Goal: Information Seeking & Learning: Learn about a topic

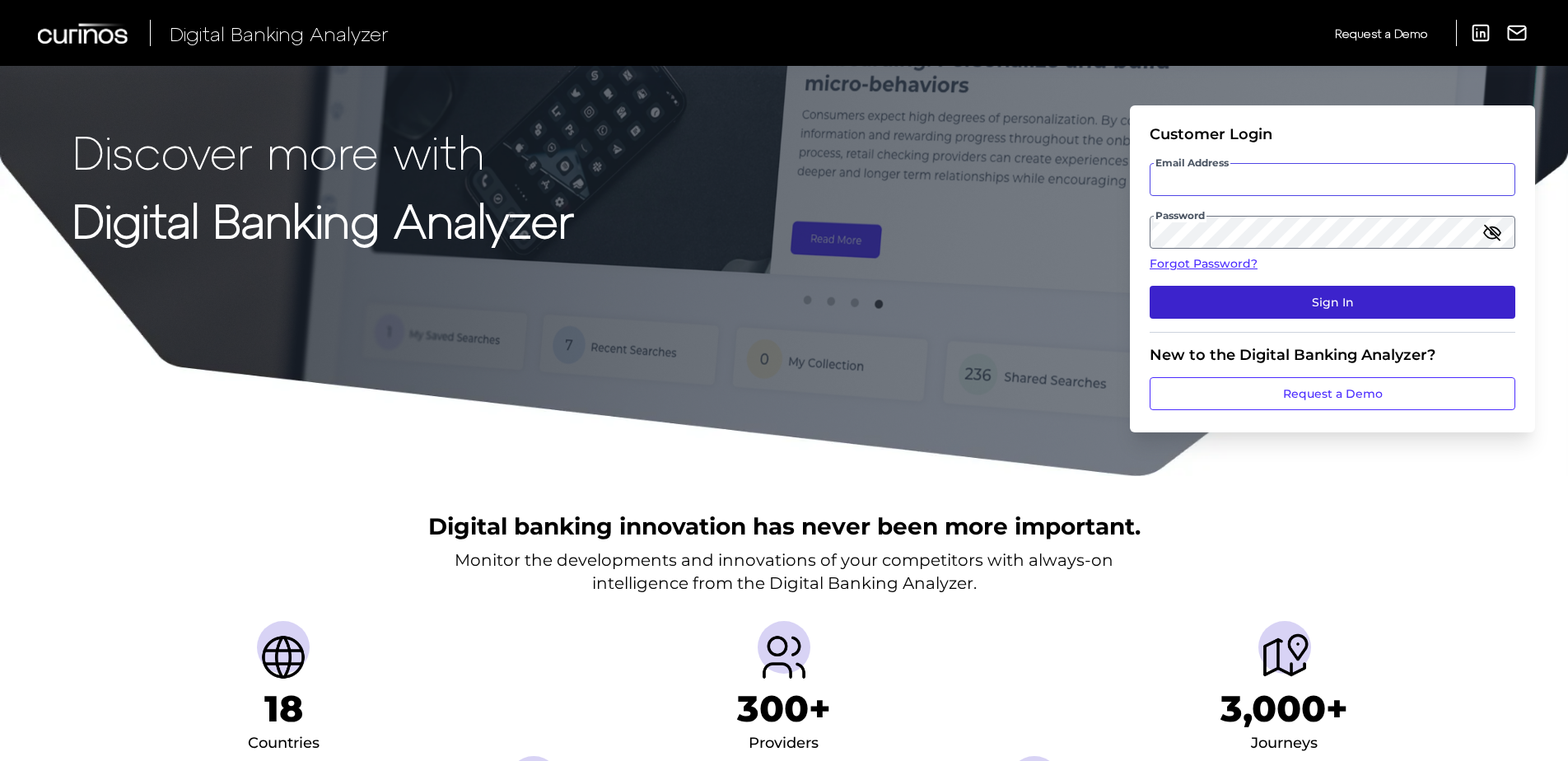
type input "susan.merrill@westernalliancebank.com"
click at [1360, 307] on button "Sign In" at bounding box center [1332, 302] width 366 height 33
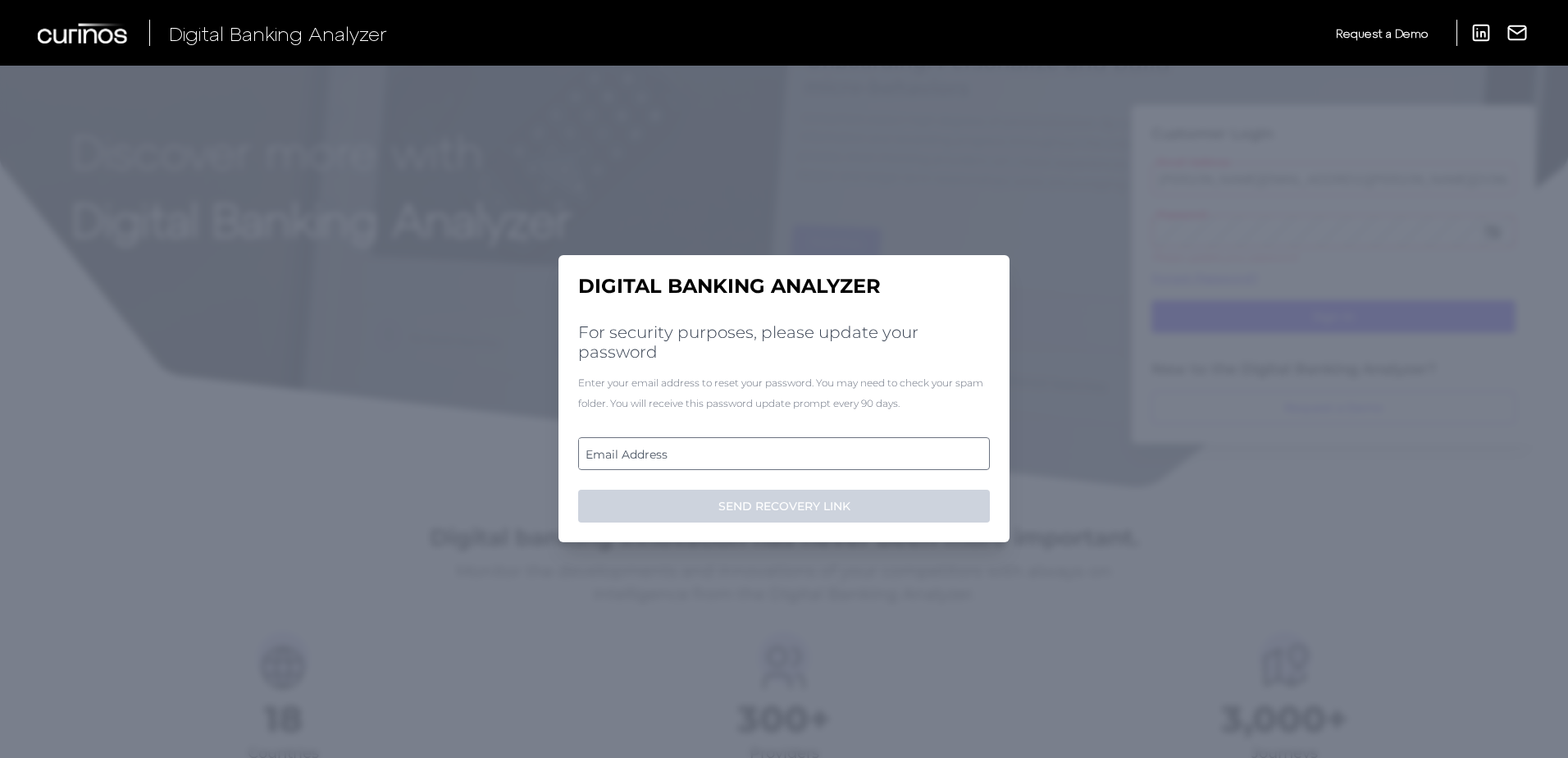
click at [679, 448] on label "Email Address" at bounding box center [783, 453] width 409 height 29
click at [679, 448] on input "email" at bounding box center [784, 453] width 412 height 33
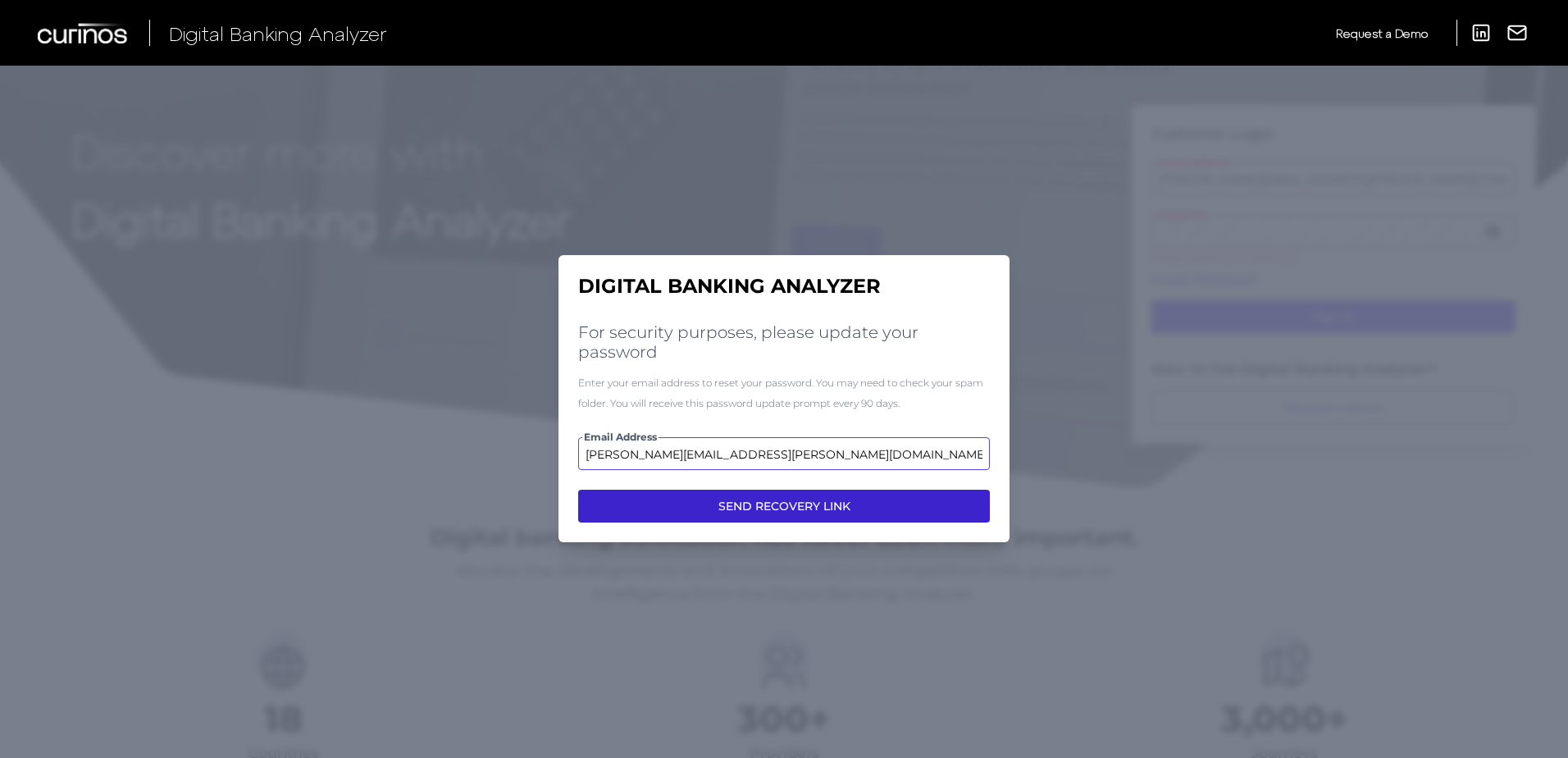
type input "Susan.Merrill@westernalliancebank.com"
click at [720, 501] on button "SEND RECOVERY LINK" at bounding box center [784, 505] width 412 height 33
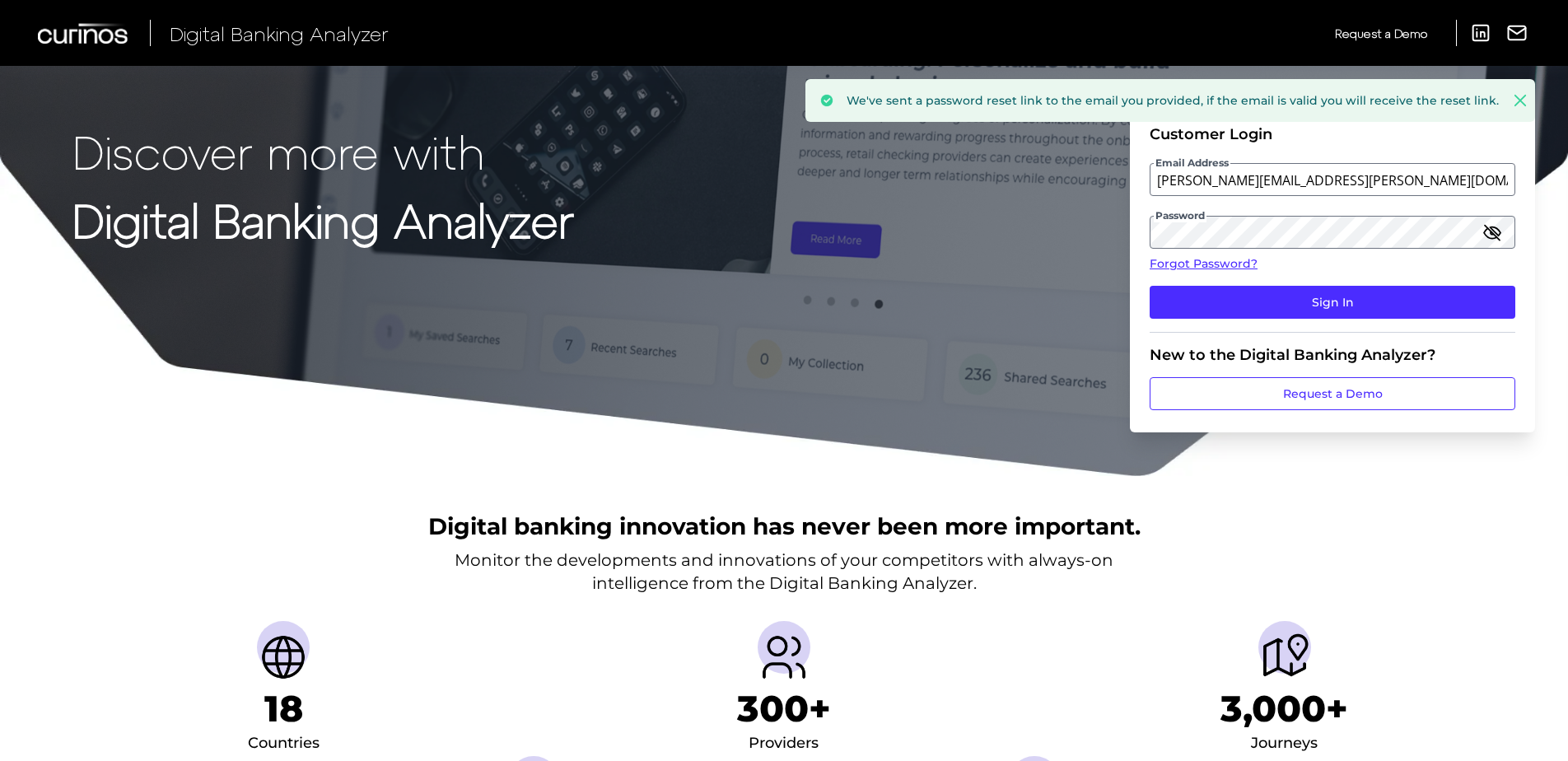
click at [1486, 233] on icon "button" at bounding box center [1492, 233] width 20 height 20
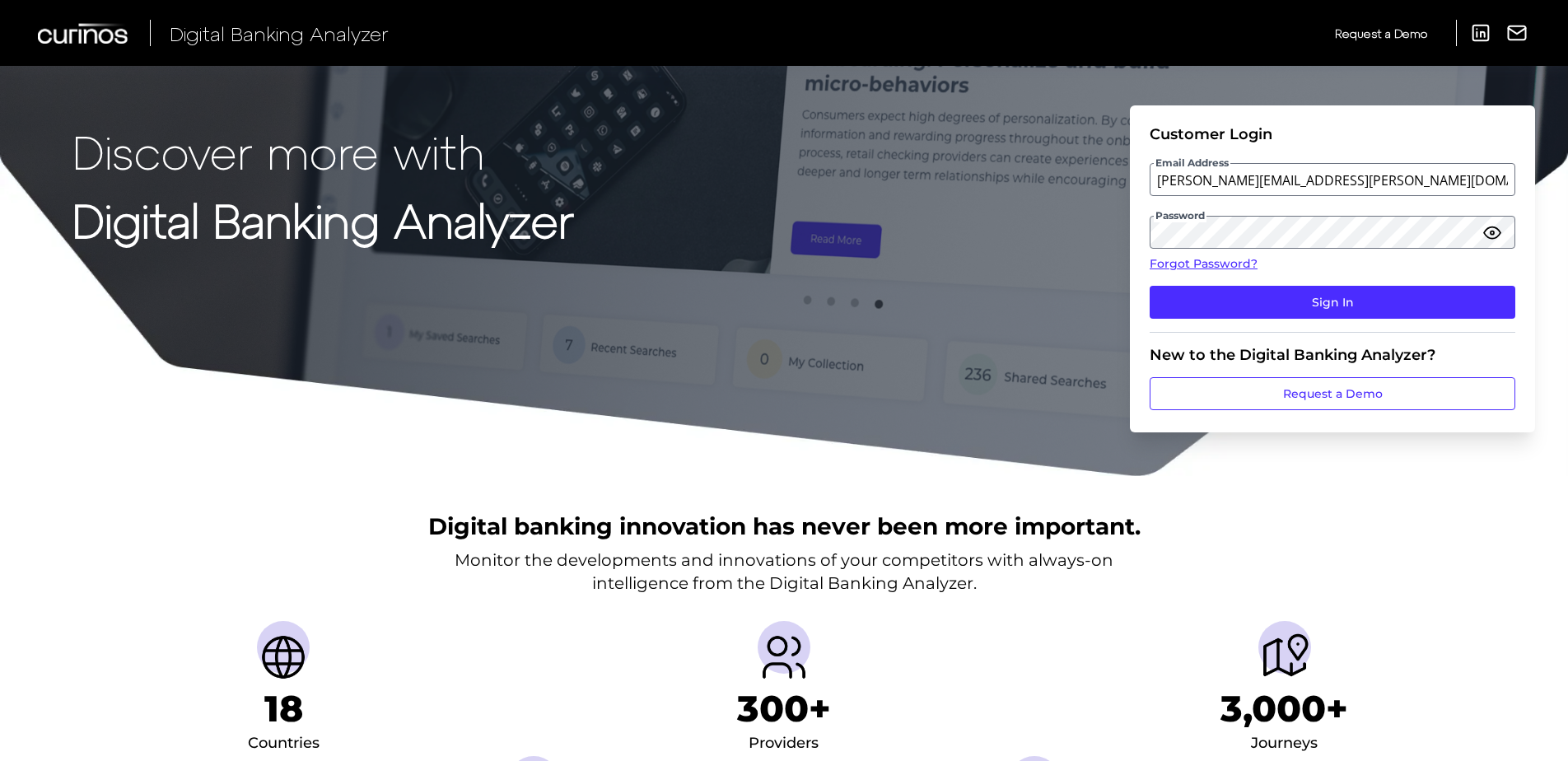
click at [1486, 233] on icon "button" at bounding box center [1492, 233] width 20 height 20
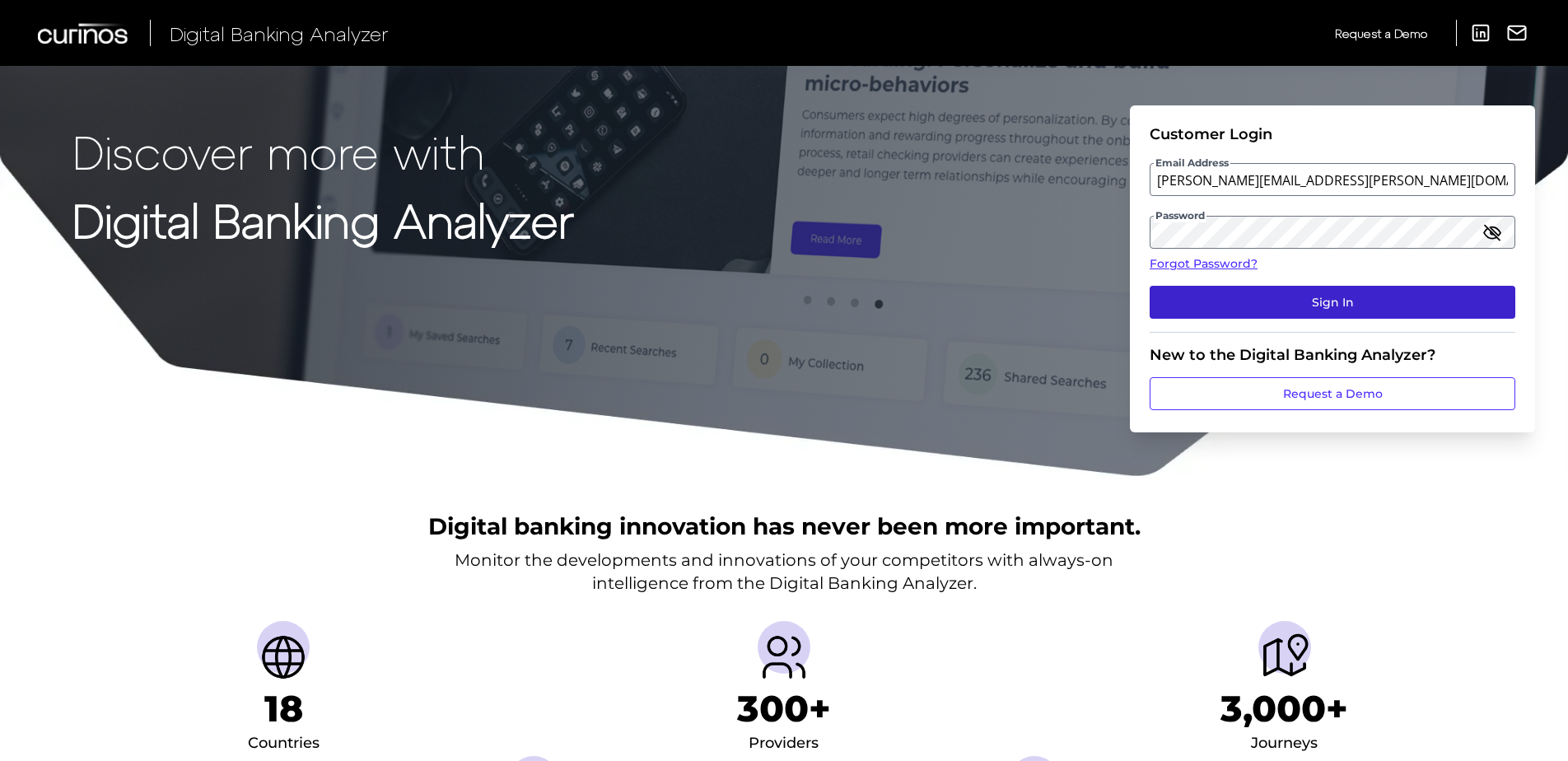
click at [1282, 311] on button "Sign In" at bounding box center [1332, 302] width 366 height 33
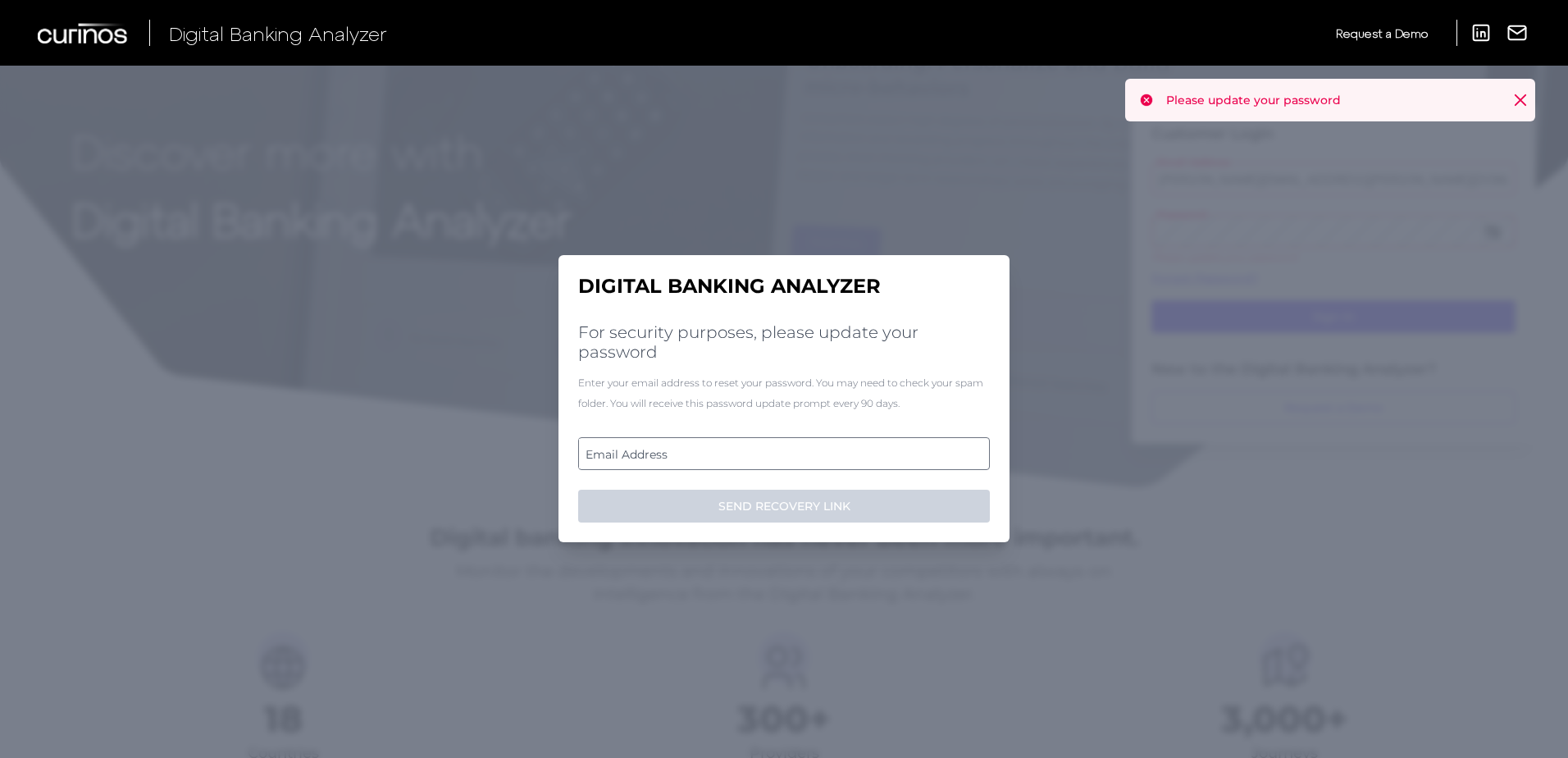
click at [1517, 100] on icon at bounding box center [1520, 100] width 17 height 17
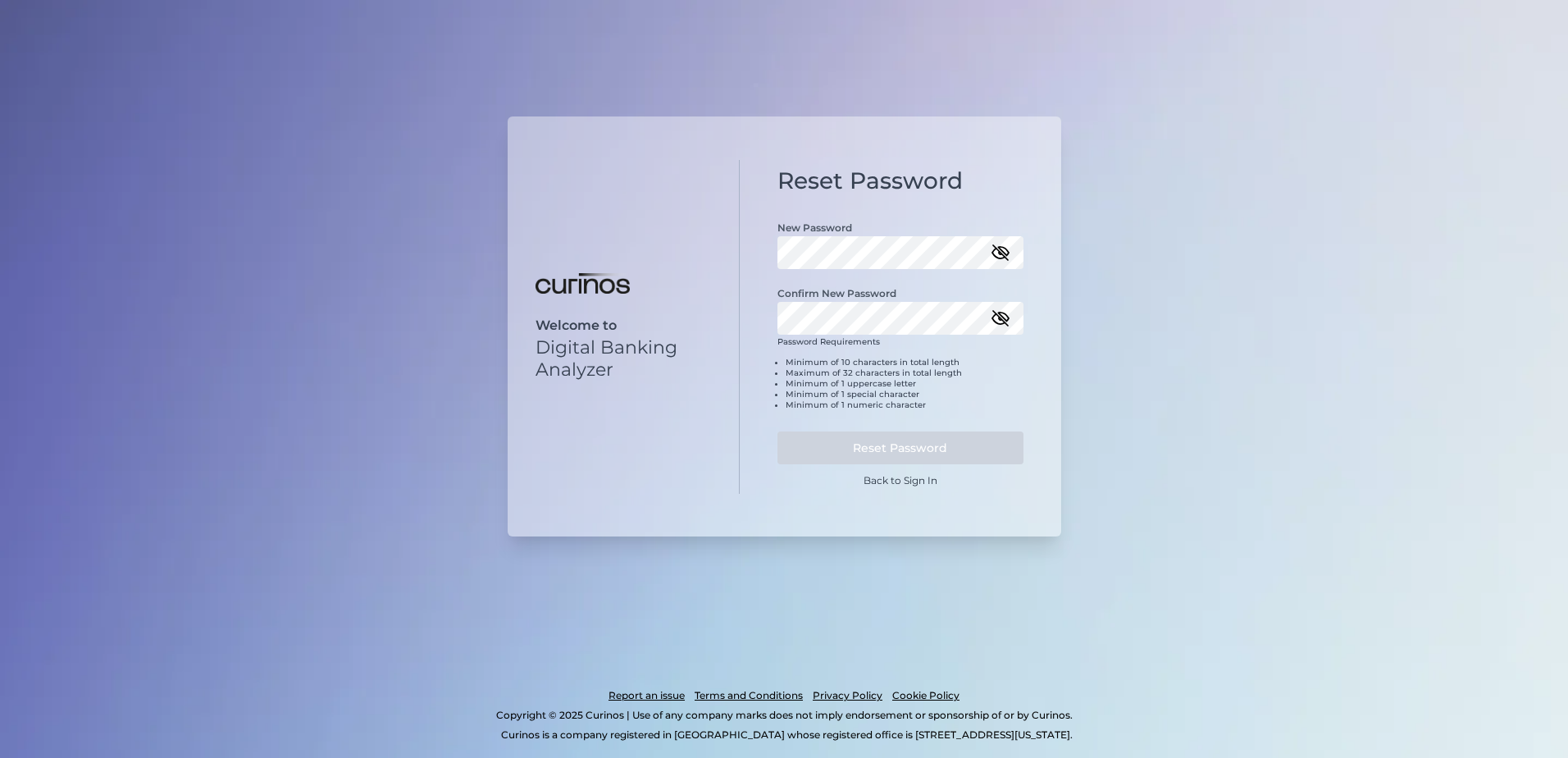
click at [992, 203] on div "New Password" at bounding box center [900, 236] width 246 height 65
click at [1001, 249] on icon "button" at bounding box center [1001, 253] width 17 height 12
click at [756, 243] on div "Reset Password New Password Confirm New Password Password Requirements Minimum …" at bounding box center [900, 327] width 321 height 335
click at [797, 443] on button "Reset Password" at bounding box center [900, 448] width 246 height 33
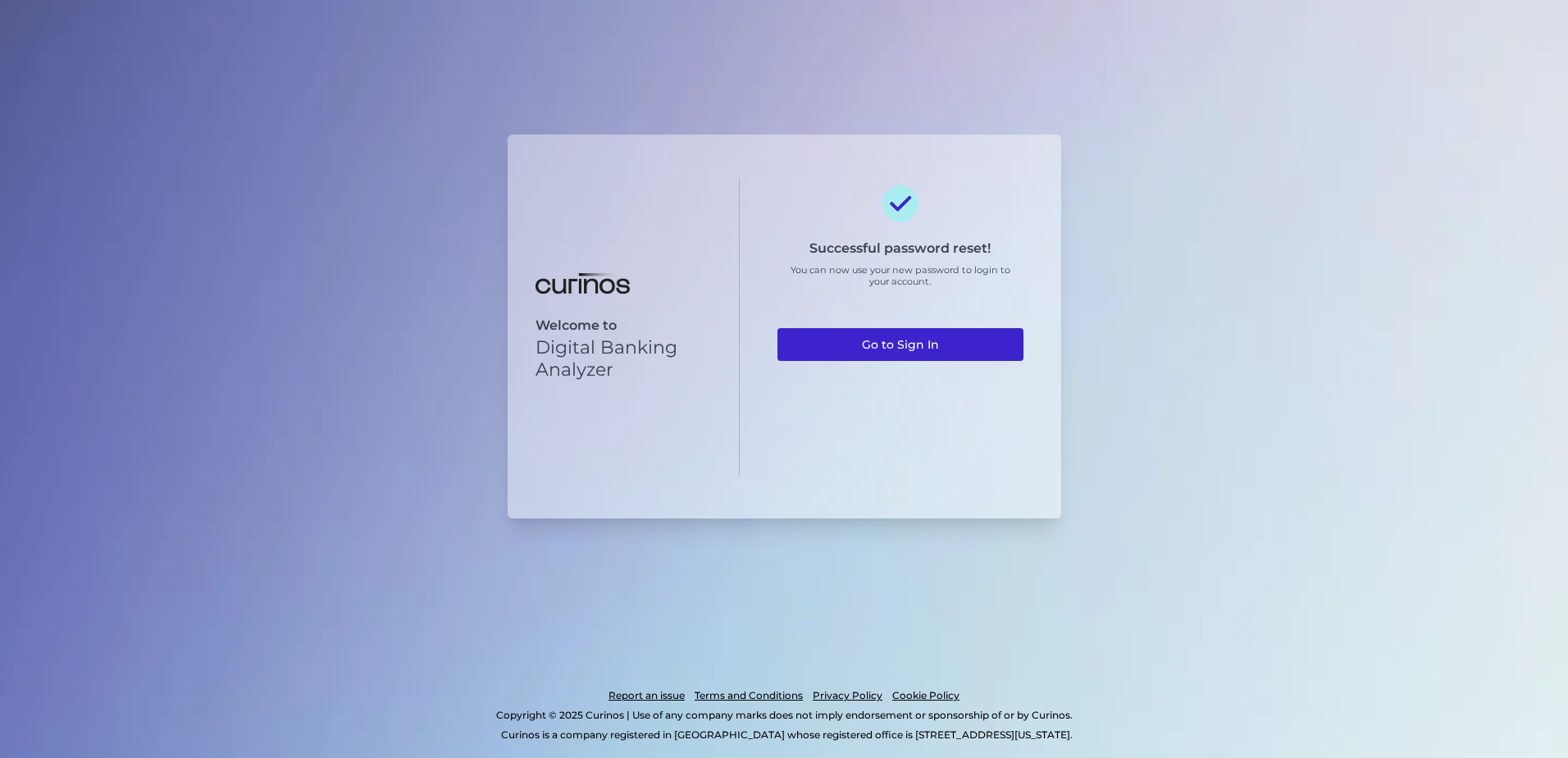
click at [940, 347] on link "Go to Sign In" at bounding box center [900, 344] width 246 height 33
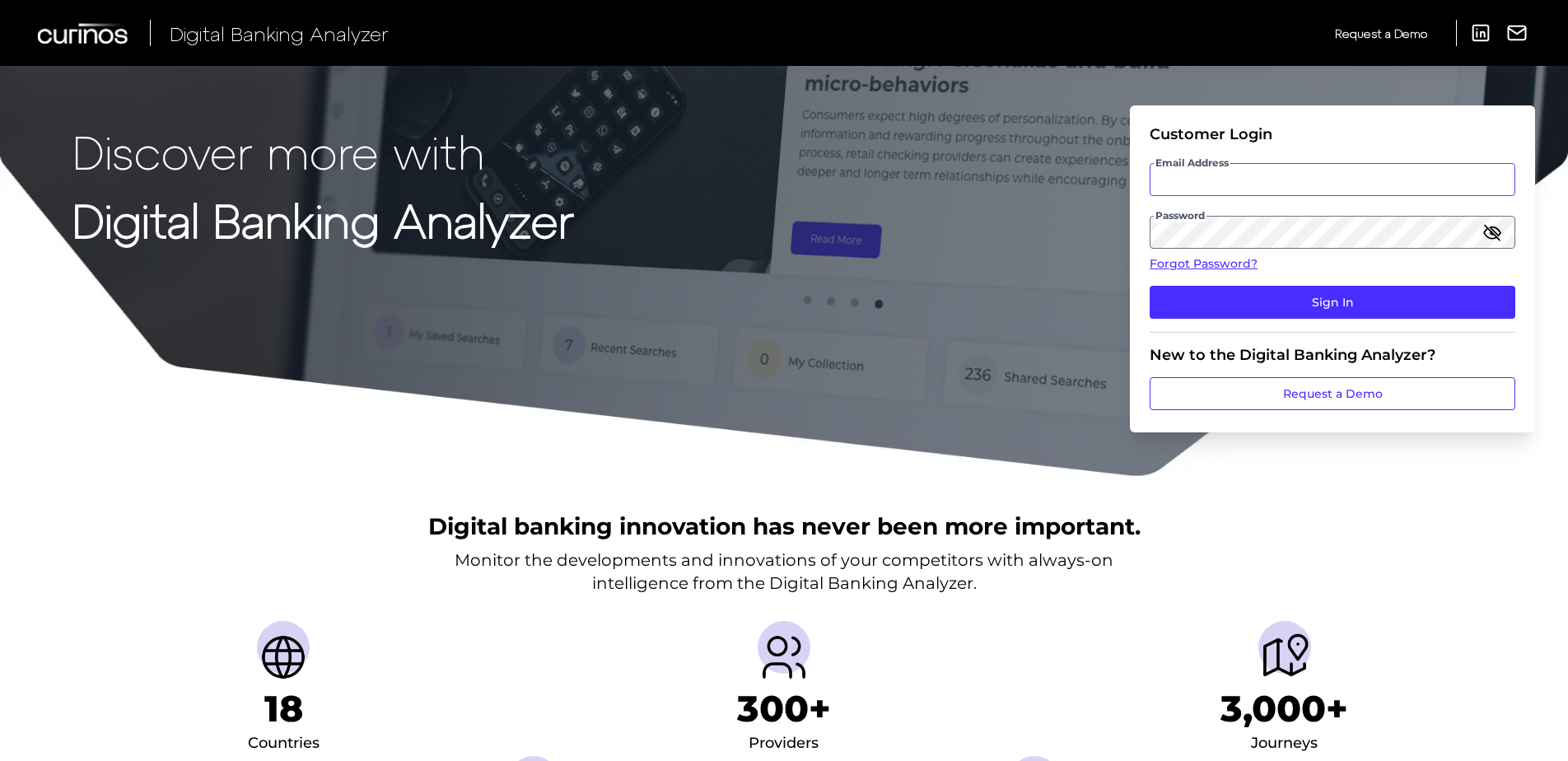
type input "susan.merrill@westernalliancebank.com"
click at [1495, 234] on icon "button" at bounding box center [1492, 233] width 15 height 15
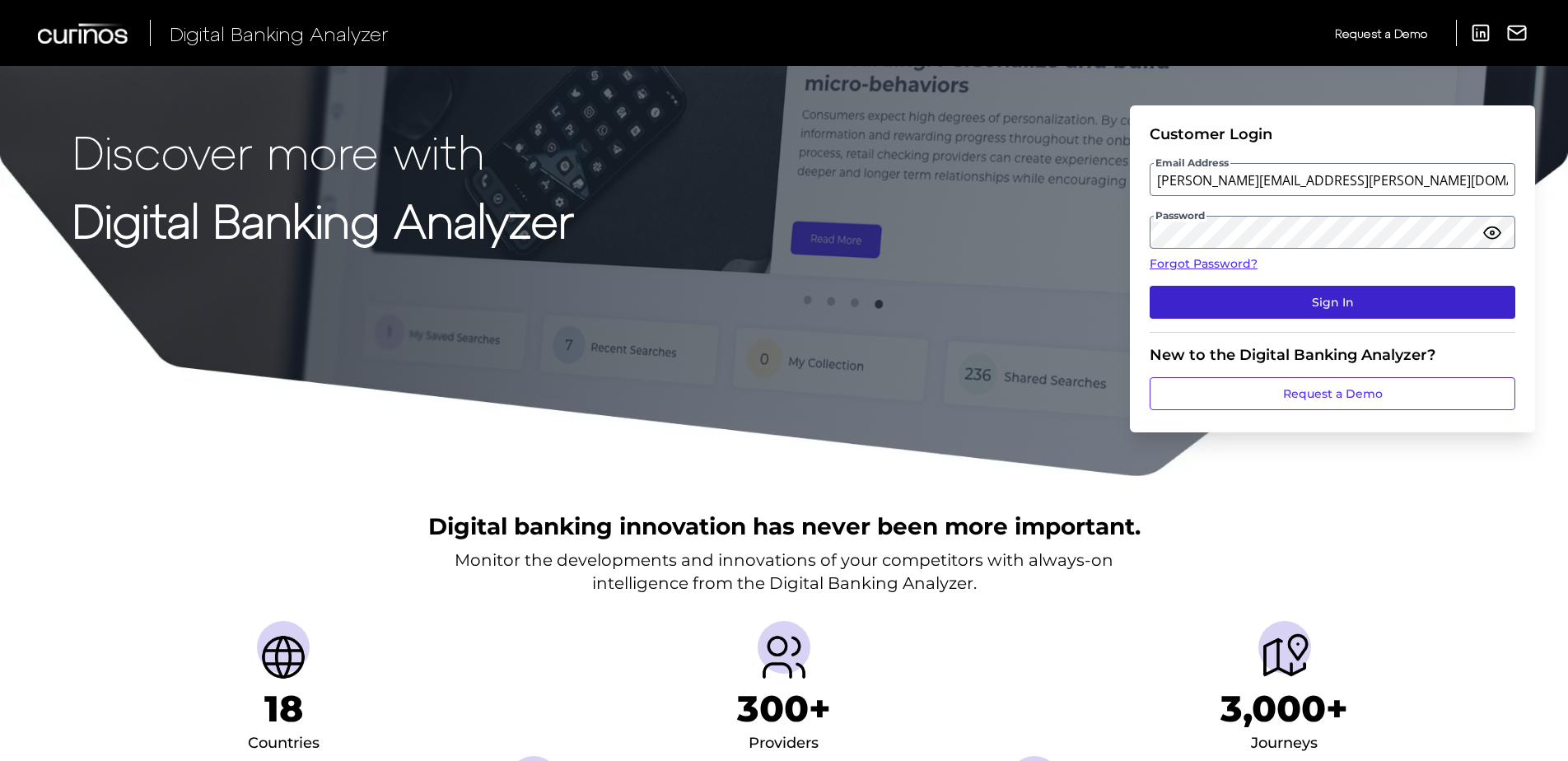
click at [1334, 308] on button "Sign In" at bounding box center [1332, 302] width 366 height 33
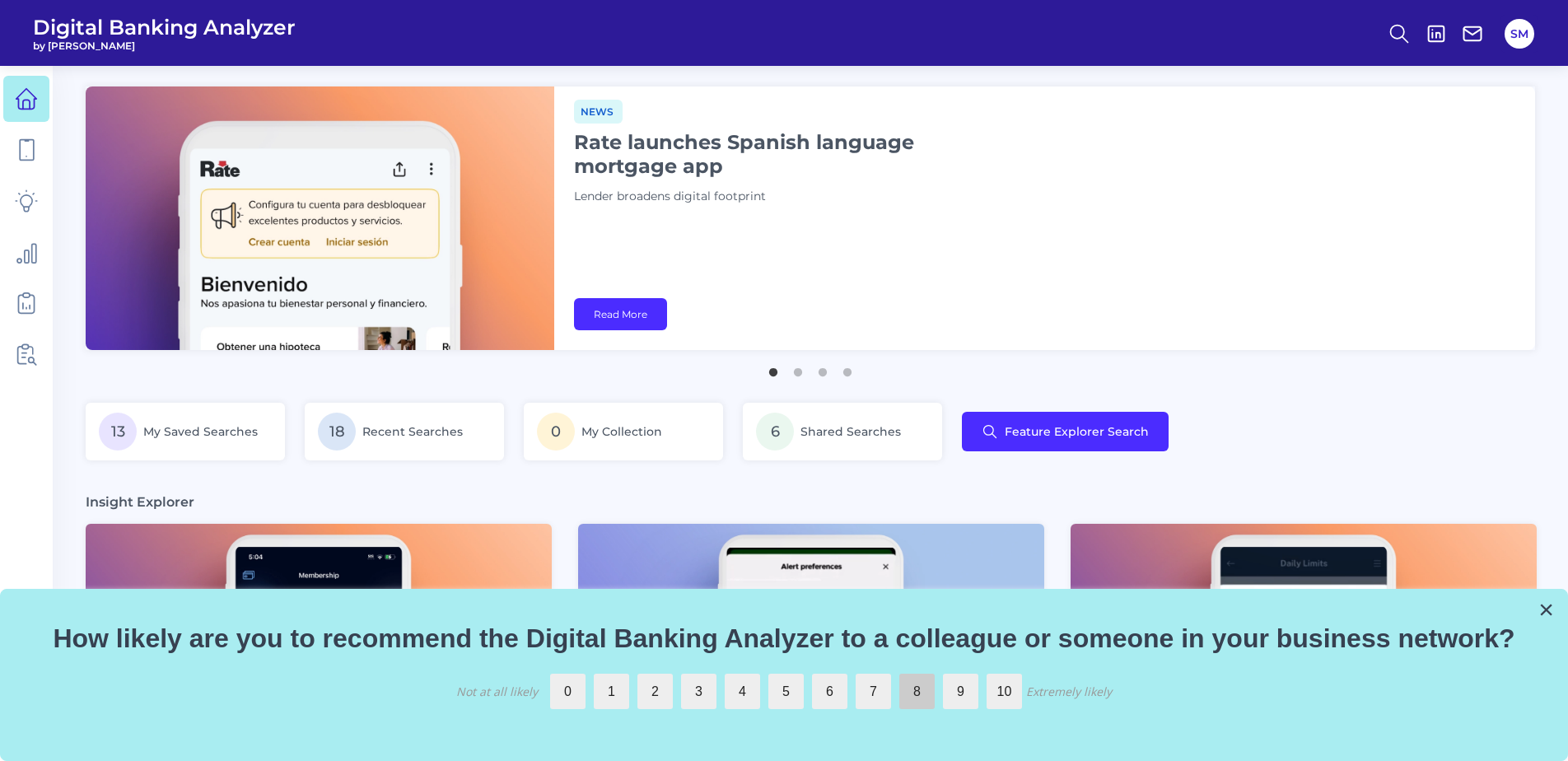
click at [911, 700] on label "8" at bounding box center [917, 691] width 35 height 35
click at [899, 674] on input "8" at bounding box center [899, 674] width 0 height 0
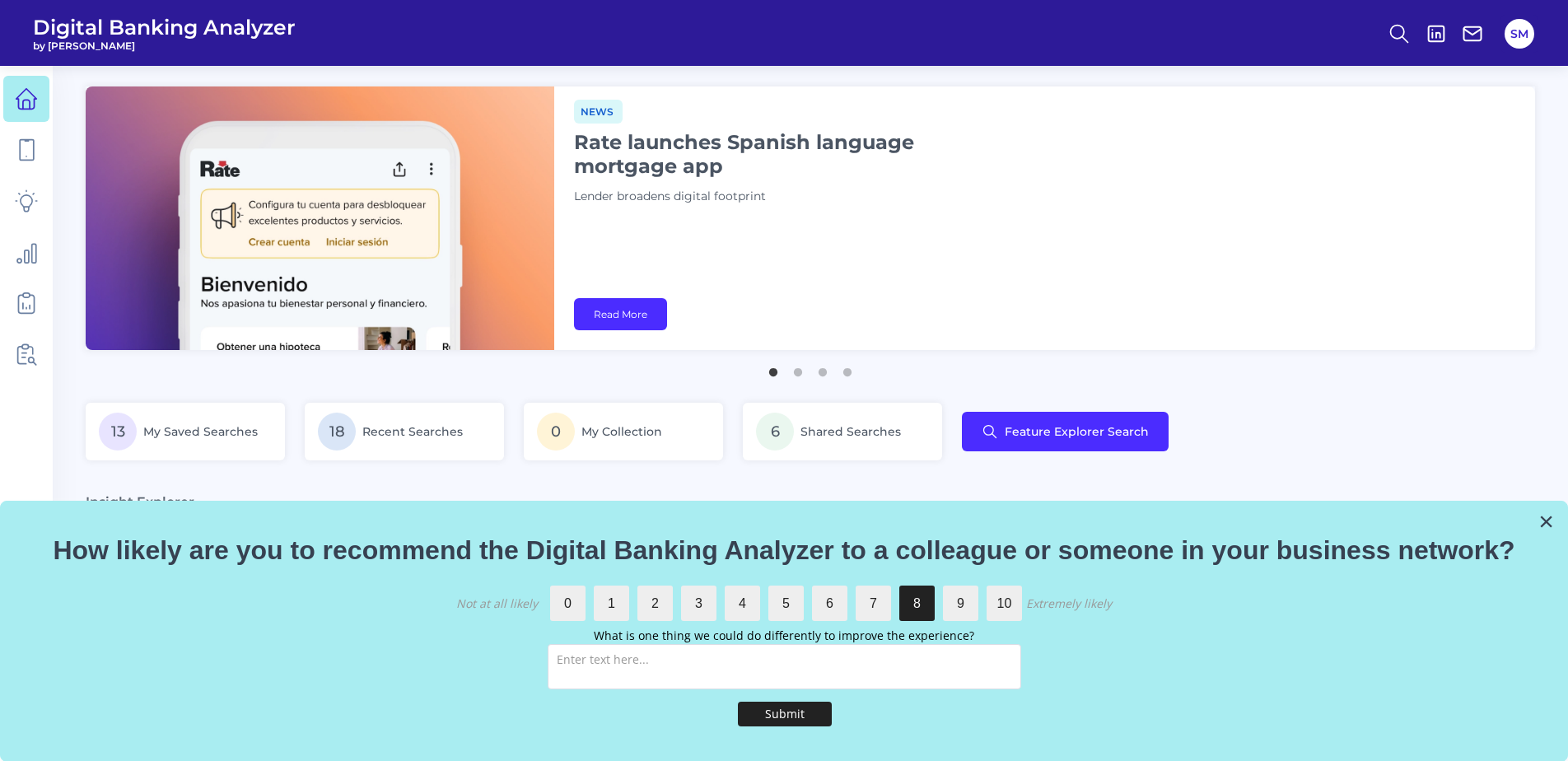
click at [793, 724] on button "Submit" at bounding box center [785, 713] width 94 height 24
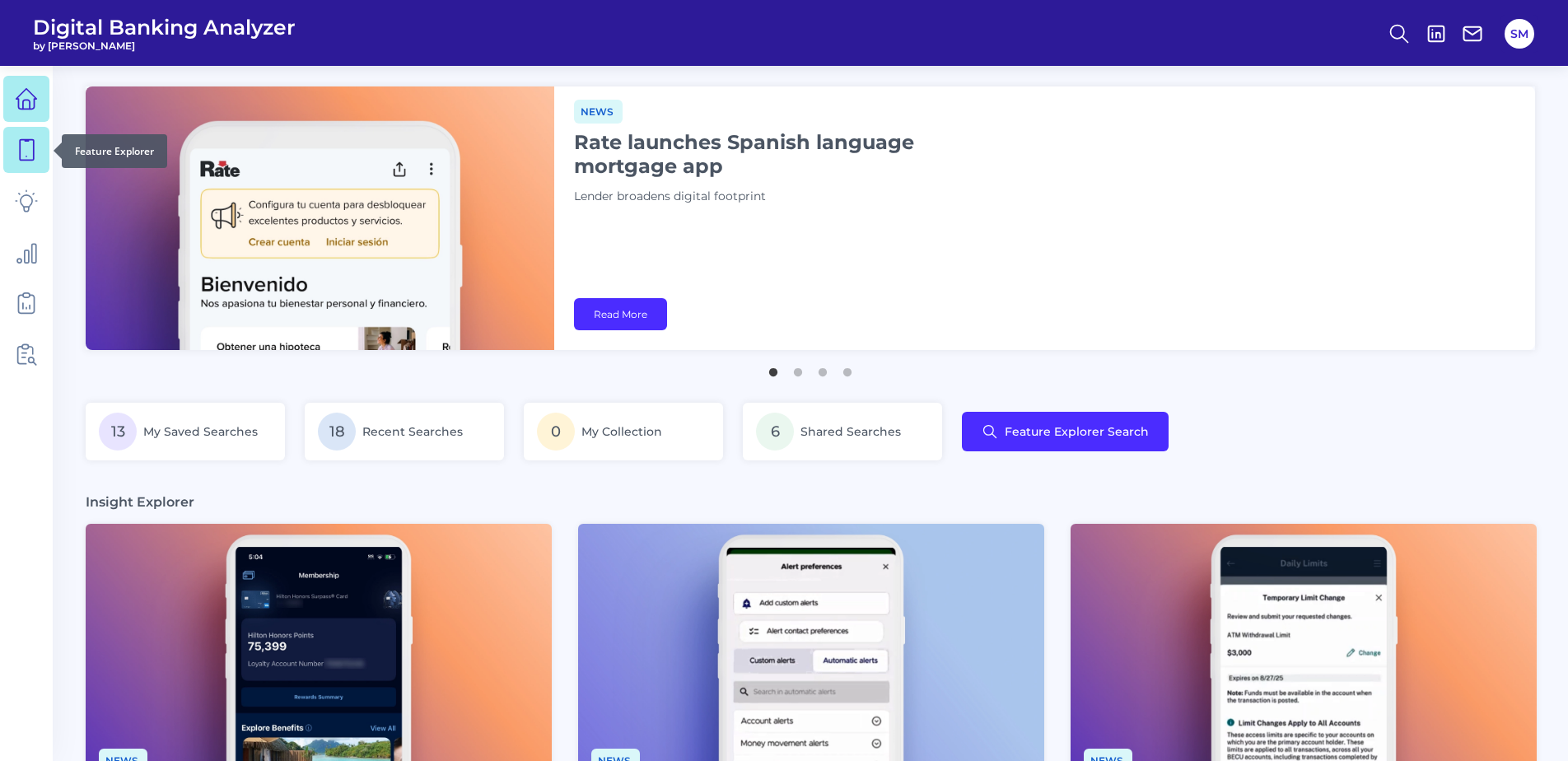
click at [28, 146] on icon at bounding box center [26, 150] width 23 height 23
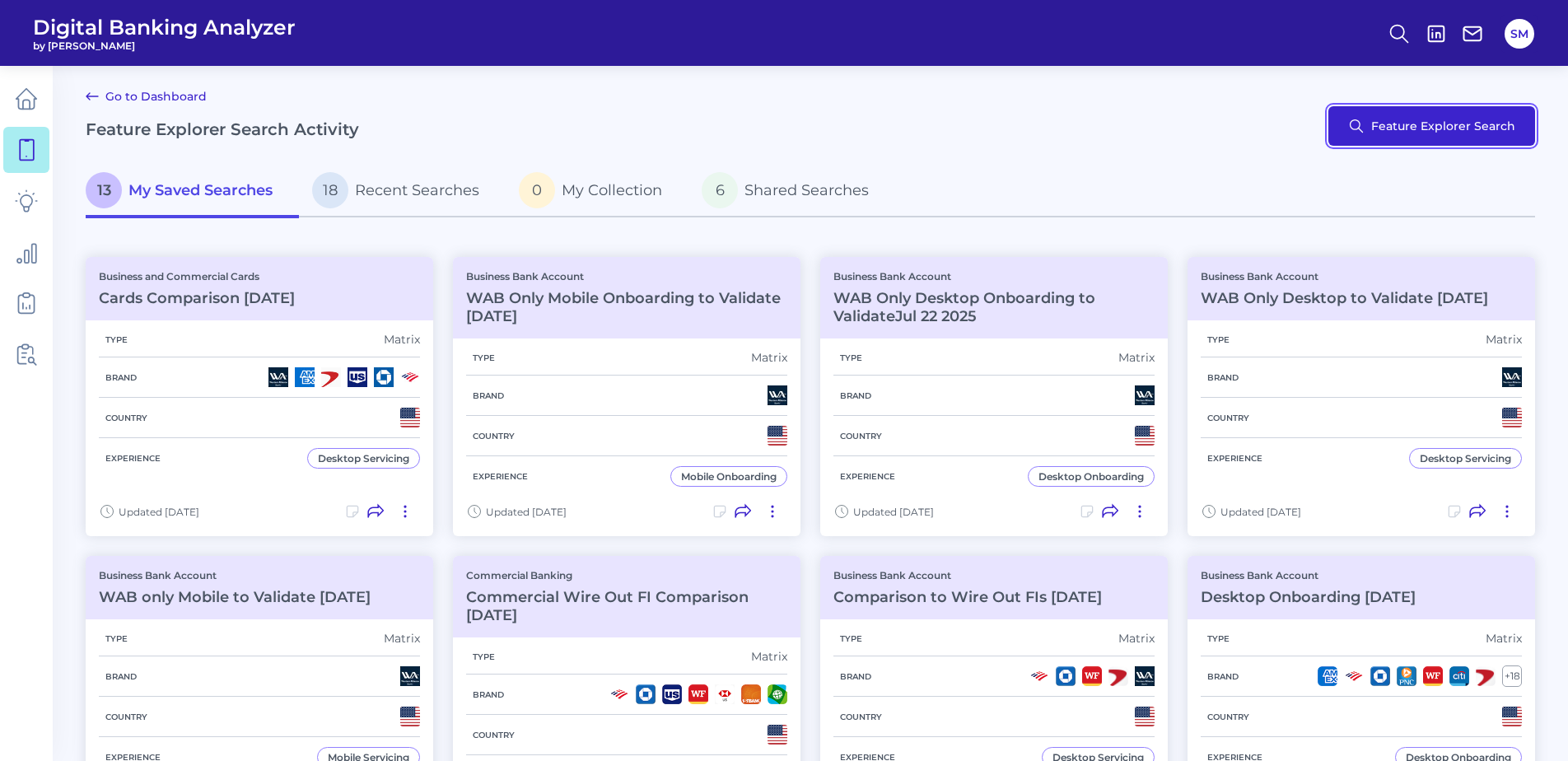
click at [1471, 132] on button "Feature Explorer Search" at bounding box center [1432, 125] width 207 height 39
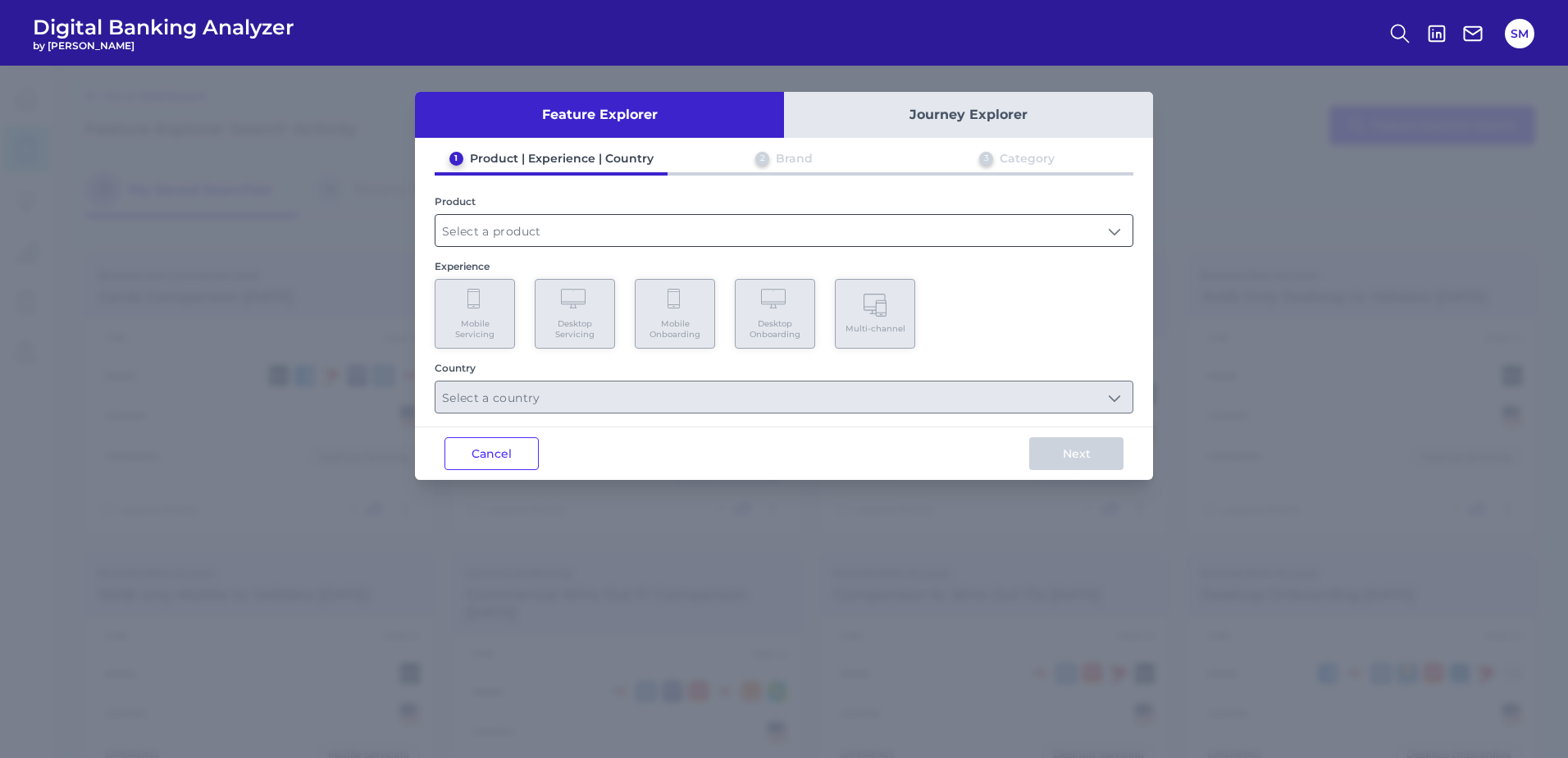
click at [783, 238] on input "text" at bounding box center [783, 230] width 697 height 31
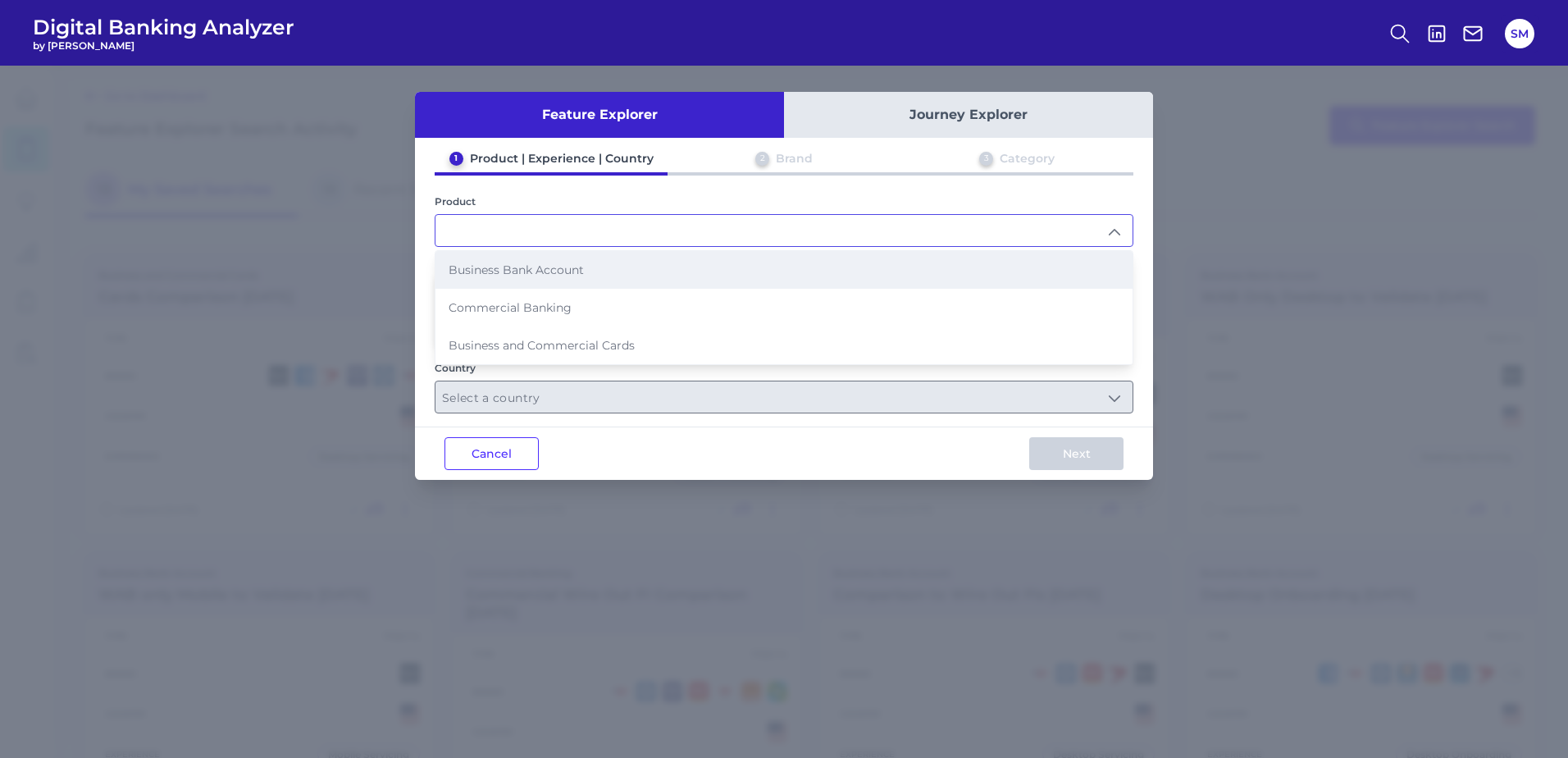
click at [766, 267] on li "Business Bank Account" at bounding box center [783, 269] width 697 height 38
type input "Business Bank Account"
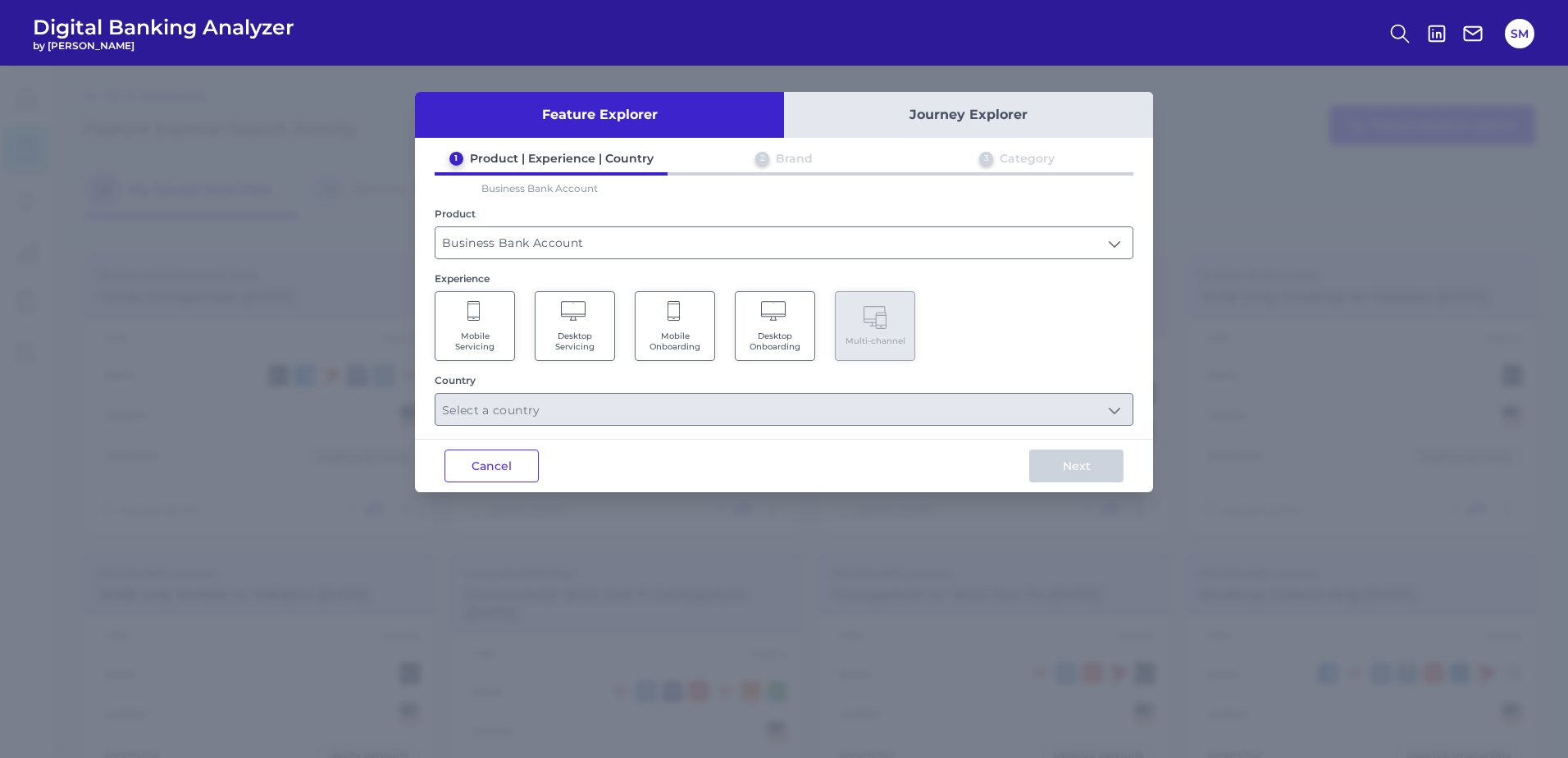
click at [582, 330] on span "Desktop Servicing" at bounding box center [575, 341] width 62 height 21
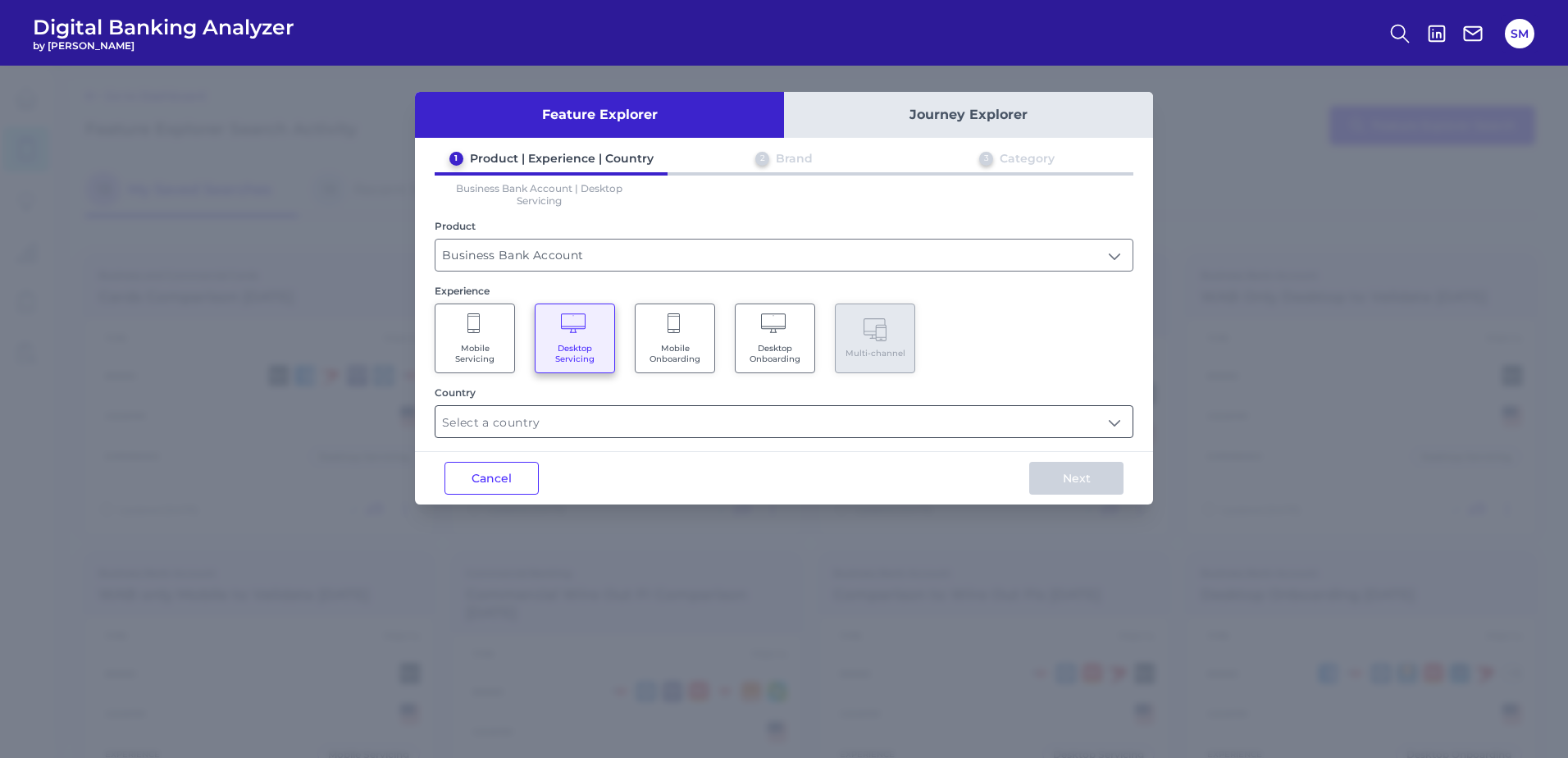
click at [615, 422] on input "text" at bounding box center [783, 421] width 697 height 31
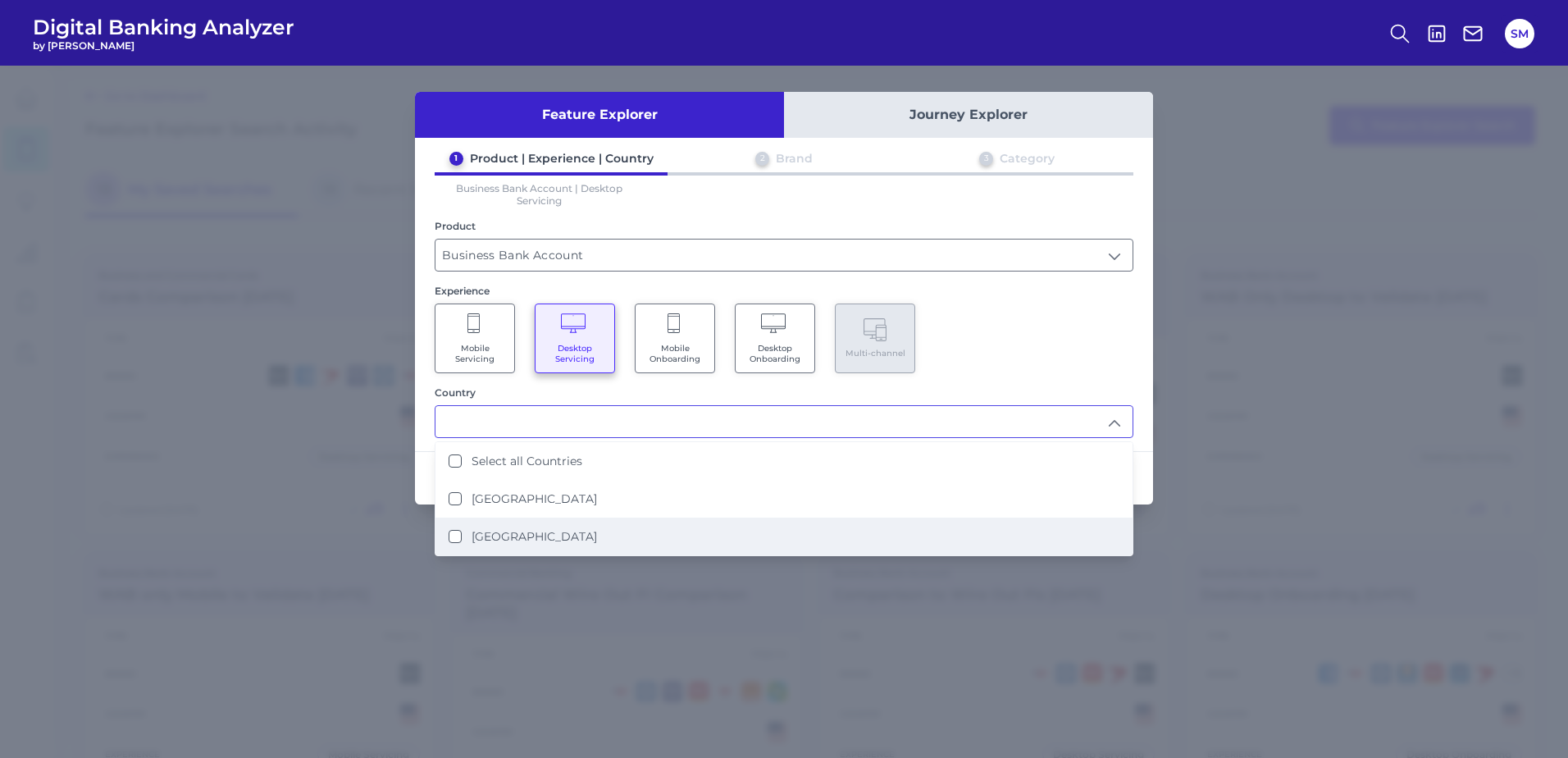
click at [561, 525] on li "United States" at bounding box center [783, 535] width 697 height 38
type input "United States"
click at [1057, 345] on div "Mobile Servicing Desktop Servicing Mobile Onboarding Desktop Onboarding Multi-c…" at bounding box center [783, 338] width 699 height 69
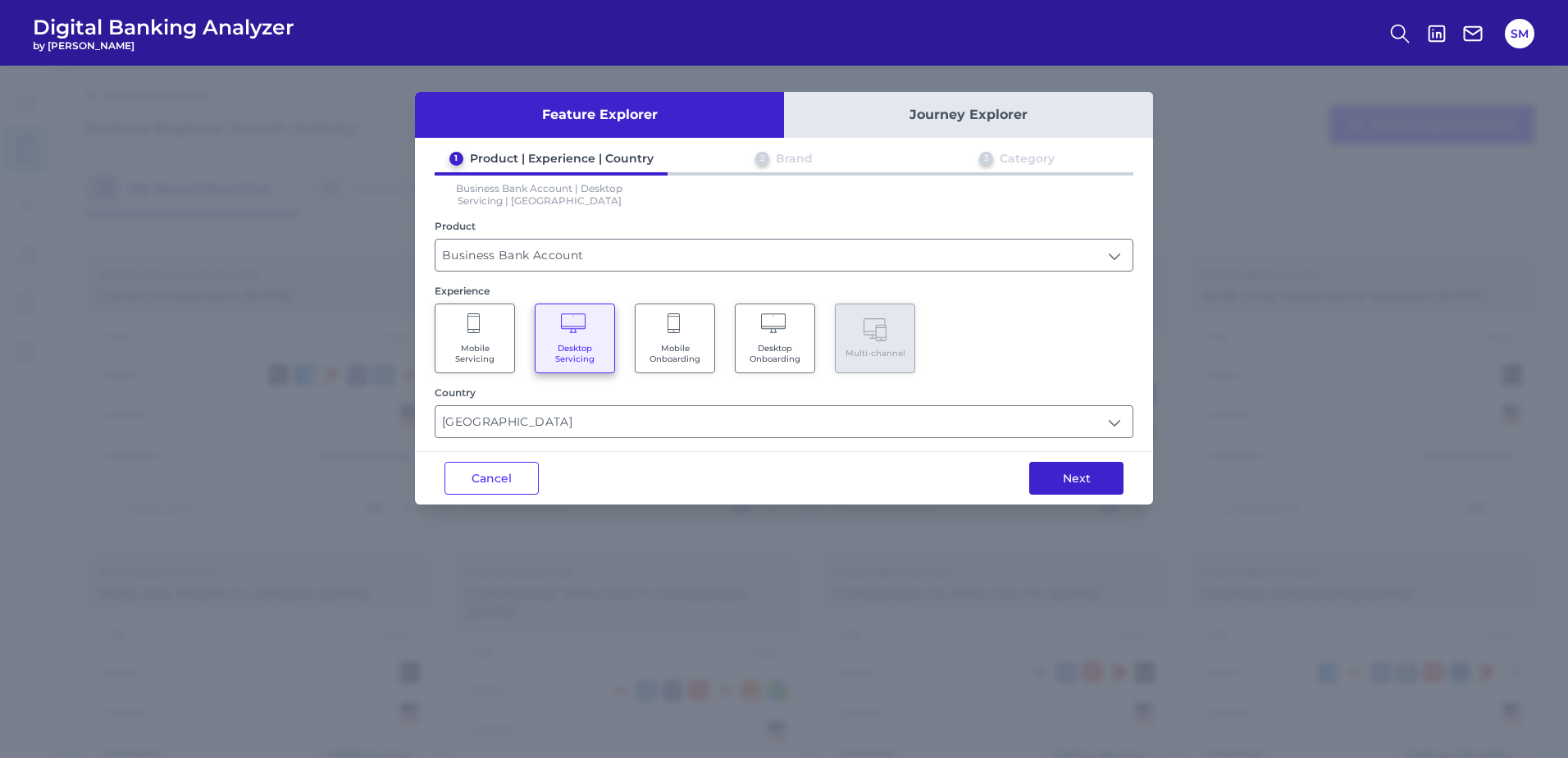
click at [1099, 478] on button "Next" at bounding box center [1076, 478] width 95 height 33
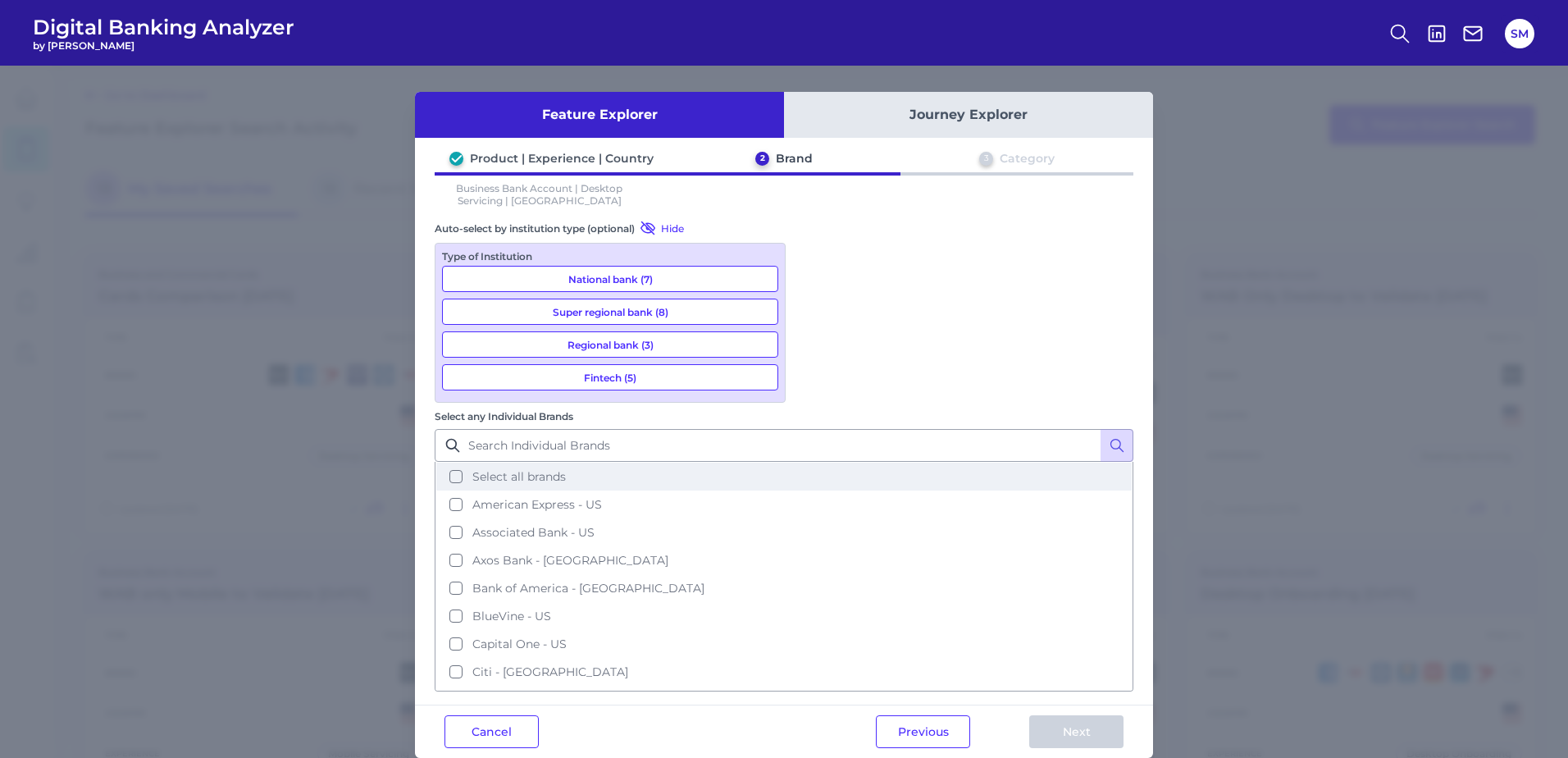
click at [813, 463] on button "Select all brands" at bounding box center [783, 476] width 695 height 28
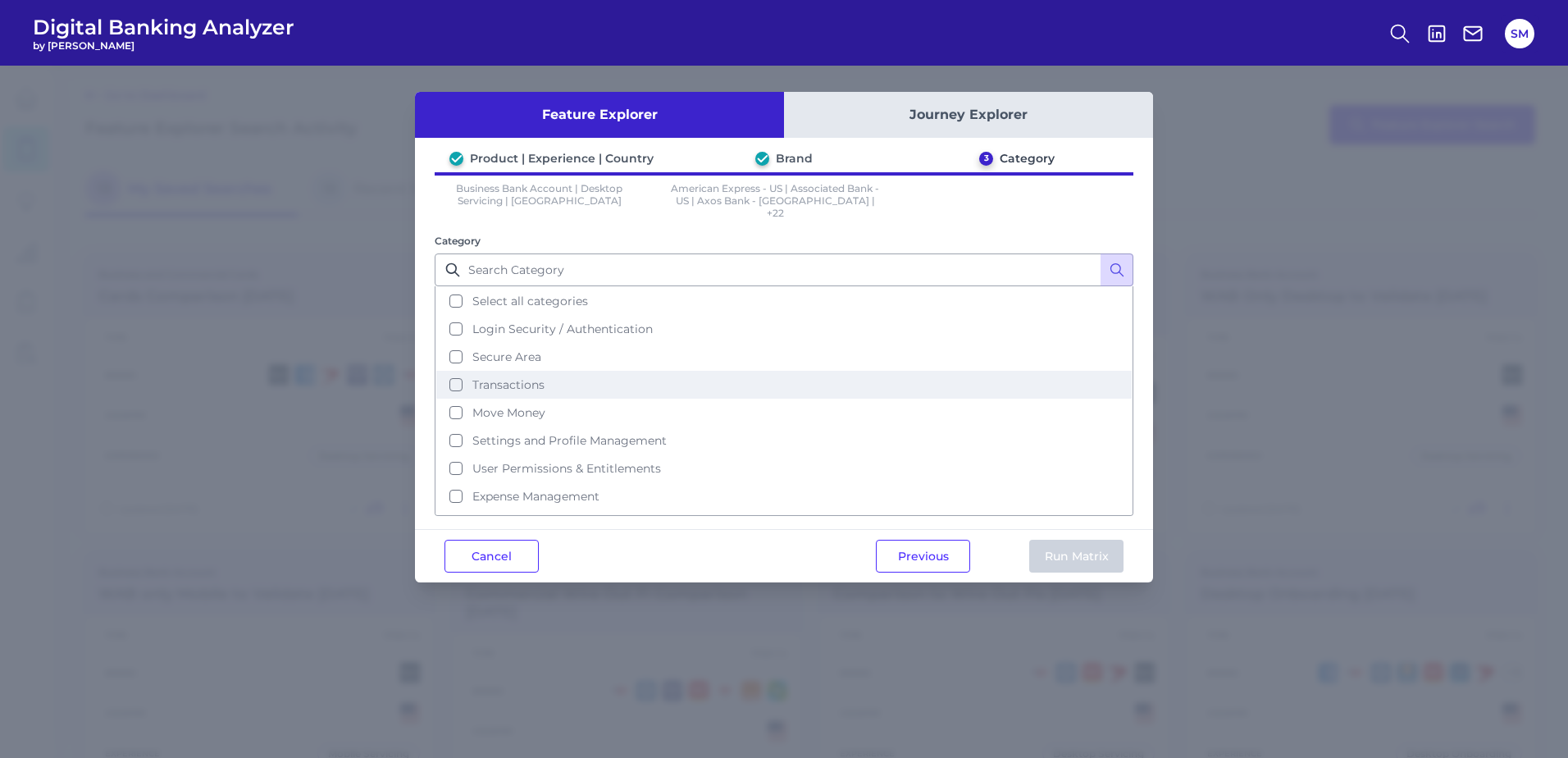
click at [459, 372] on button "Transactions" at bounding box center [783, 384] width 695 height 28
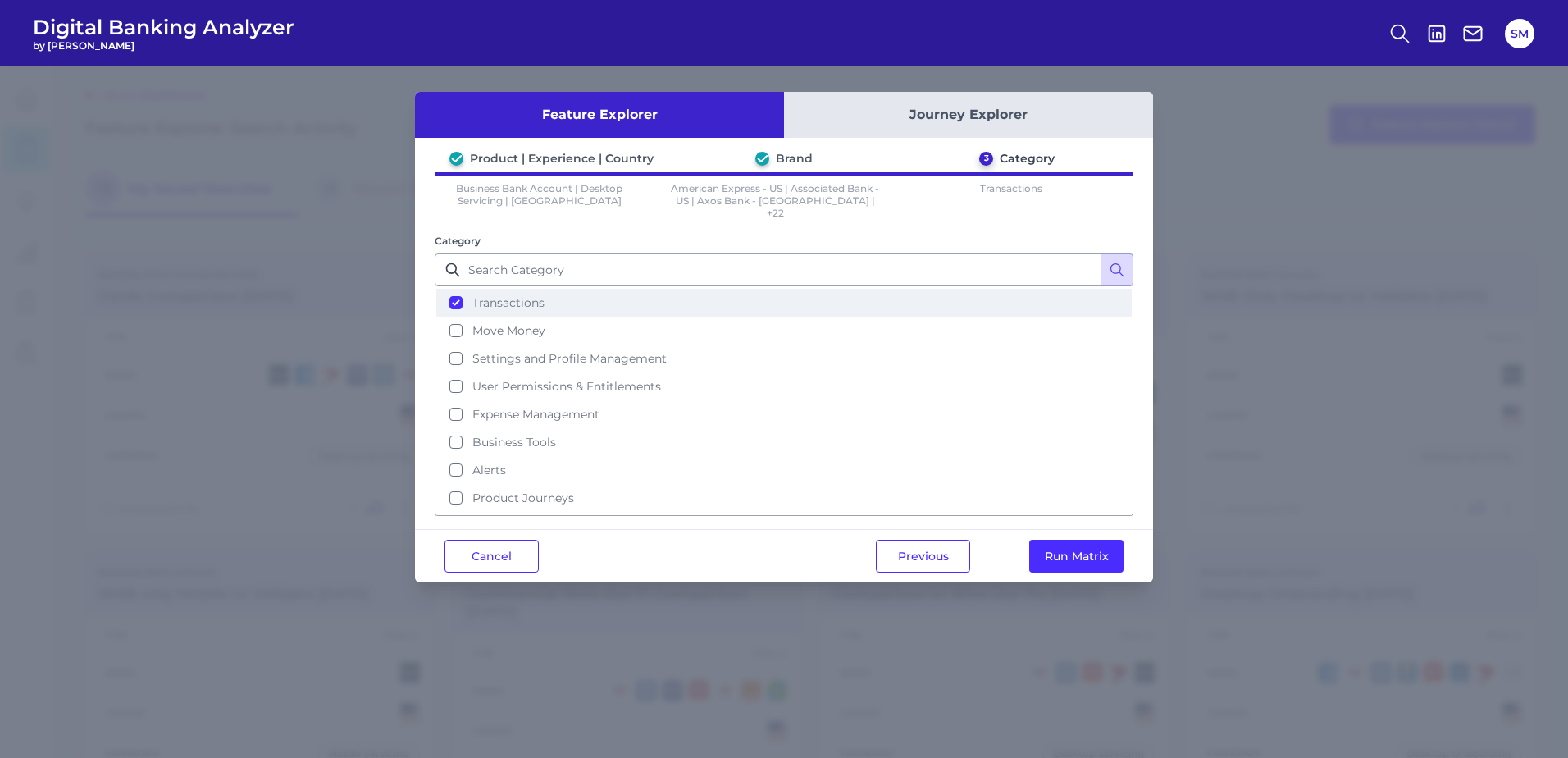
scroll to position [107, 0]
click at [454, 292] on button "Move Money" at bounding box center [783, 305] width 695 height 28
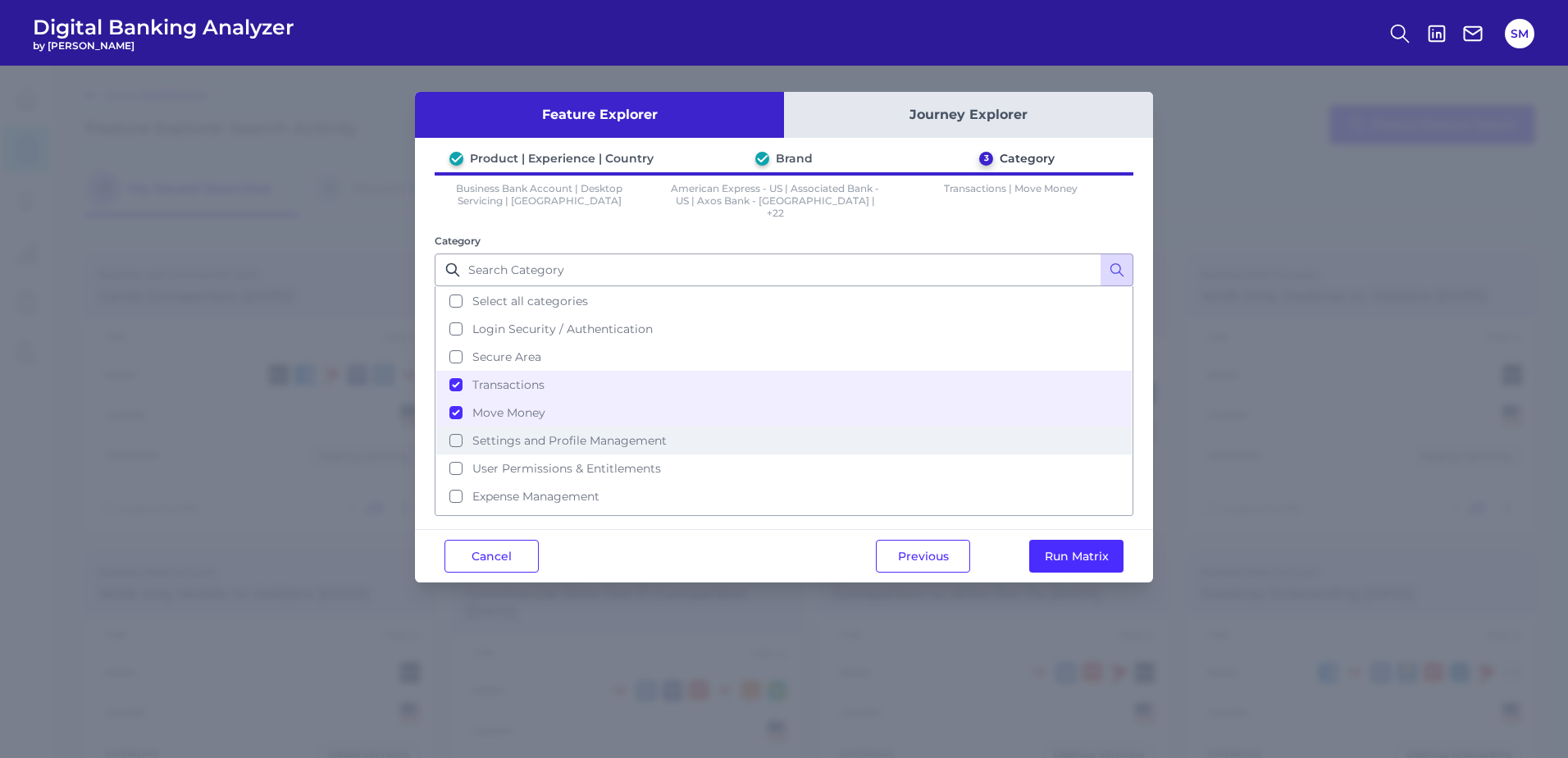
scroll to position [82, 0]
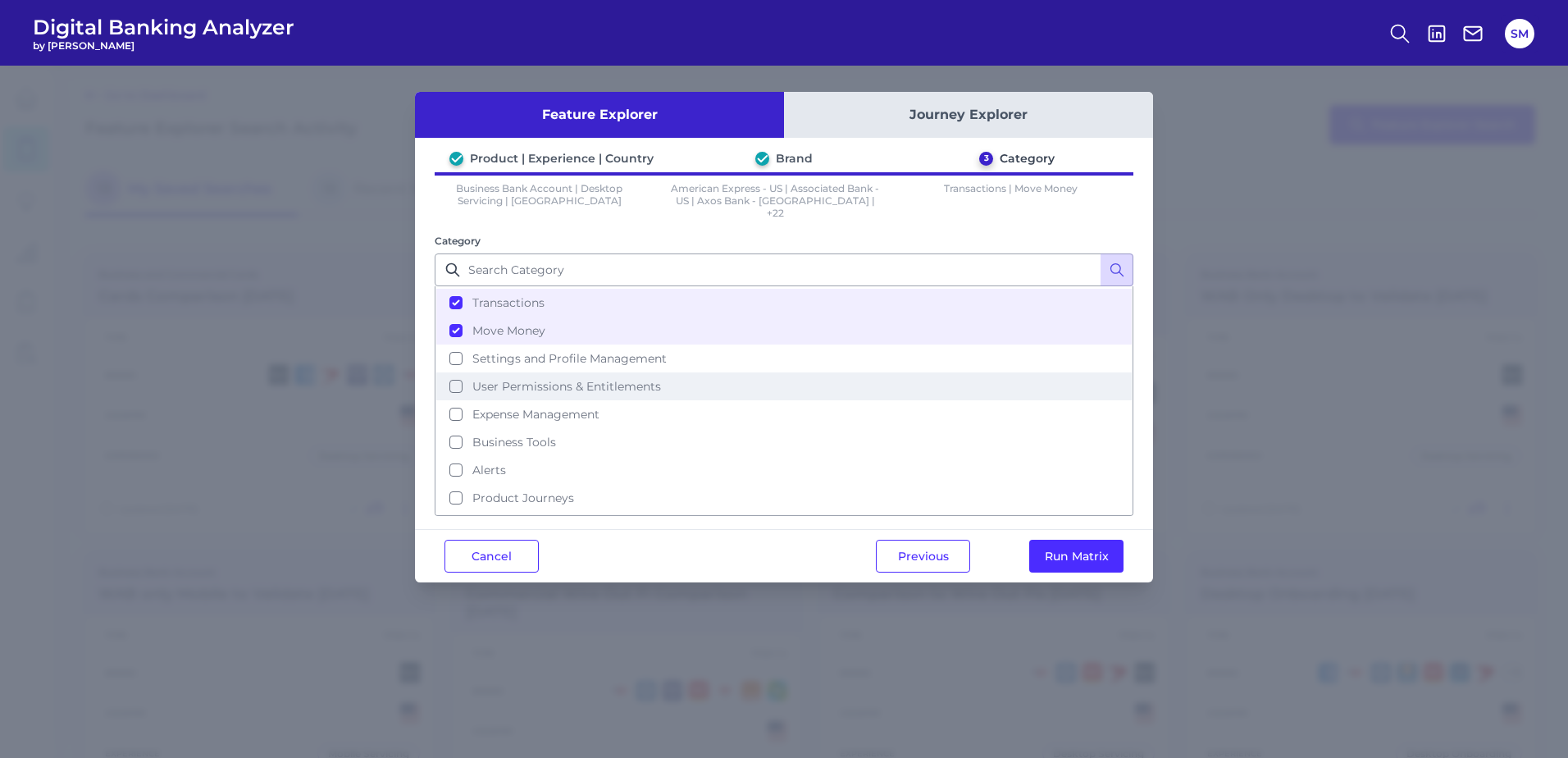
click at [637, 379] on span "User Permissions & Entitlements" at bounding box center [566, 387] width 188 height 15
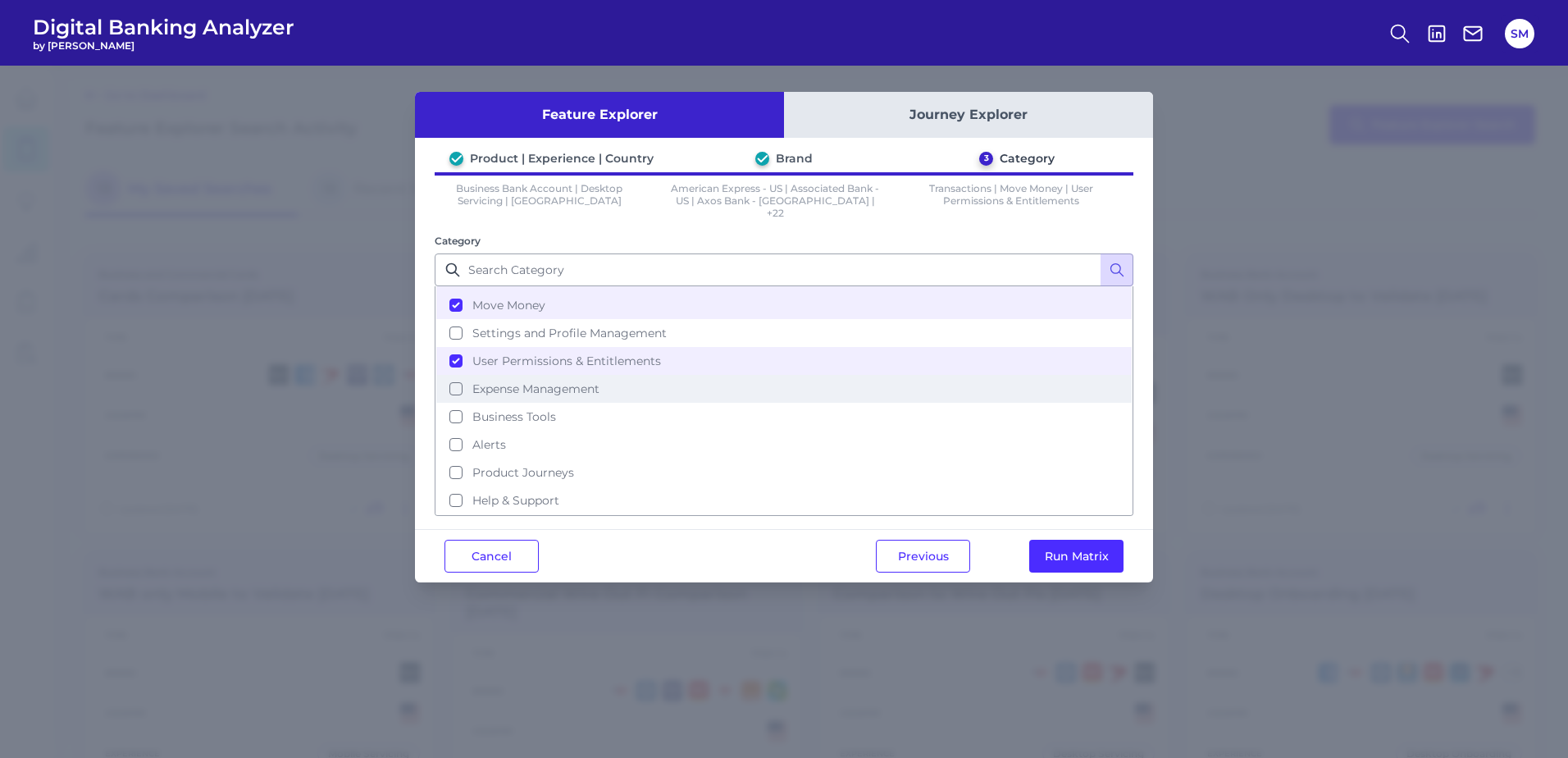
click at [608, 381] on button "Expense Management" at bounding box center [783, 388] width 695 height 28
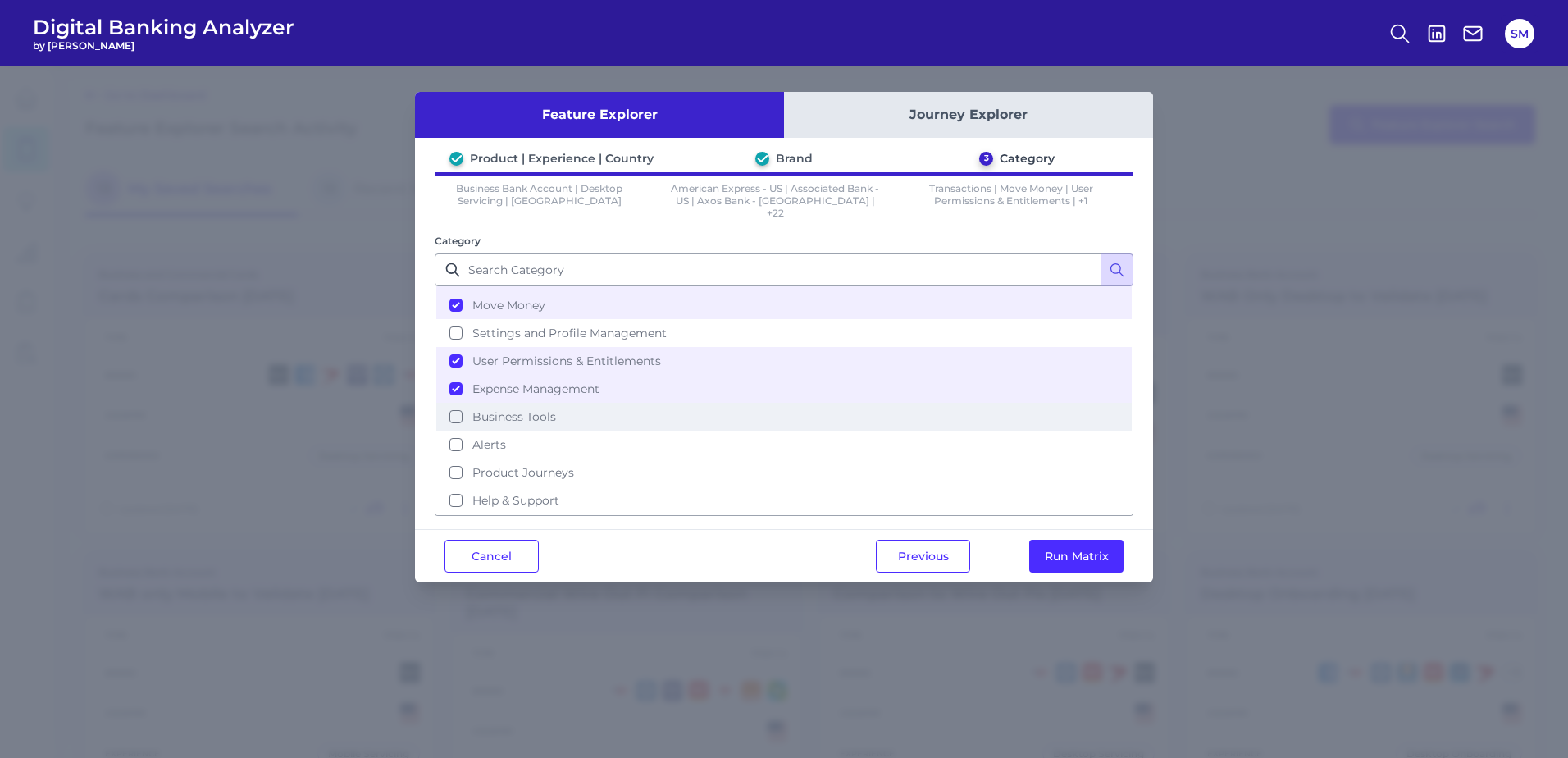
click at [571, 407] on button "Business Tools" at bounding box center [783, 416] width 695 height 28
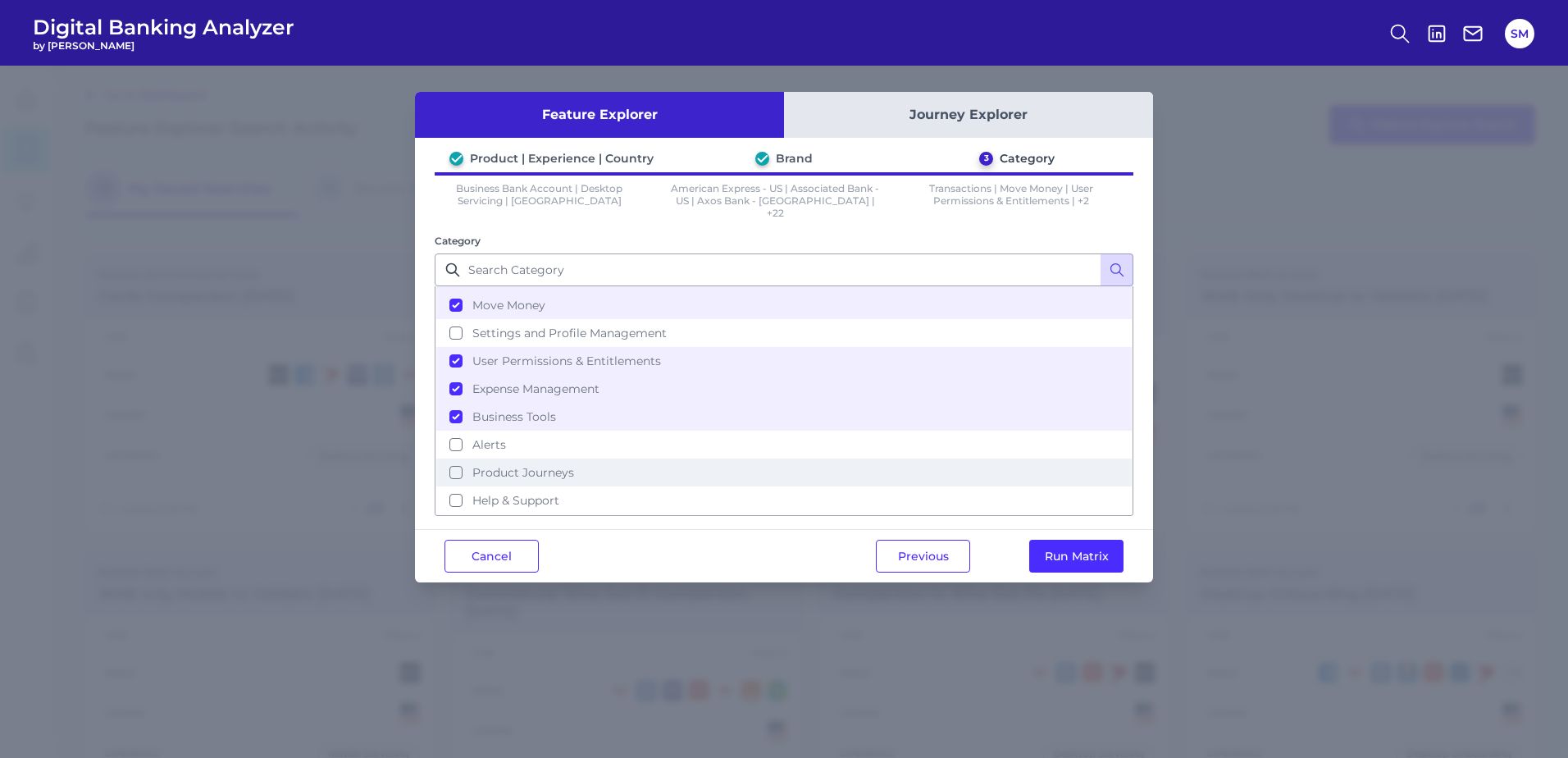
click at [582, 468] on button "Product Journeys" at bounding box center [783, 472] width 695 height 28
click at [1089, 541] on button "Run Matrix" at bounding box center [1076, 556] width 95 height 33
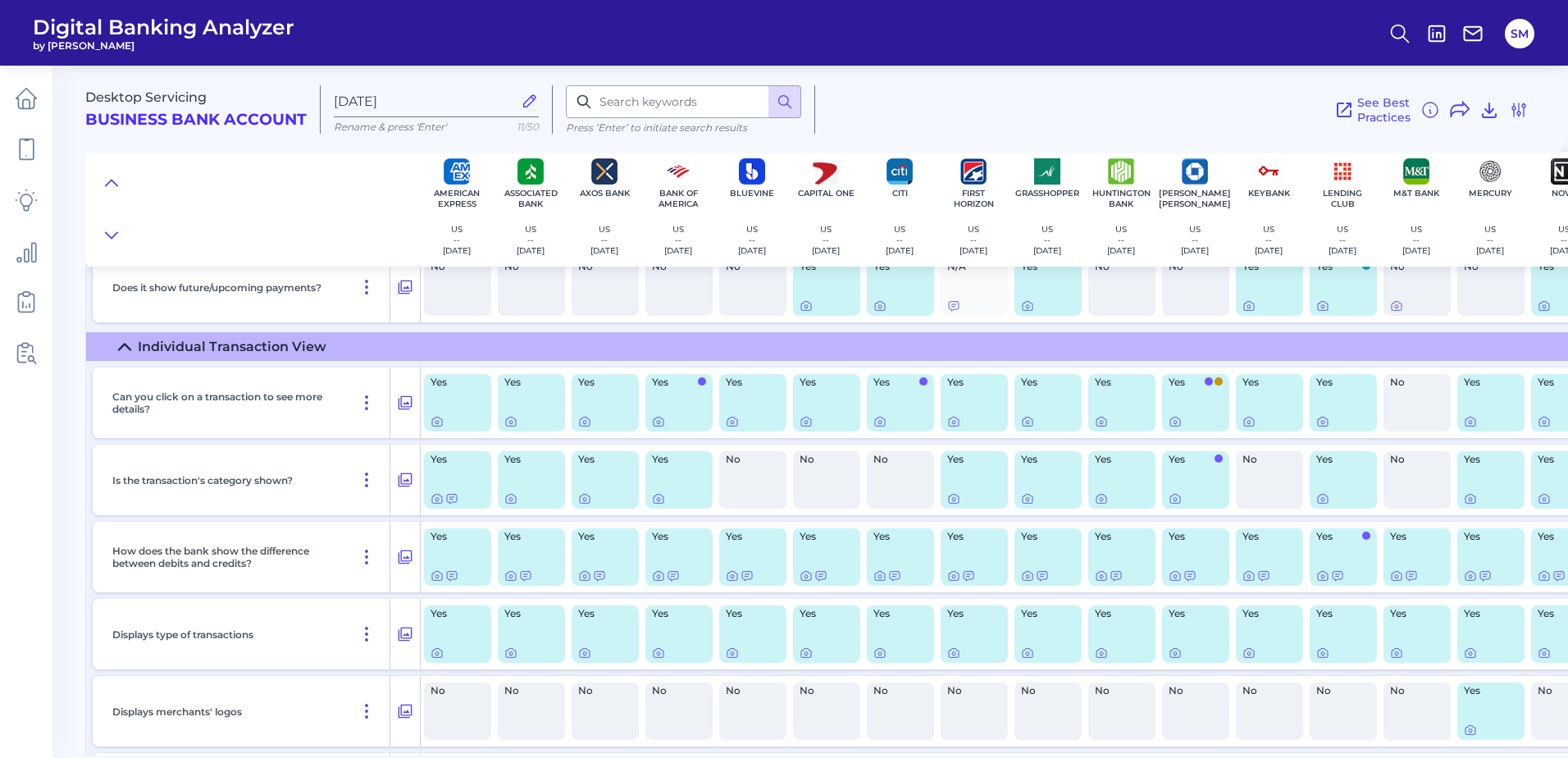
scroll to position [984, 0]
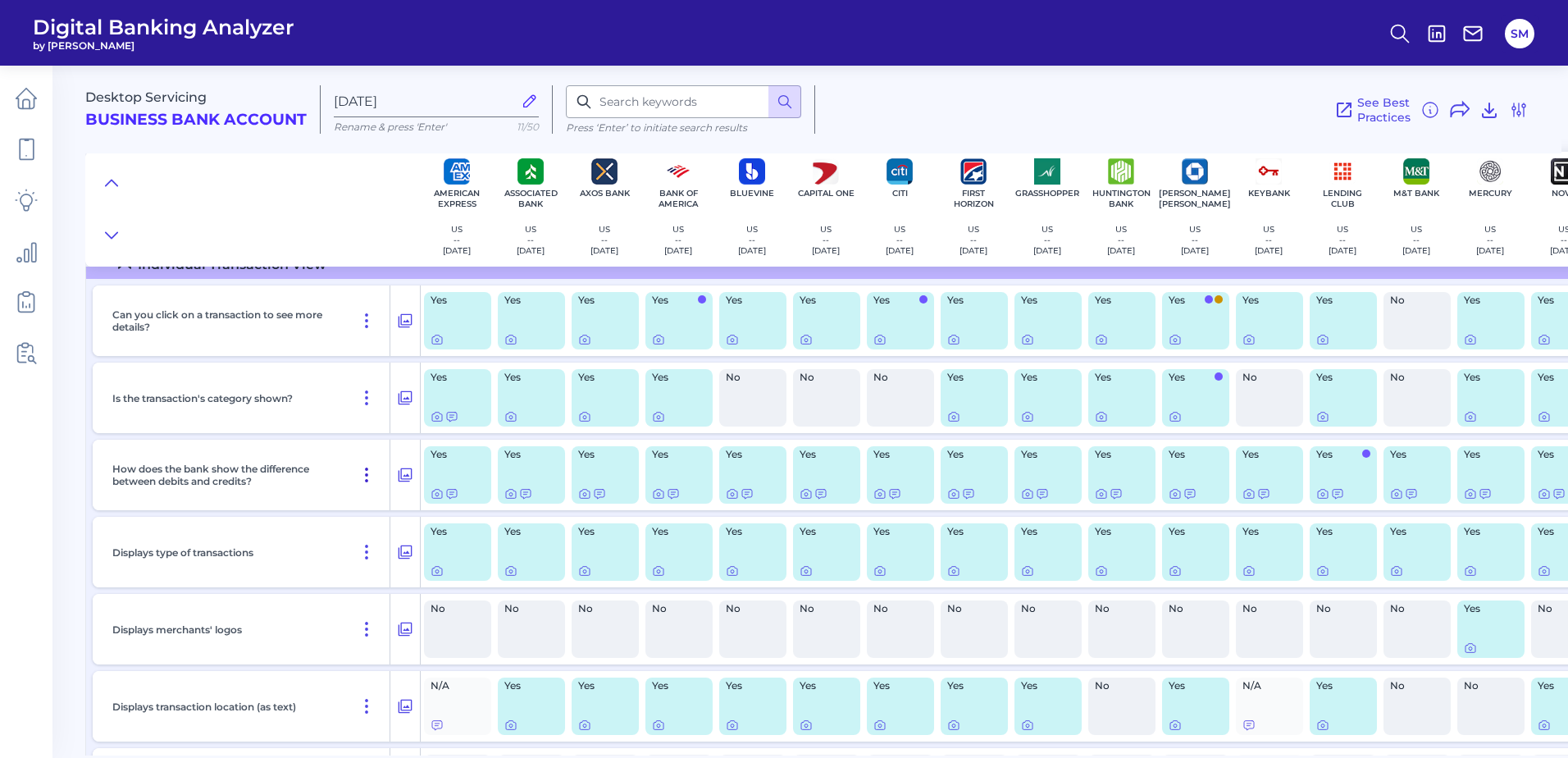
click at [366, 471] on icon at bounding box center [366, 475] width 20 height 20
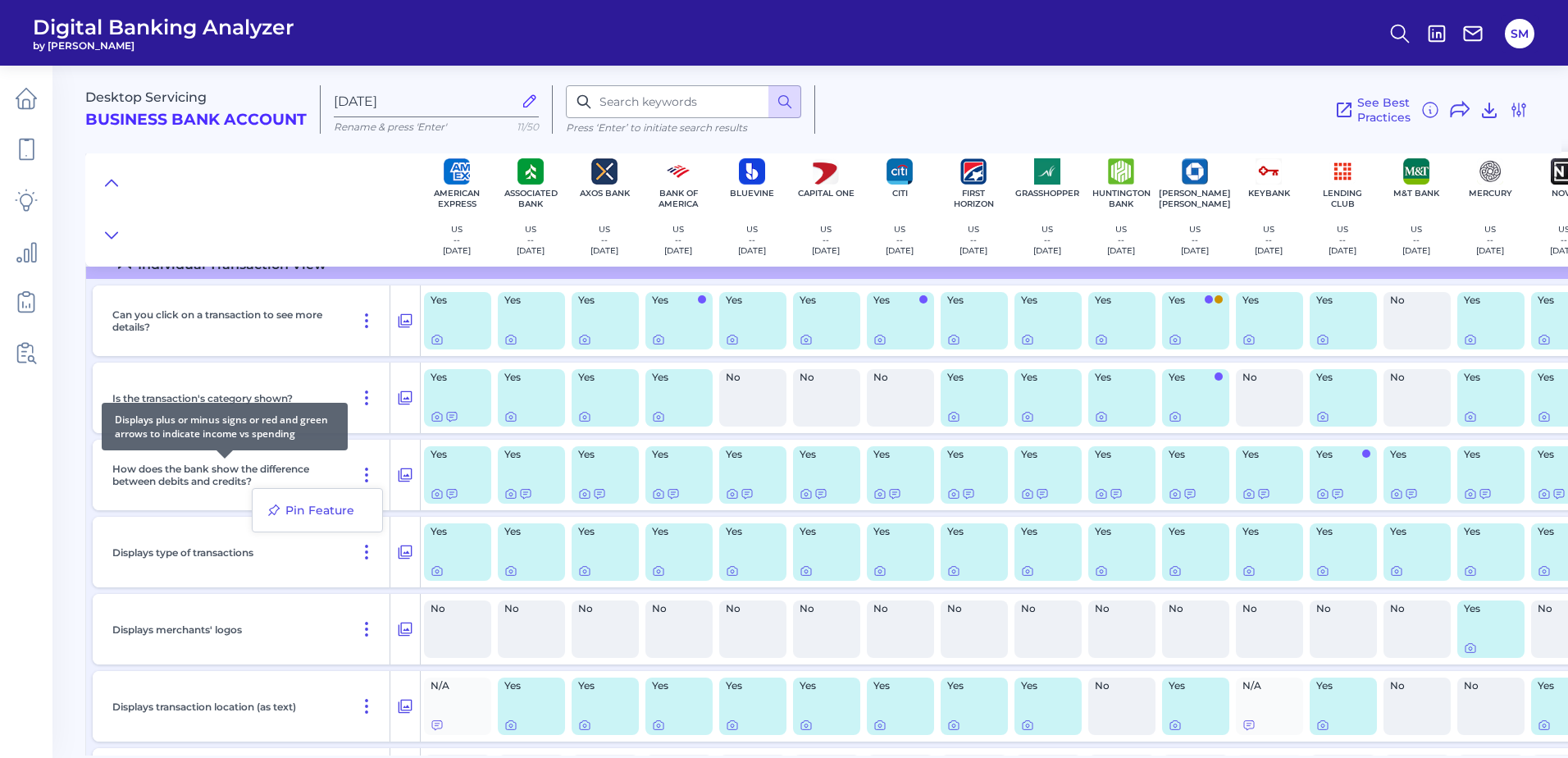
click at [279, 472] on p "How does the bank show the difference between debits and credits?" at bounding box center [224, 474] width 225 height 24
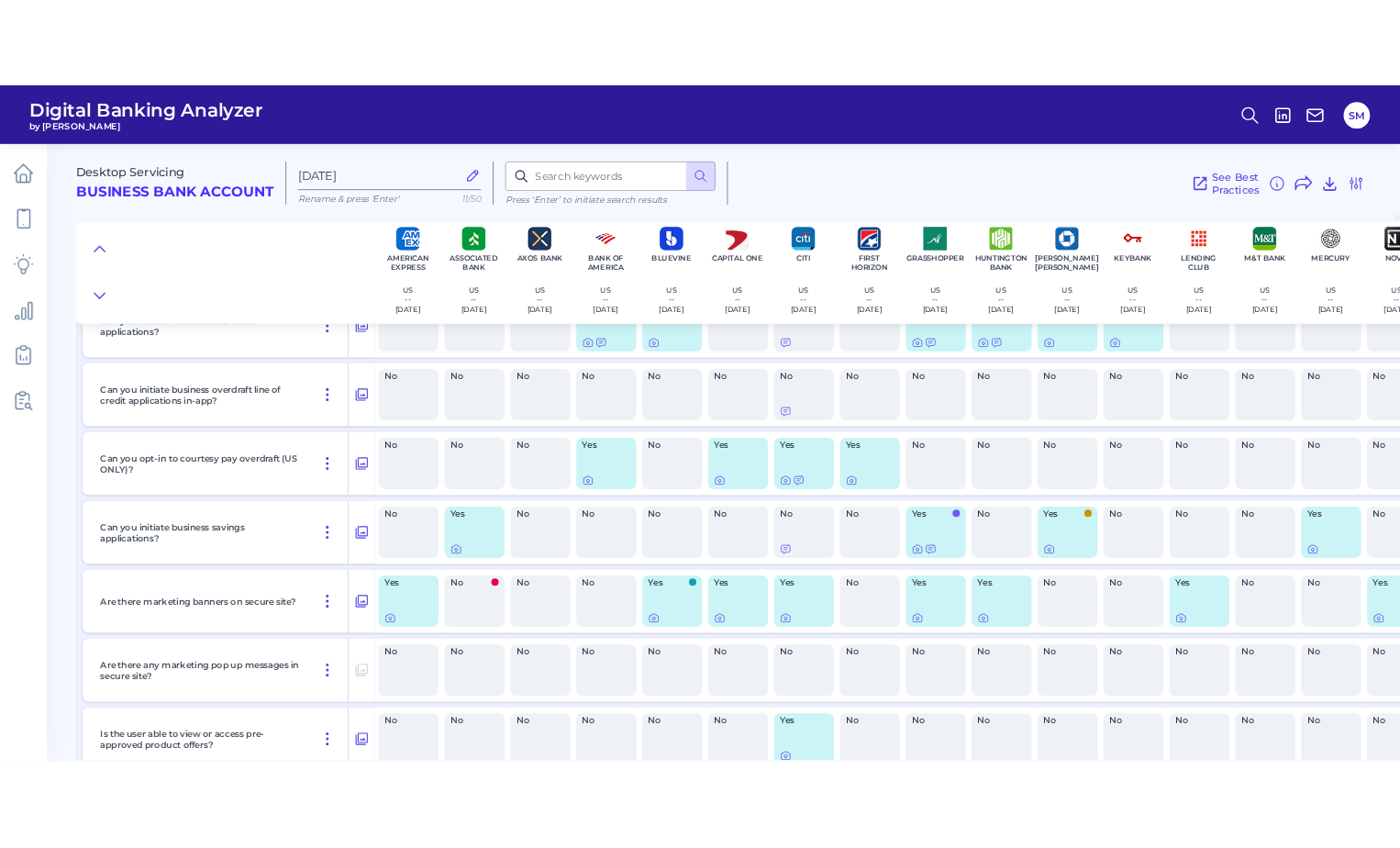
scroll to position [17062, 0]
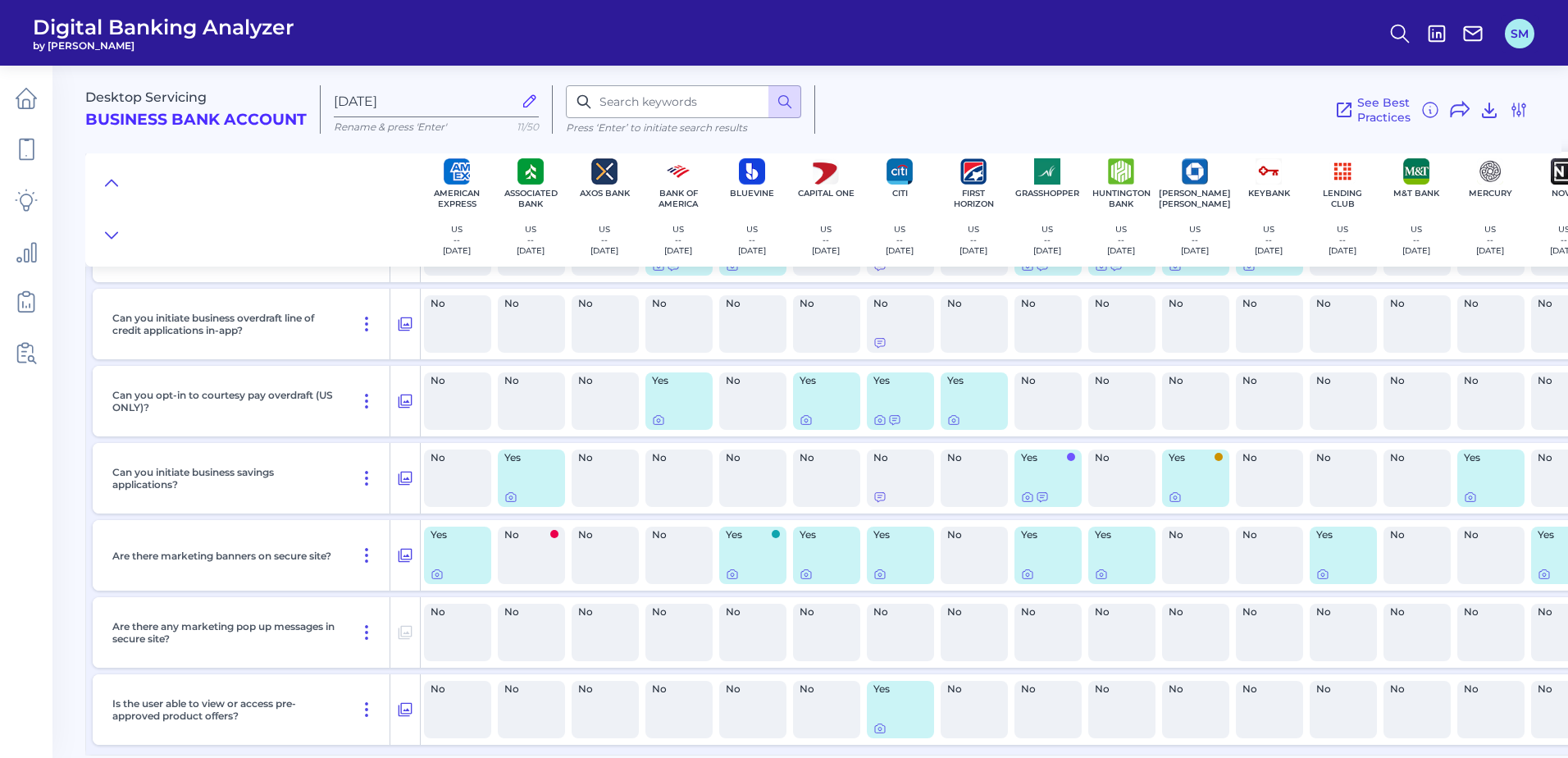
click at [1520, 33] on button "SM" at bounding box center [1519, 33] width 29 height 29
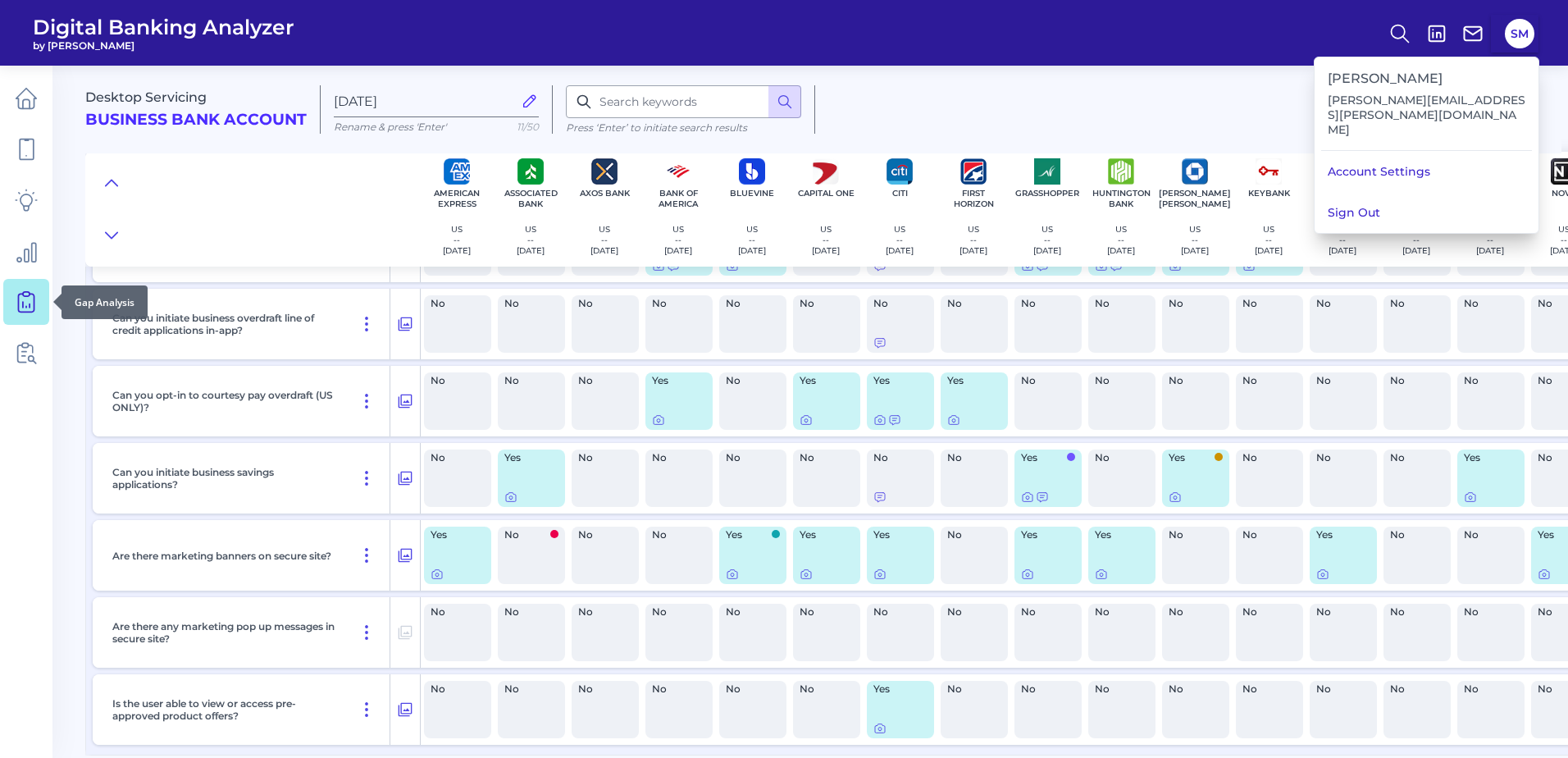
click at [28, 290] on icon at bounding box center [26, 301] width 23 height 23
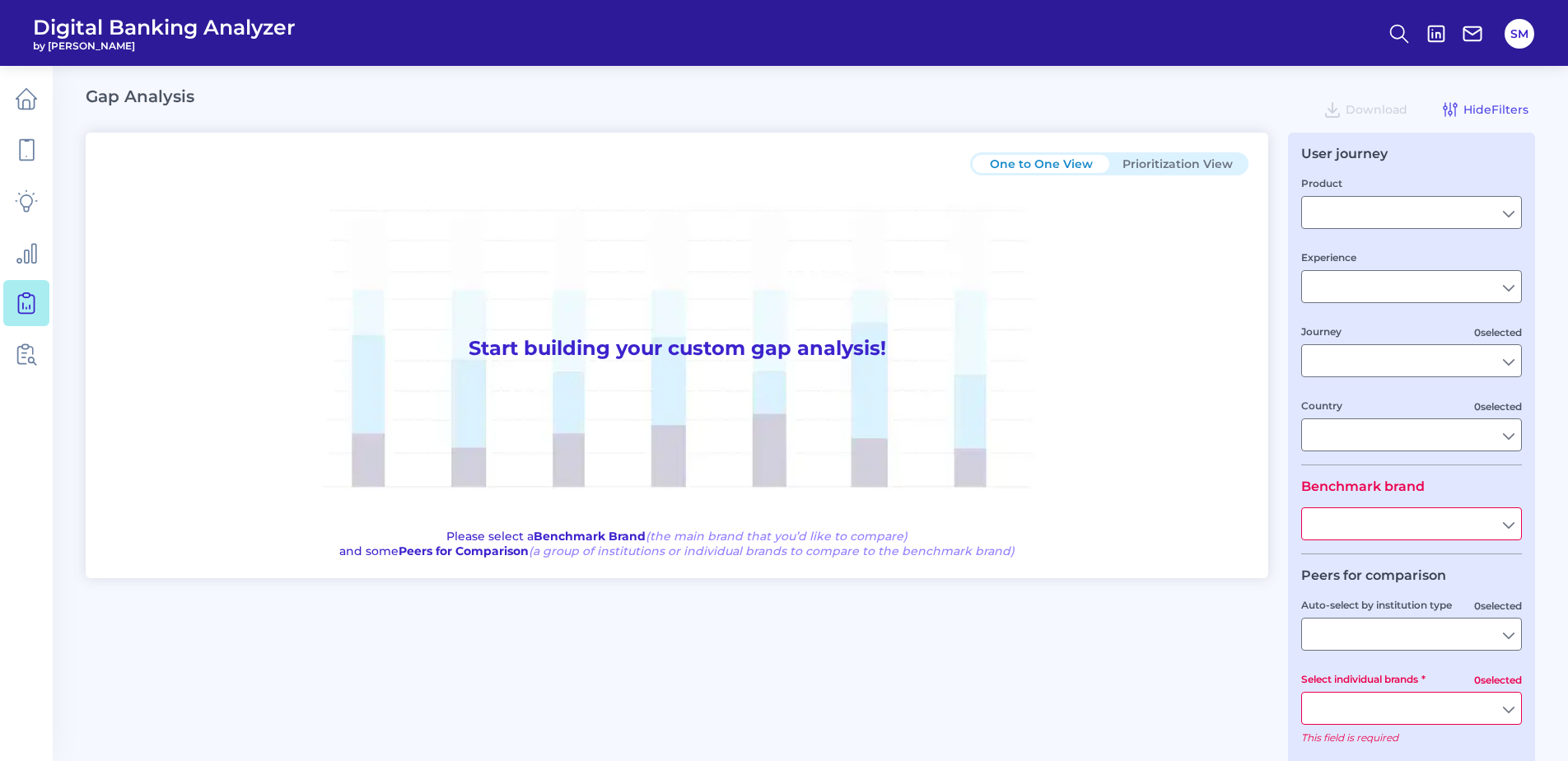
type input "Business Bank Account"
type input "Mobile Servicing"
type input "Pre-Login Area, Secure Area, Move Money, Card Management, User Permissions & En…"
type input "United States"
type input "All Select individual brands"
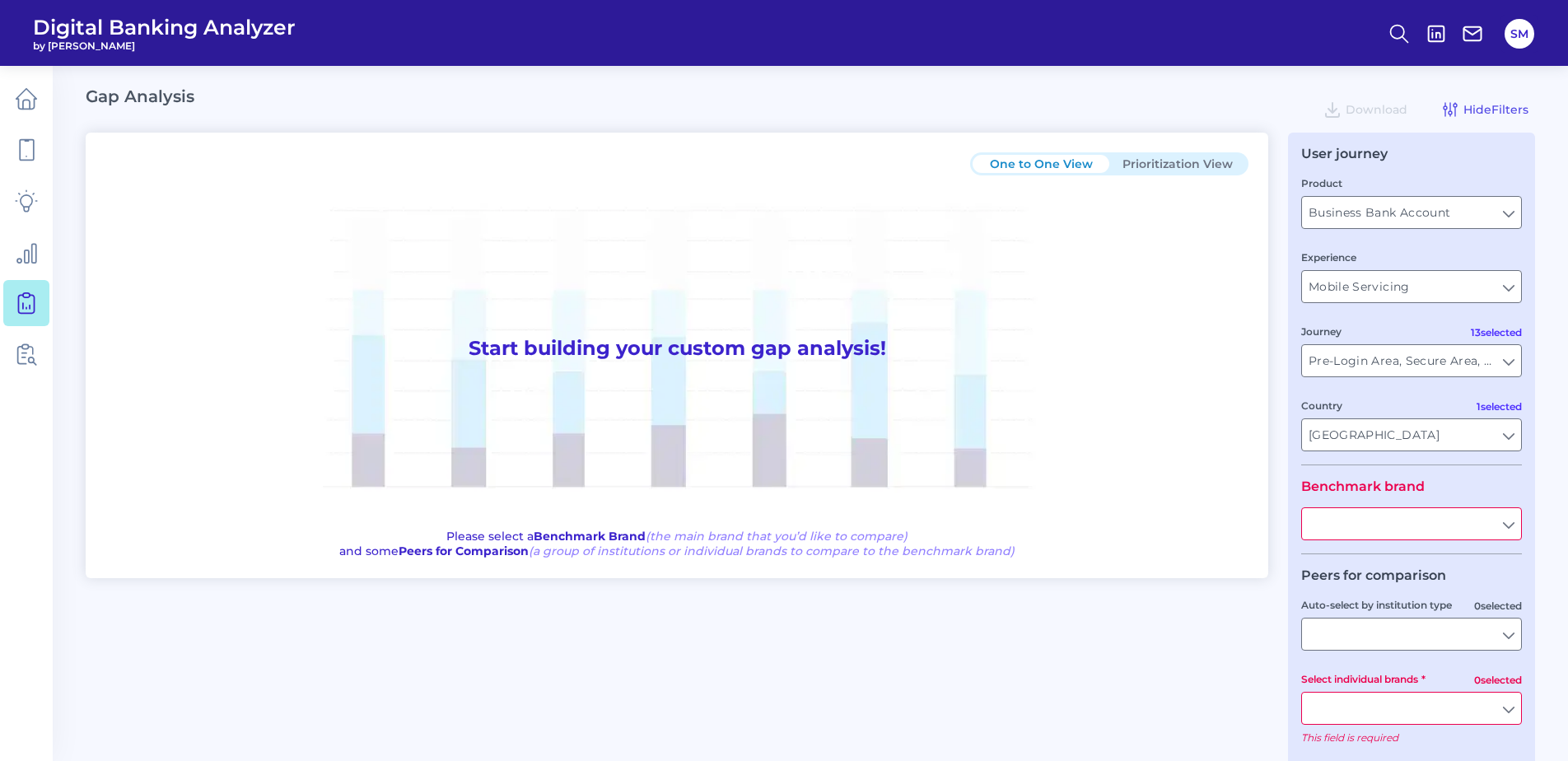
type input "All Journeys"
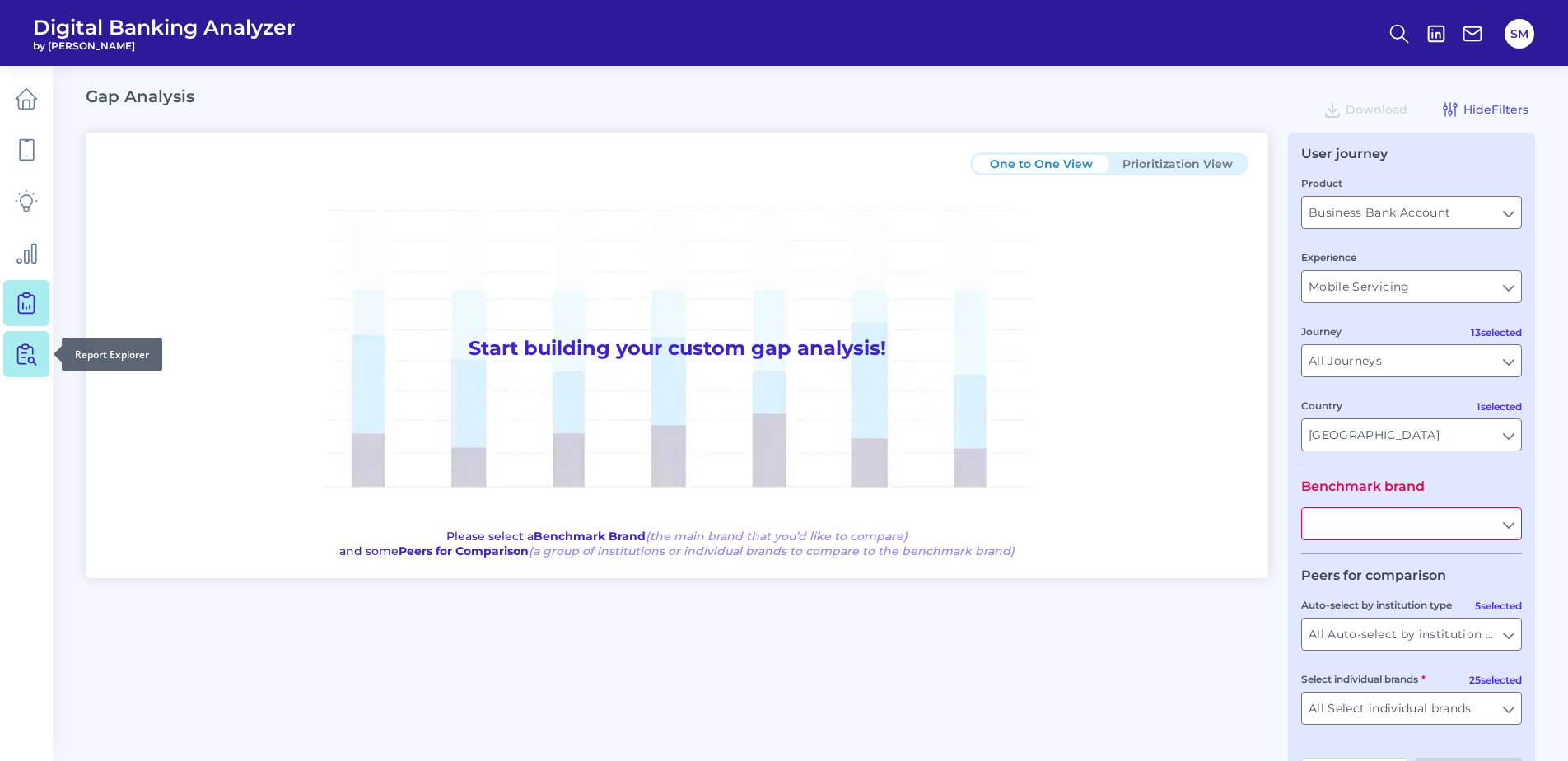
click at [39, 348] on link at bounding box center [26, 354] width 46 height 46
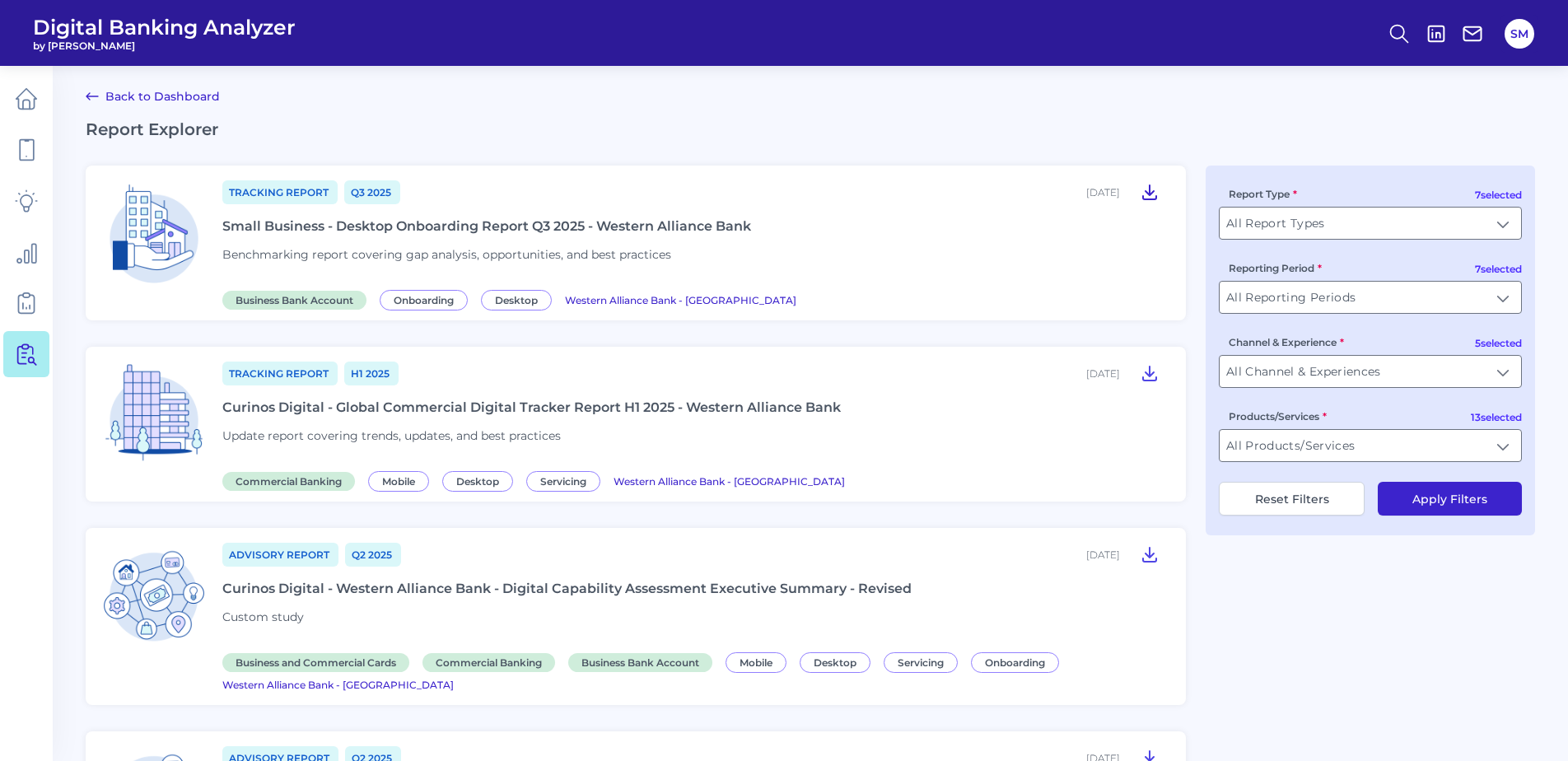
click at [1154, 190] on icon at bounding box center [1150, 192] width 13 height 14
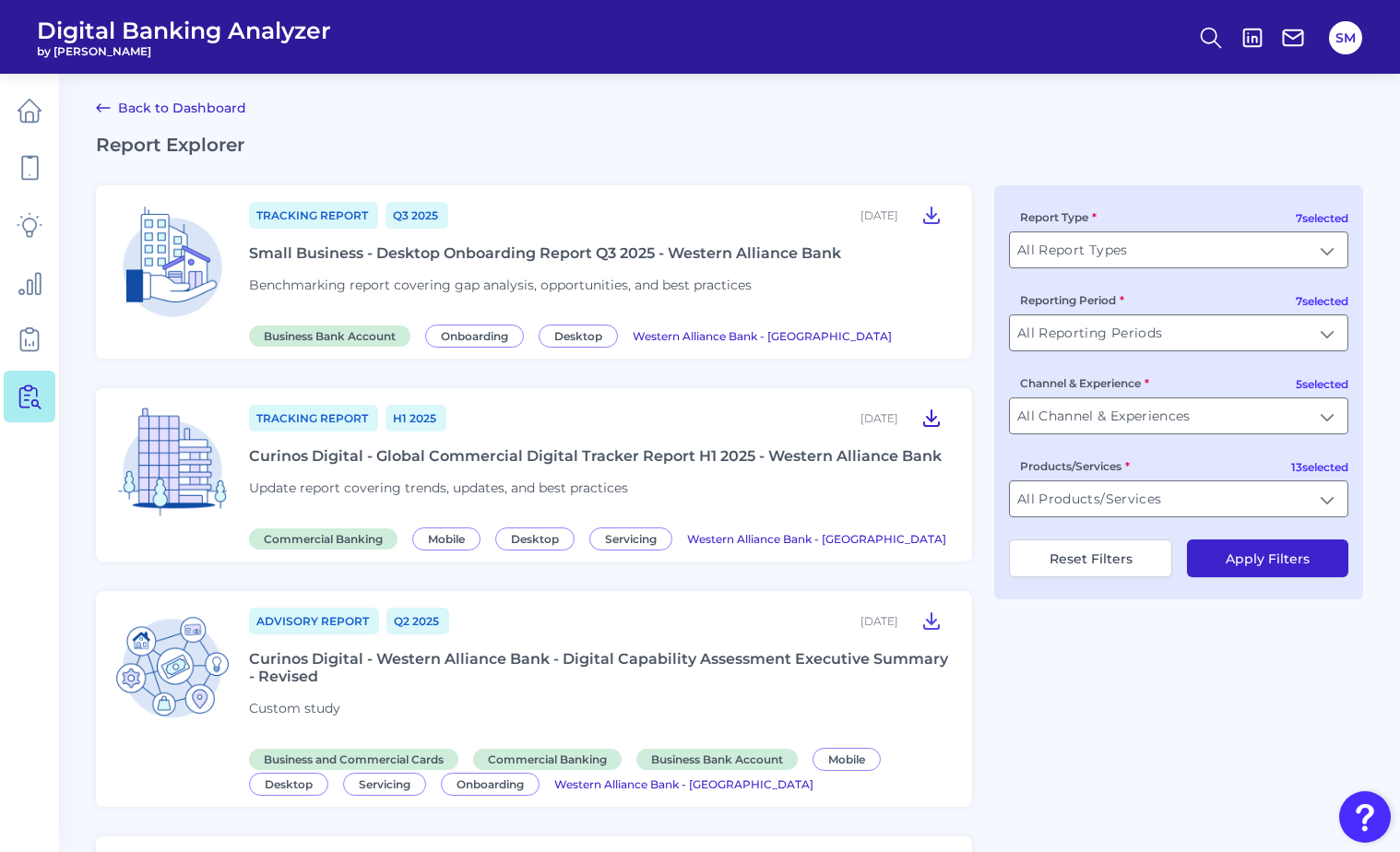
click at [931, 422] on icon at bounding box center [931, 418] width 15 height 16
click at [935, 623] on icon at bounding box center [931, 621] width 23 height 23
click at [24, 161] on icon at bounding box center [29, 167] width 25 height 25
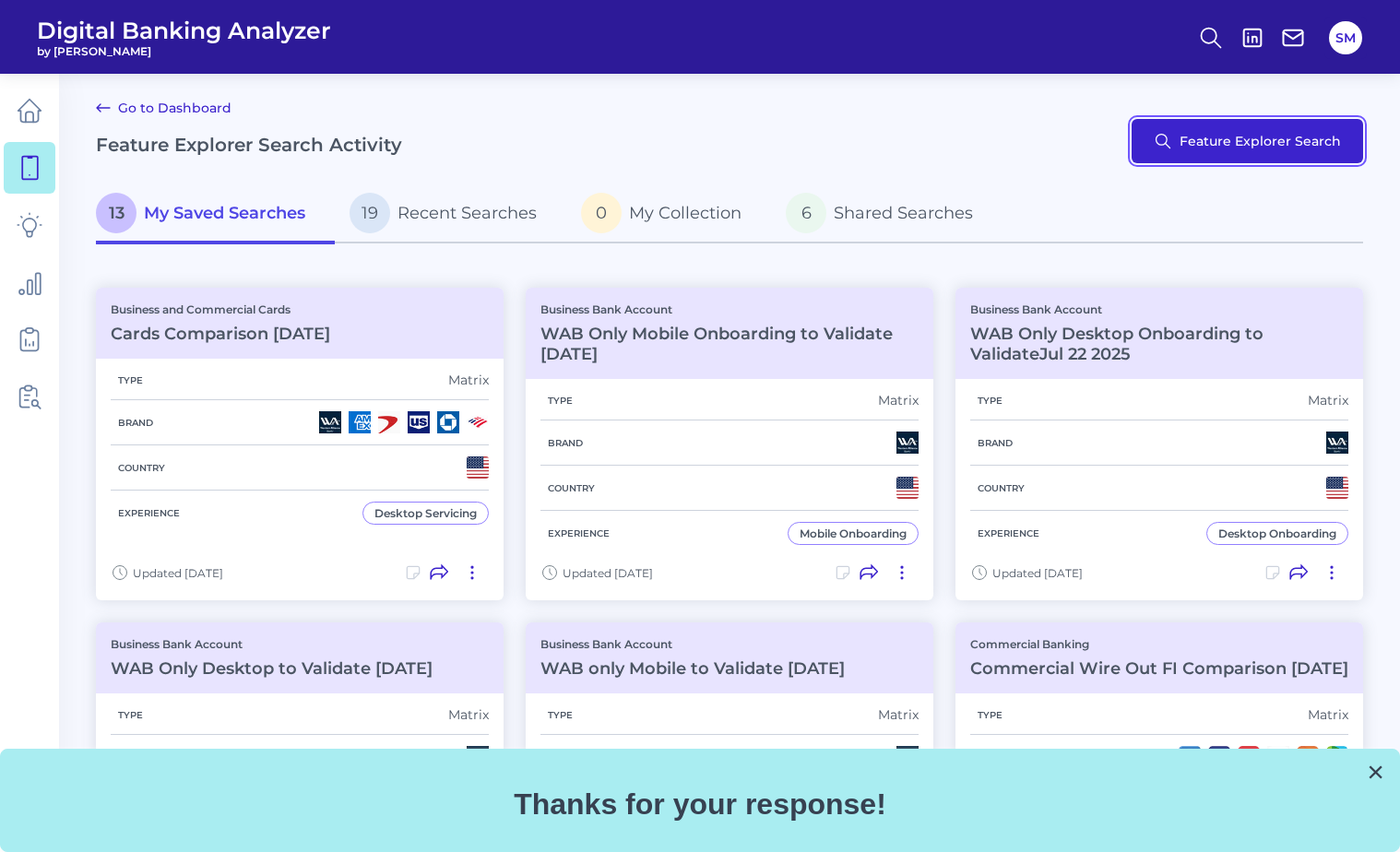
click at [1303, 150] on button "Feature Explorer Search" at bounding box center [1248, 140] width 231 height 44
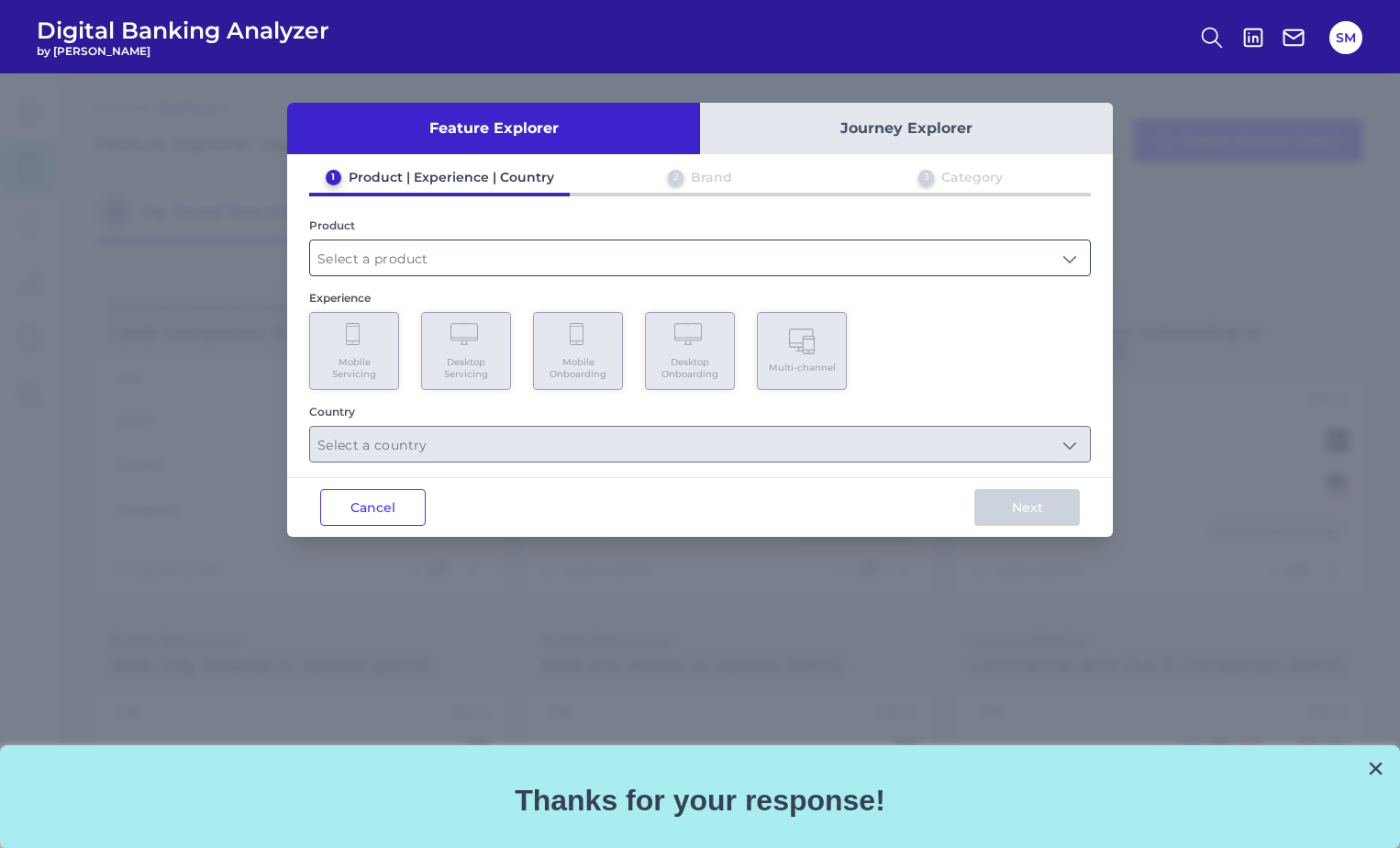
click at [589, 256] on input "text" at bounding box center [699, 257] width 780 height 35
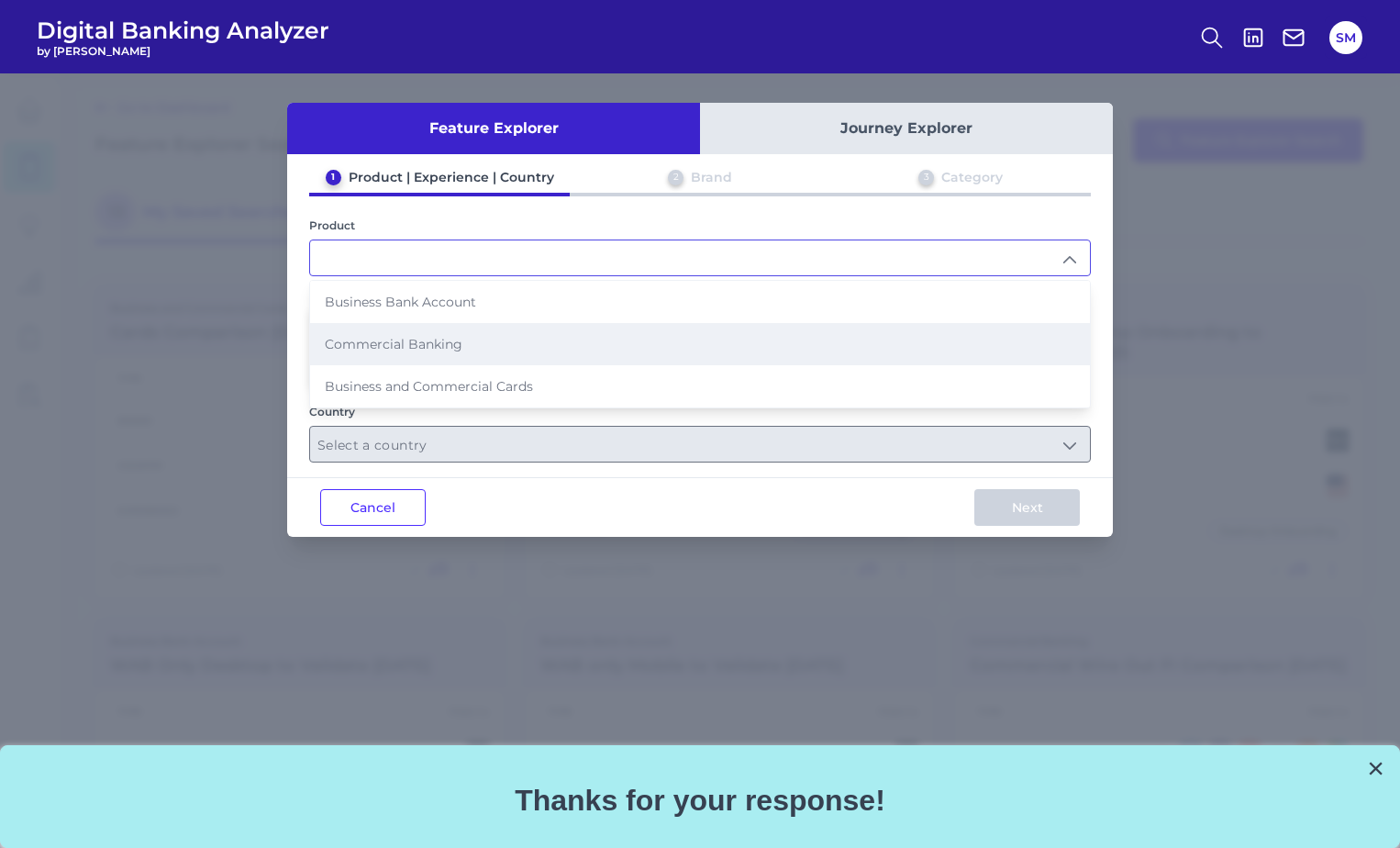
click at [558, 335] on li "Commercial Banking" at bounding box center [699, 344] width 780 height 42
type input "Commercial Banking"
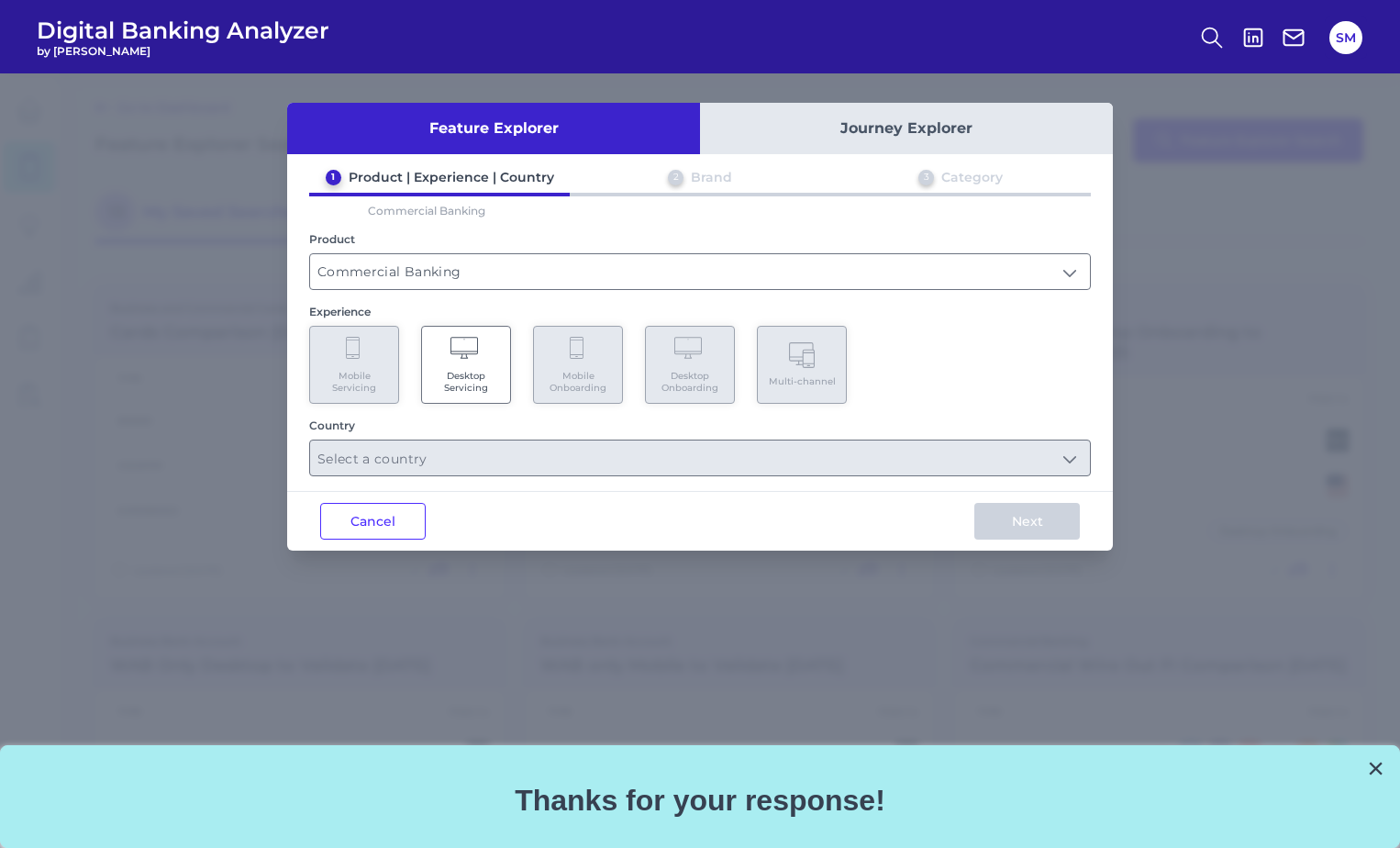
click at [487, 366] on Servicing "Desktop Servicing" at bounding box center [466, 364] width 90 height 78
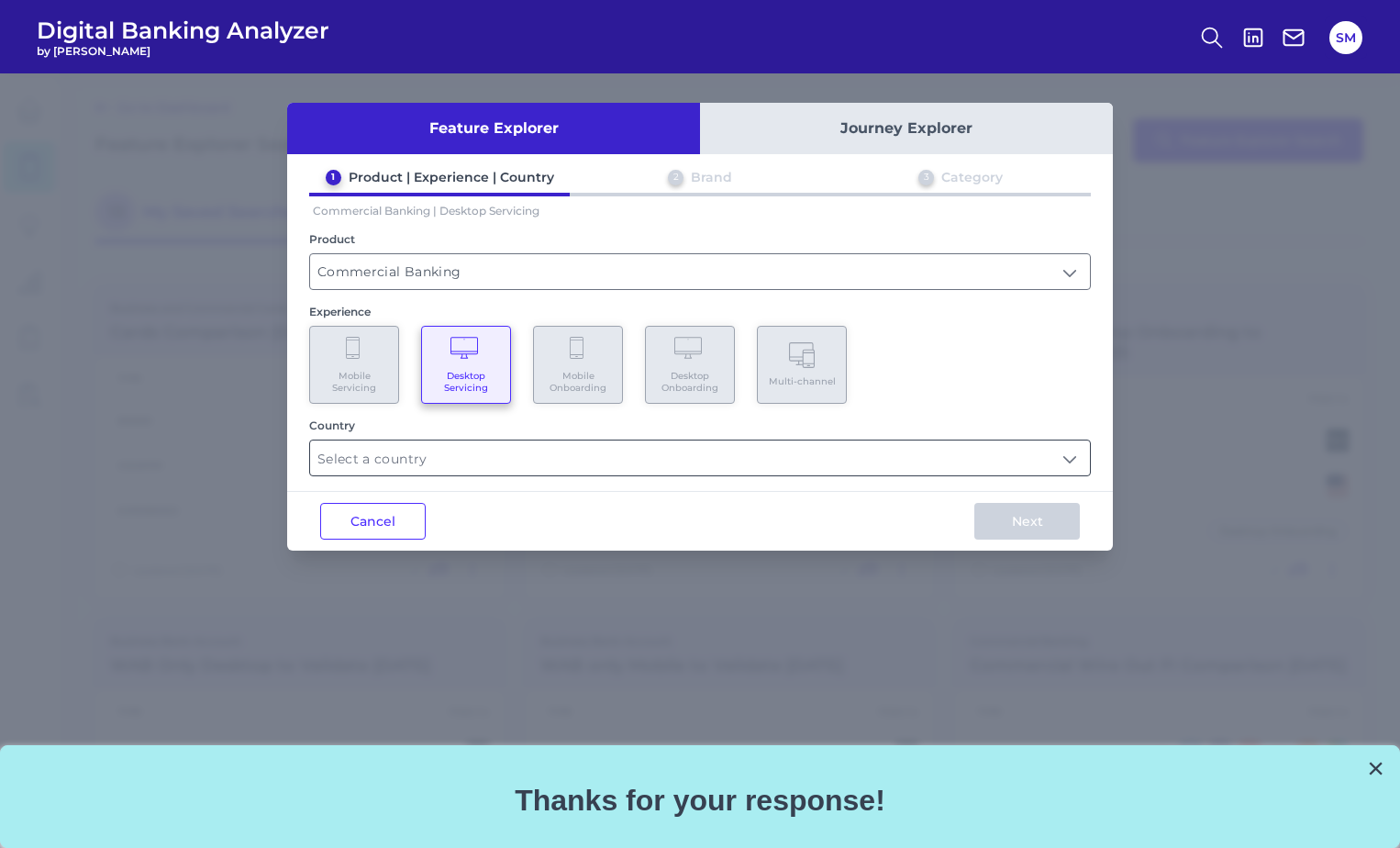
click at [489, 452] on input "text" at bounding box center [699, 457] width 780 height 35
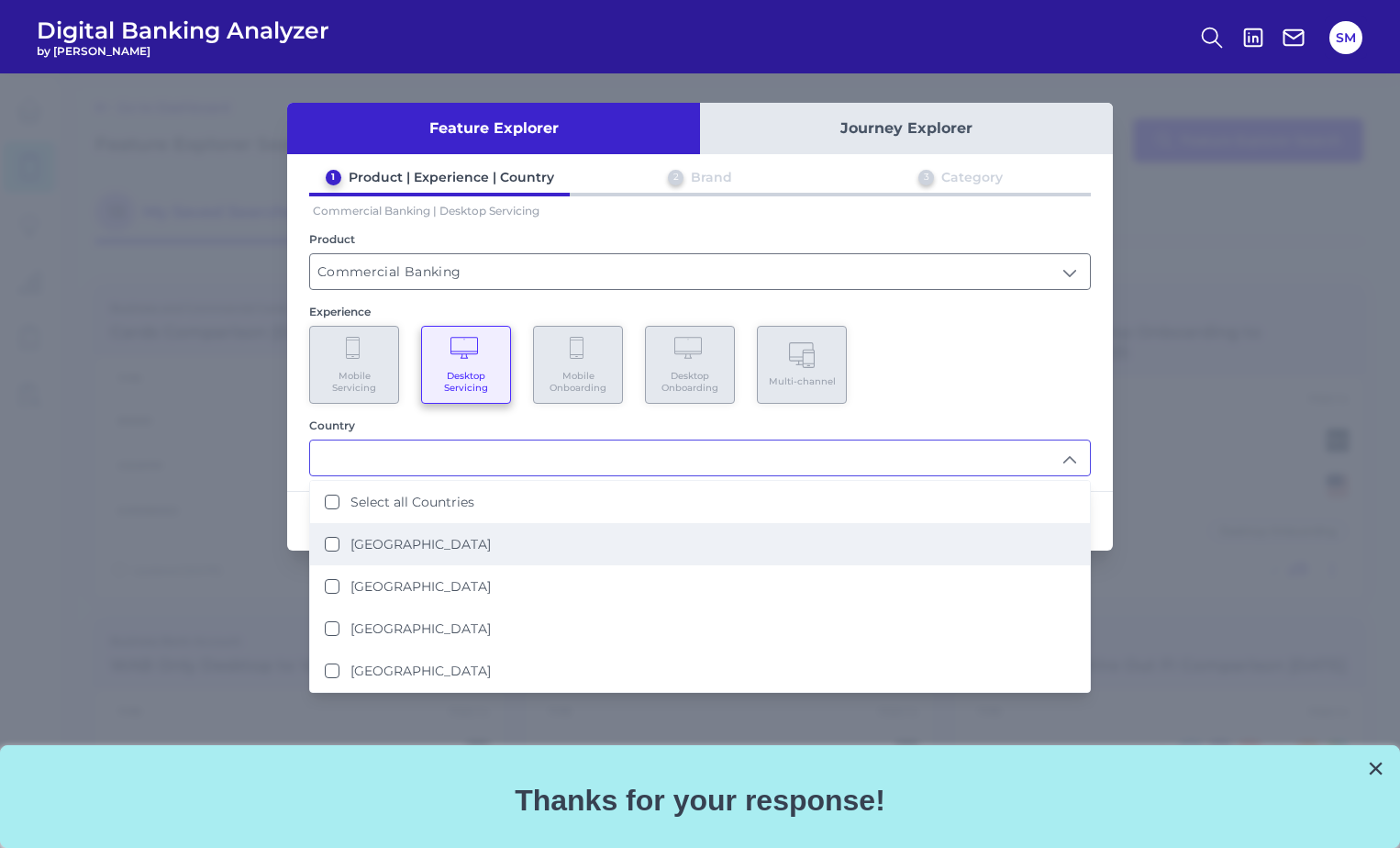
click at [481, 532] on li "United States" at bounding box center [699, 544] width 780 height 42
type input "United States"
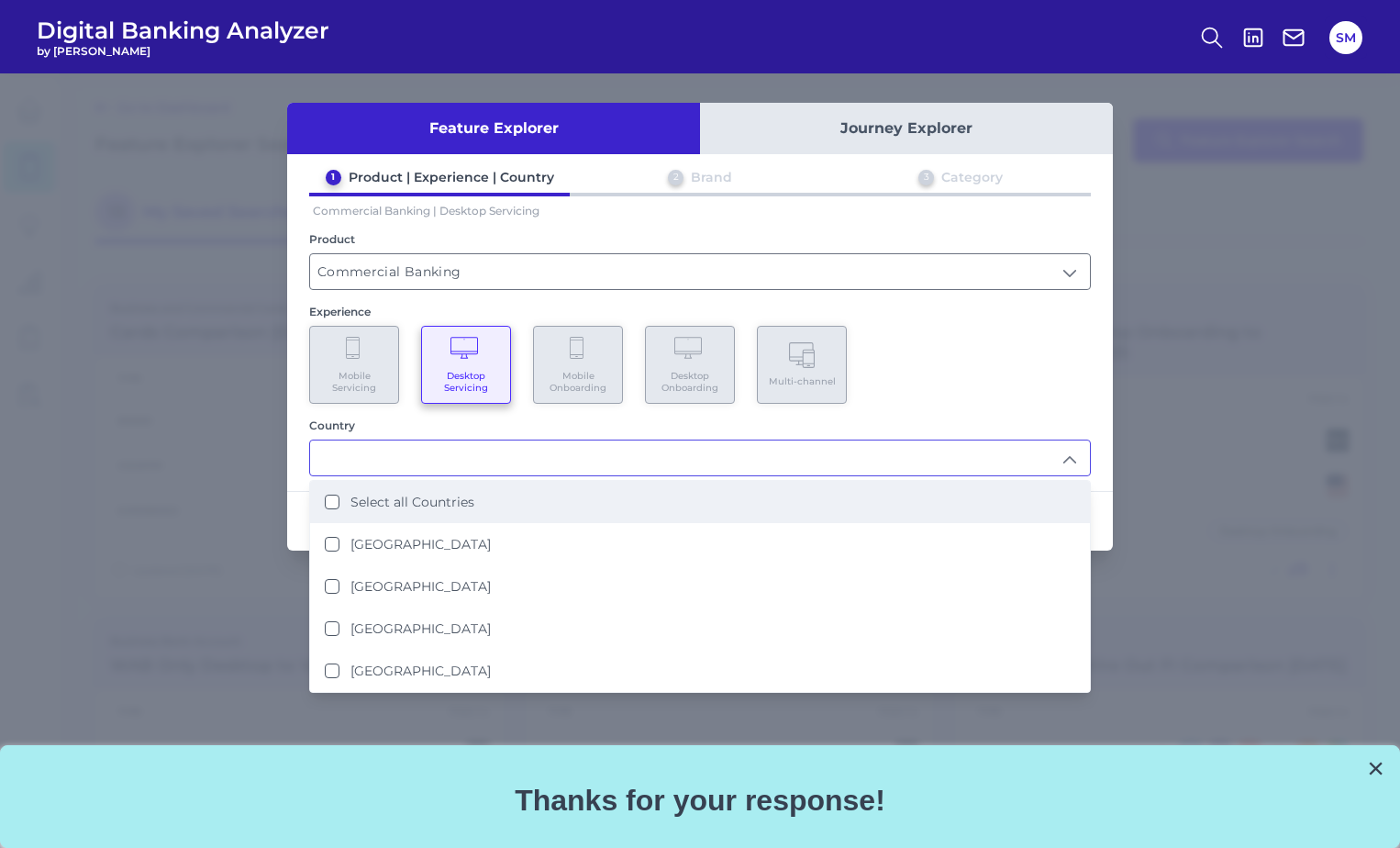
scroll to position [1, 0]
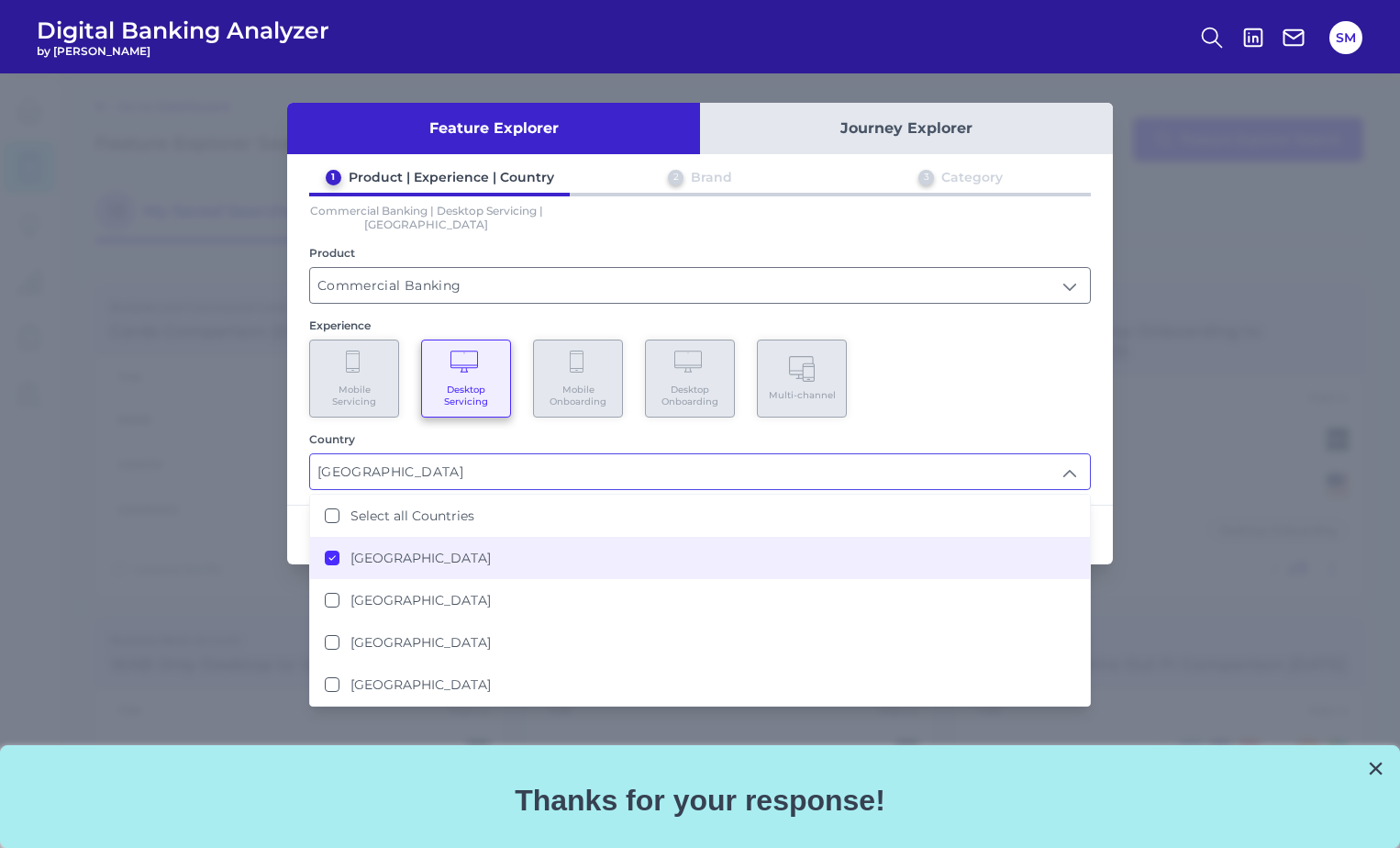
click at [984, 377] on div "Mobile Servicing Desktop Servicing Mobile Onboarding Desktop Onboarding Multi-c…" at bounding box center [699, 378] width 781 height 78
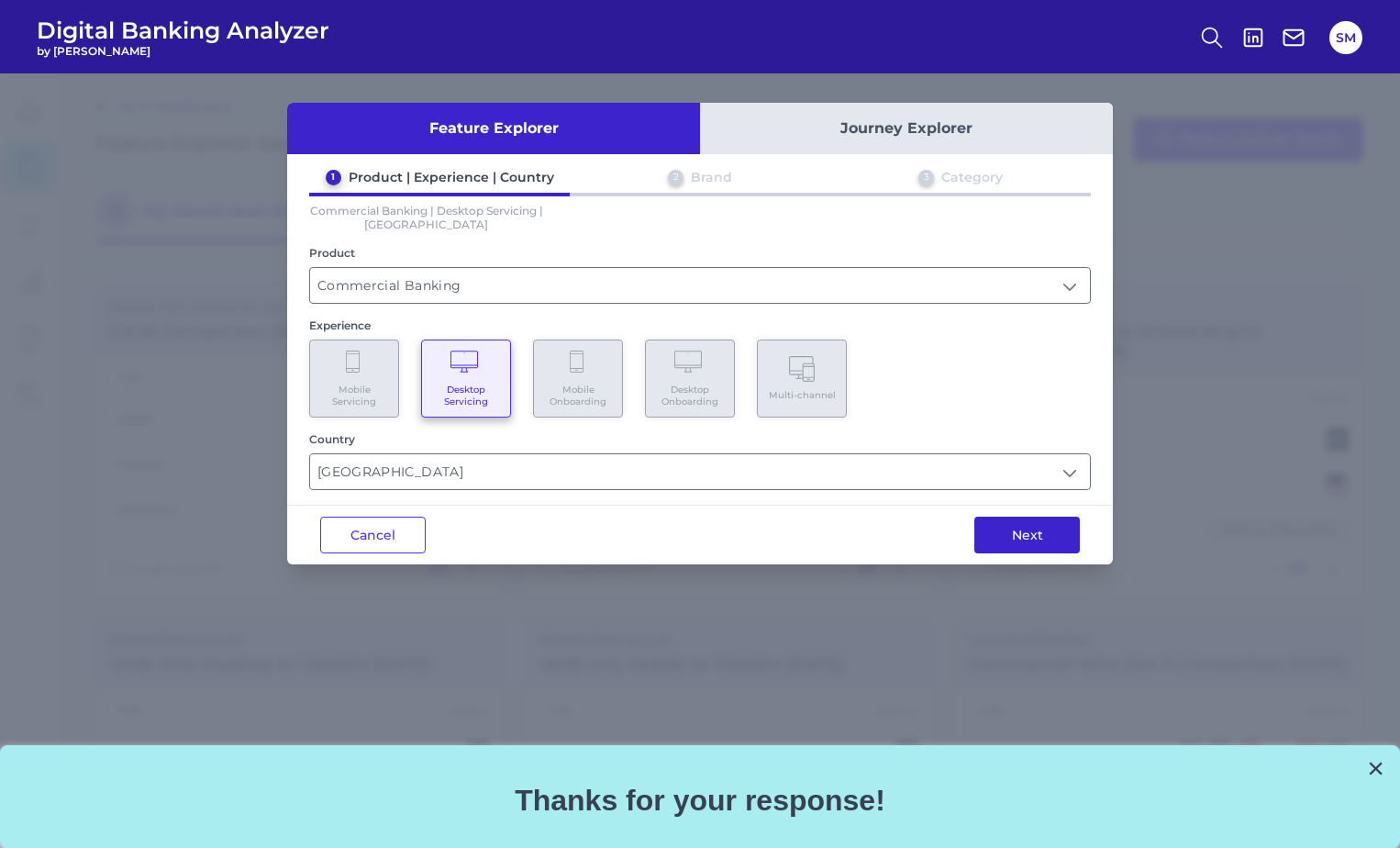
click at [1034, 536] on button "Next" at bounding box center [1027, 534] width 106 height 37
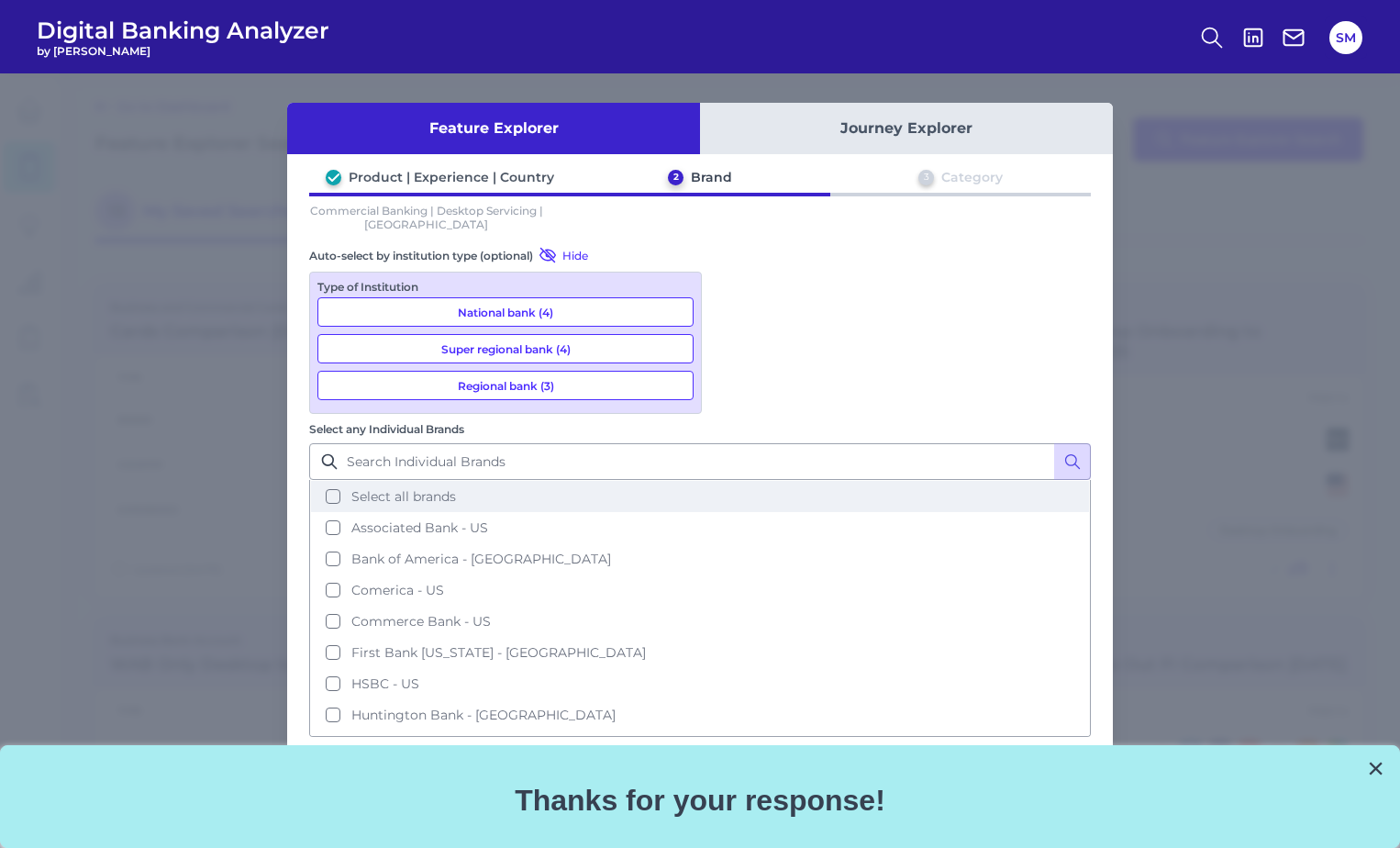
click at [795, 481] on button "Select all brands" at bounding box center [699, 496] width 778 height 31
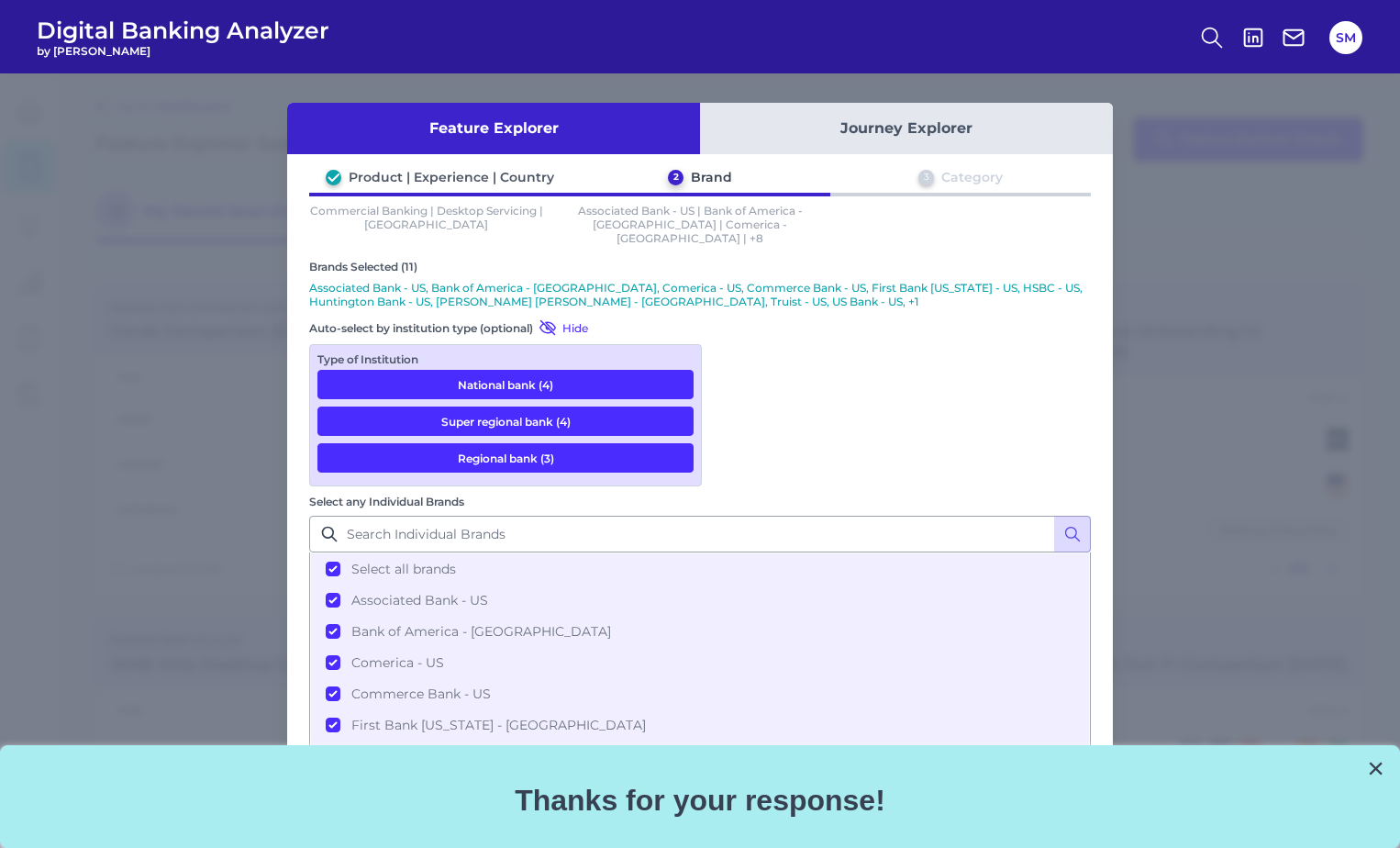
click at [1024, 836] on button "Next" at bounding box center [1027, 854] width 106 height 37
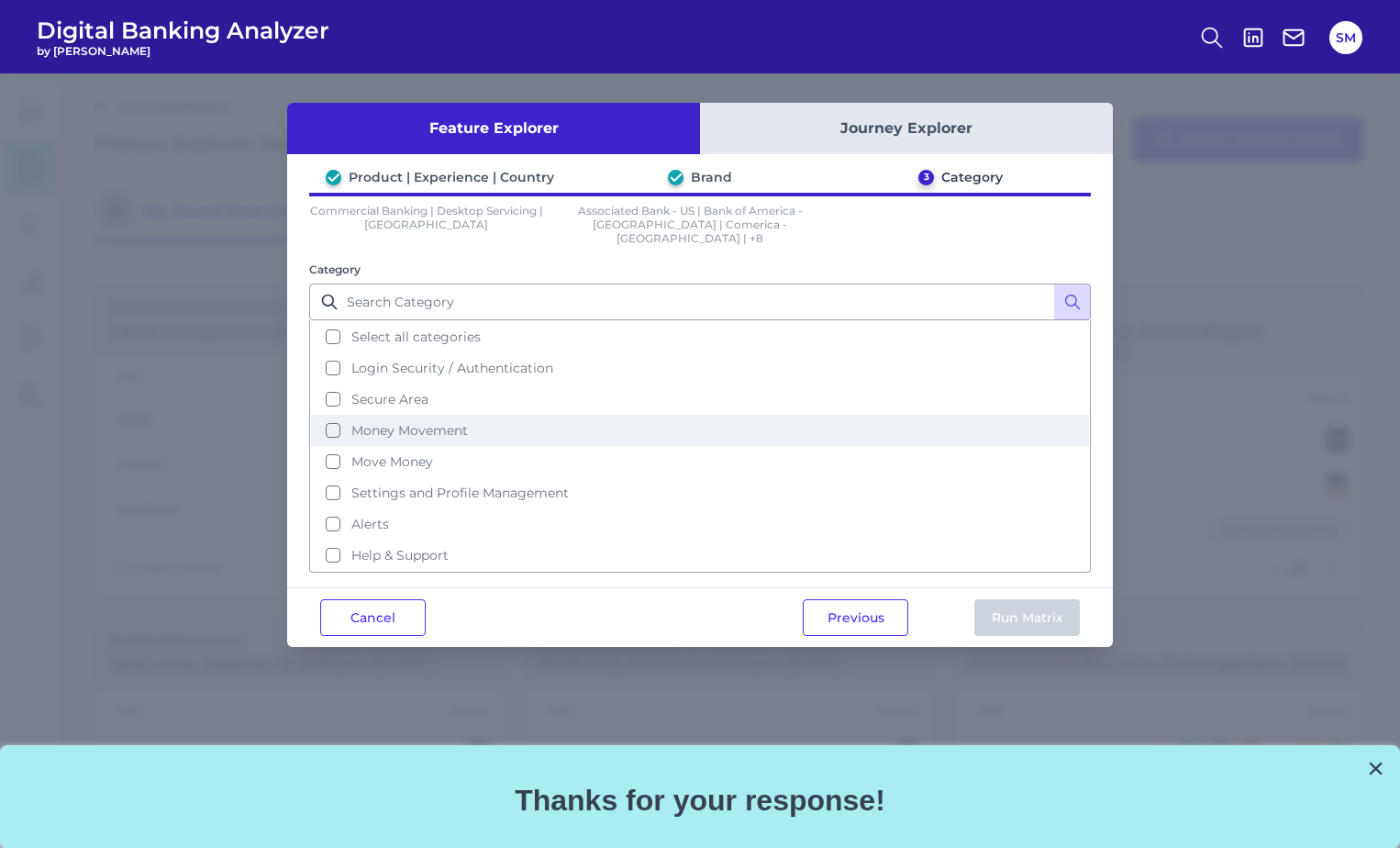
click at [667, 416] on button "Money Movement" at bounding box center [699, 430] width 778 height 31
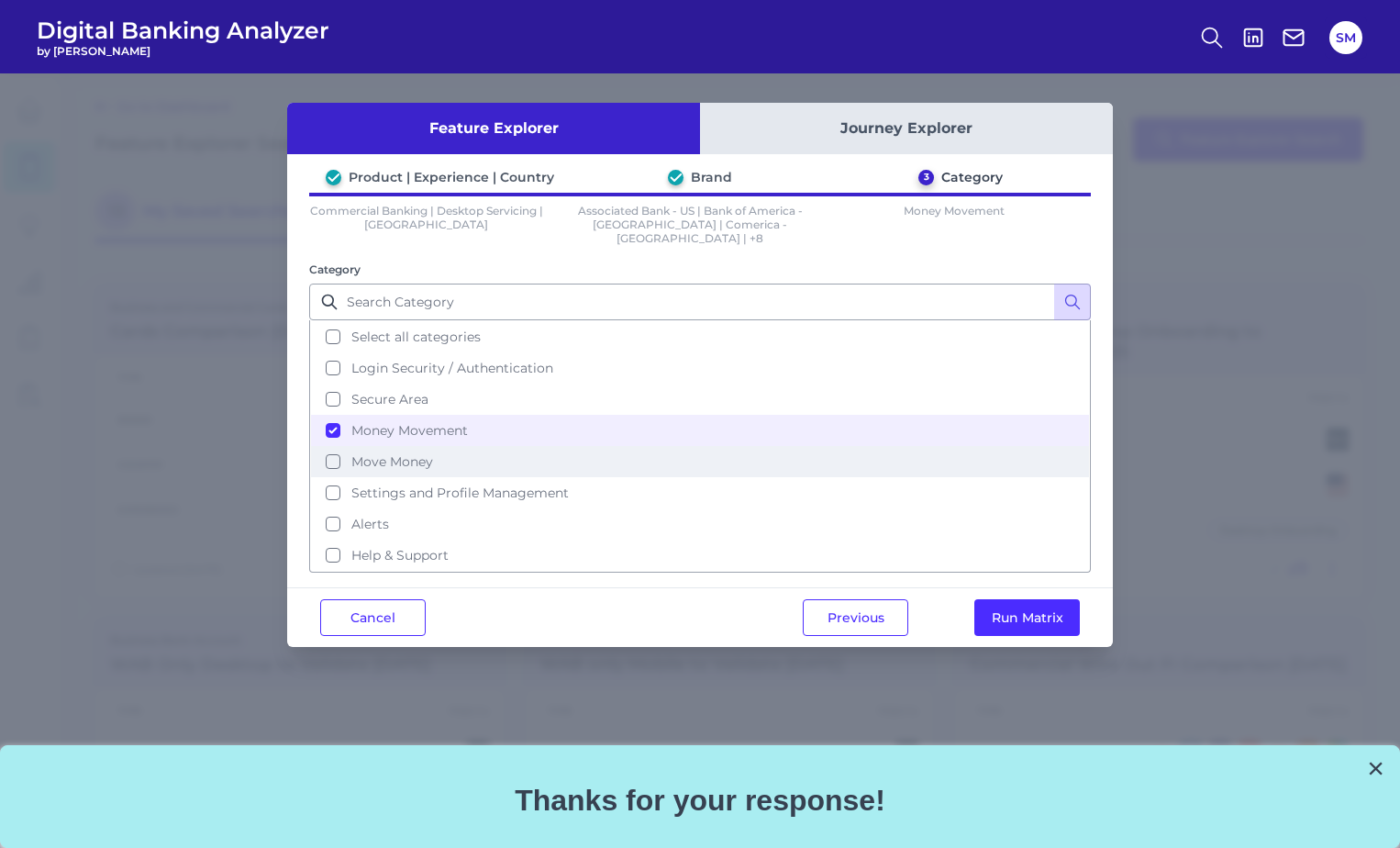
click at [650, 446] on button "Move Money" at bounding box center [699, 461] width 778 height 31
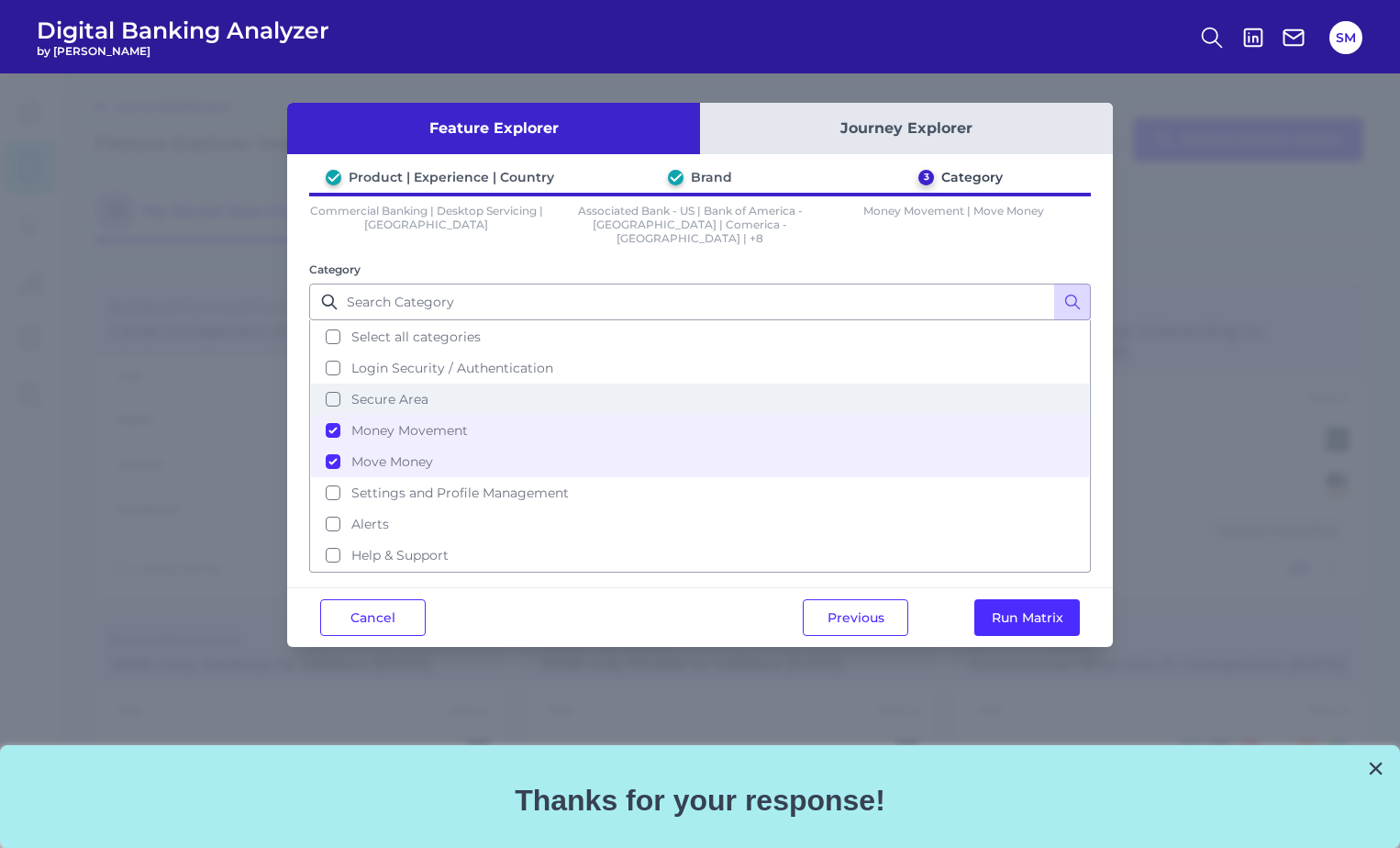
click at [503, 390] on button "Secure Area" at bounding box center [699, 399] width 778 height 31
click at [1002, 605] on button "Run Matrix" at bounding box center [1027, 617] width 106 height 37
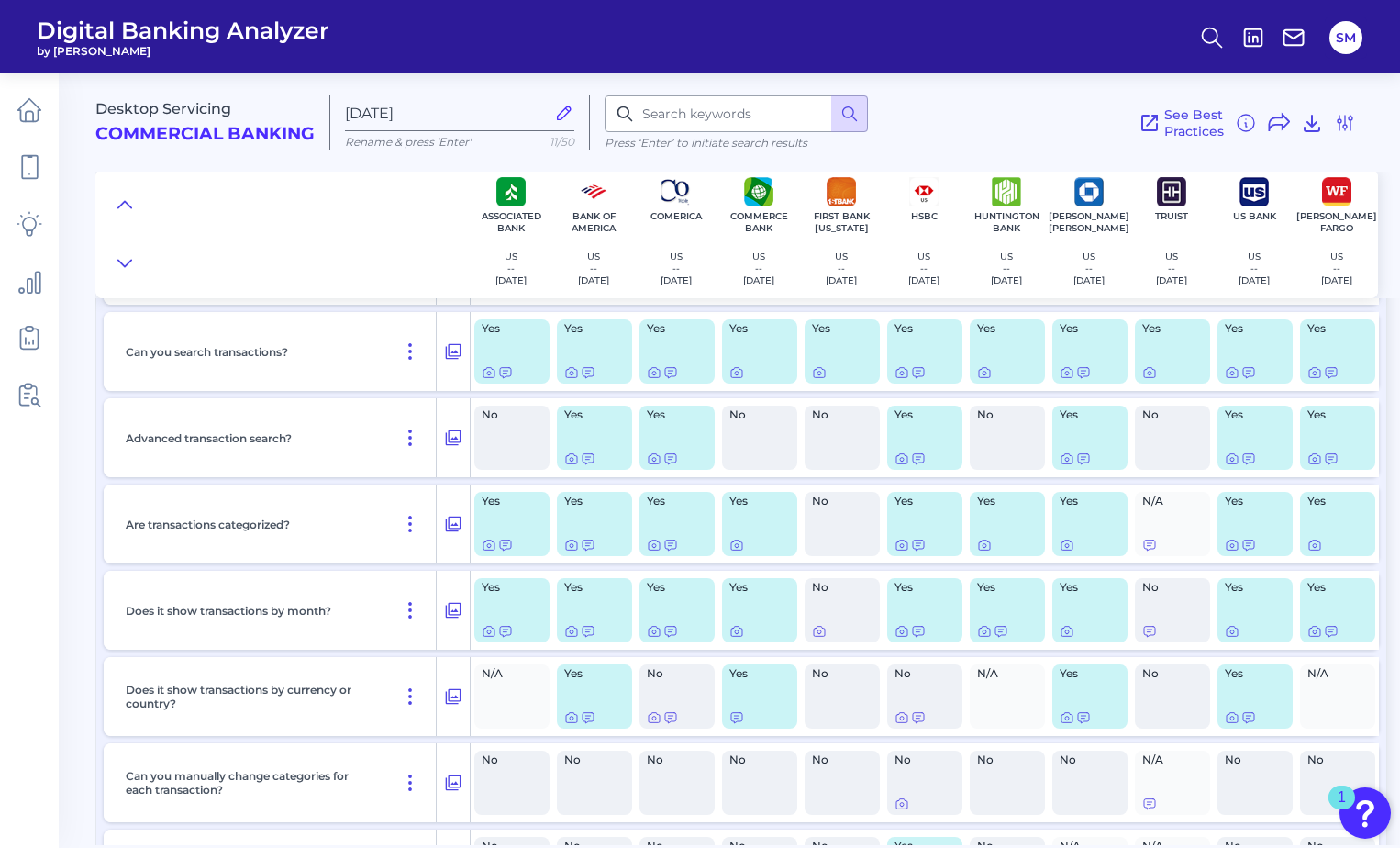
scroll to position [2568, 0]
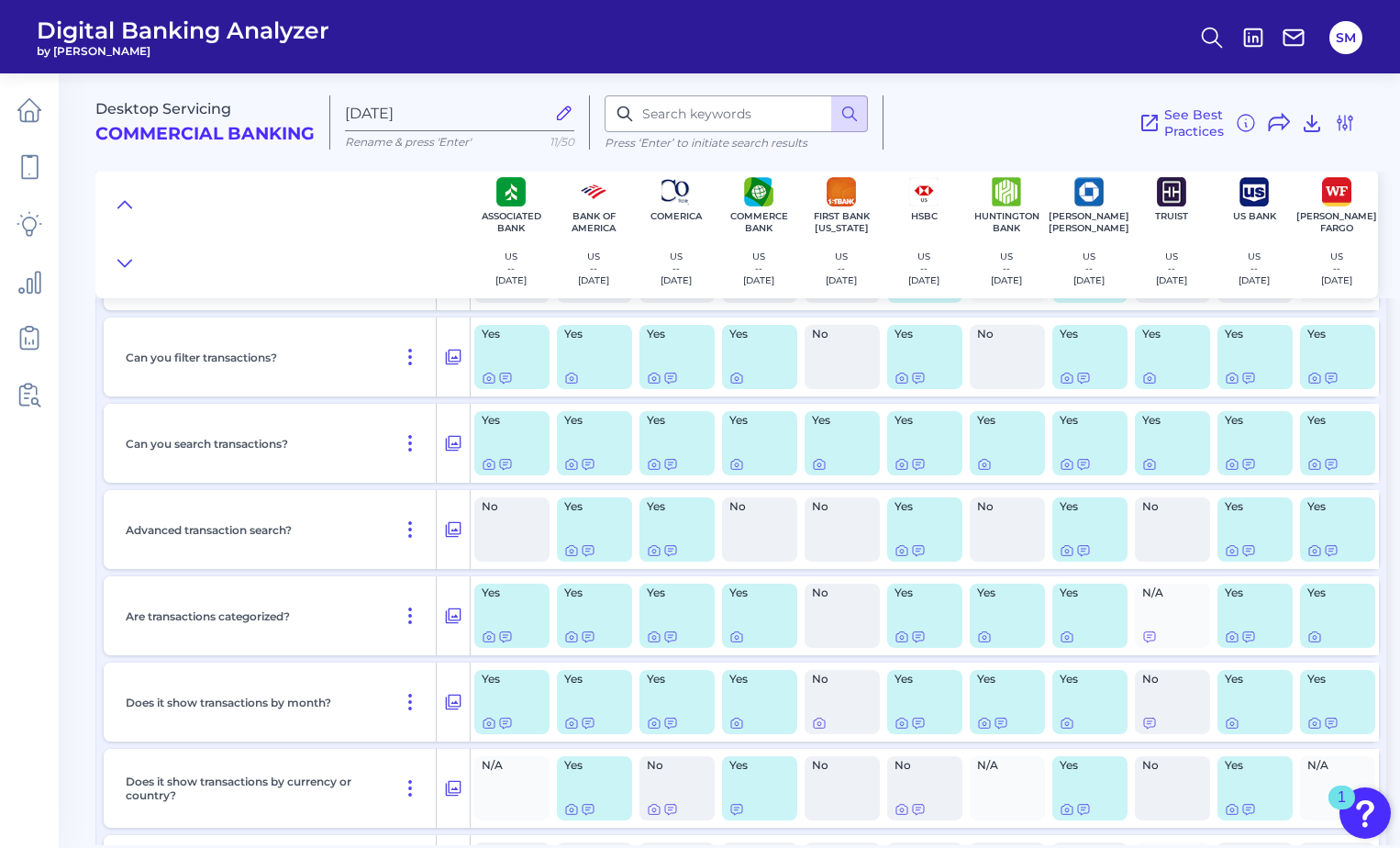
click at [516, 609] on div "Yes" at bounding box center [512, 615] width 75 height 65
click at [488, 636] on icon at bounding box center [489, 636] width 15 height 15
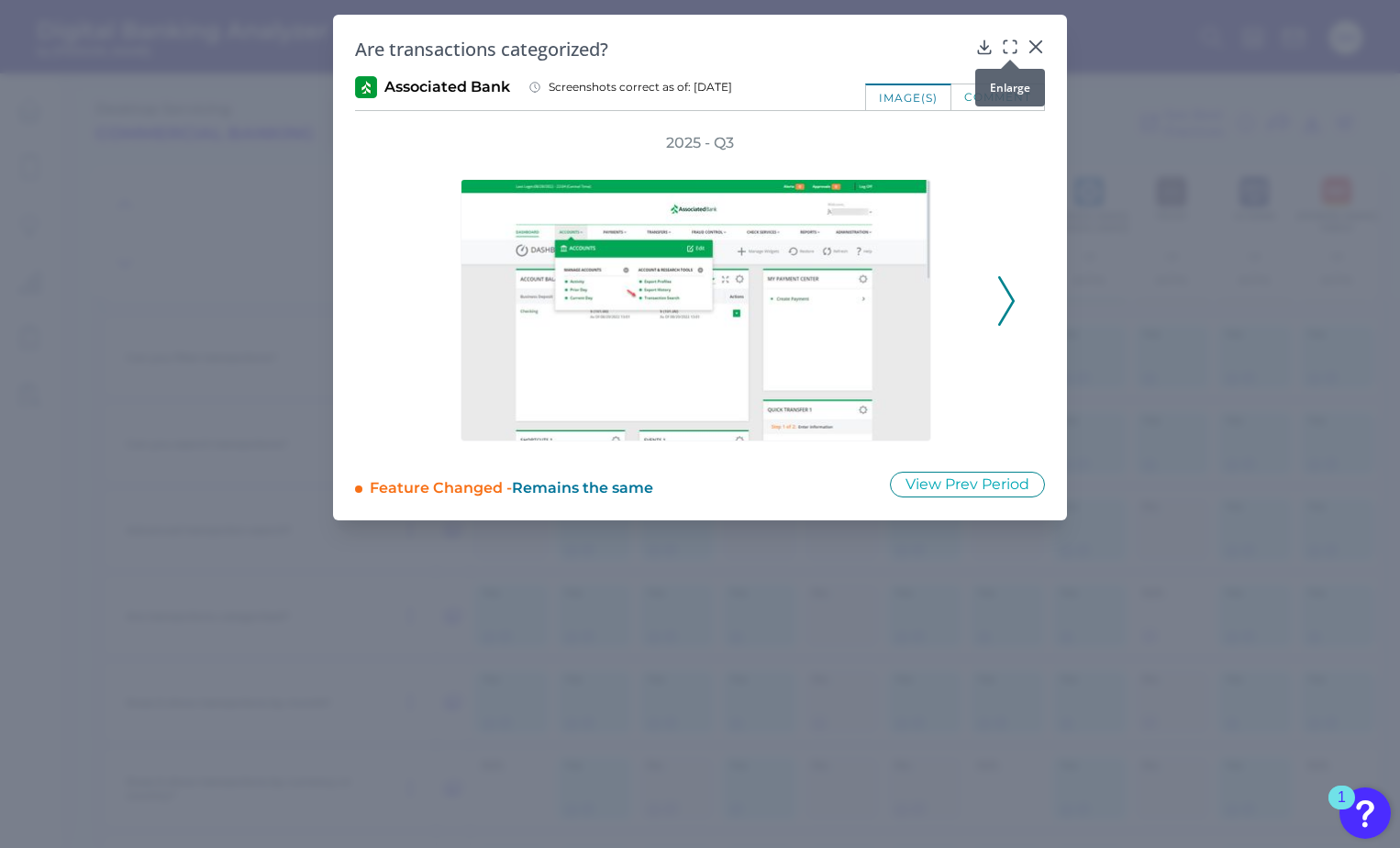
click at [1013, 43] on icon at bounding box center [1010, 47] width 19 height 19
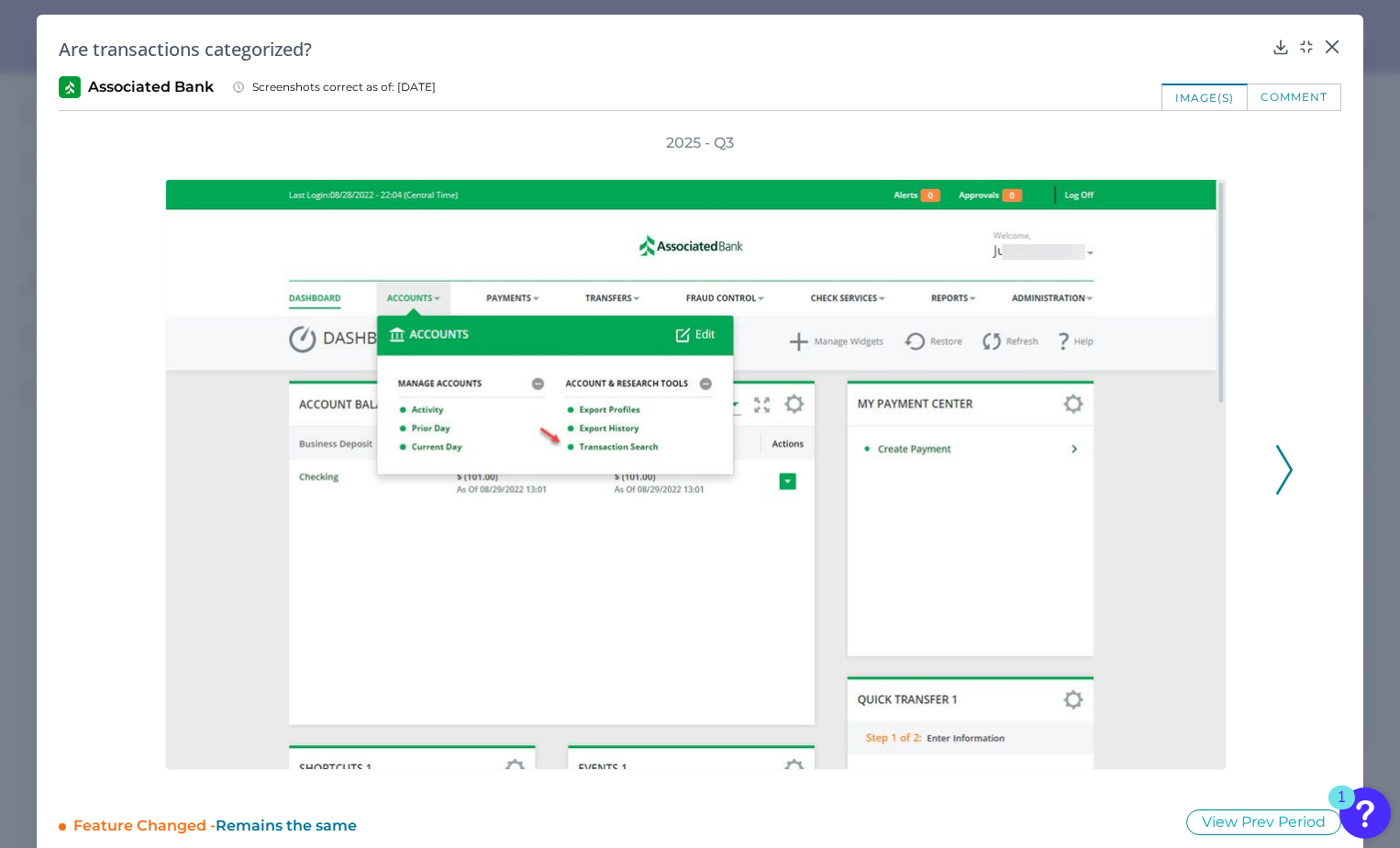
click at [1276, 467] on icon at bounding box center [1284, 469] width 17 height 50
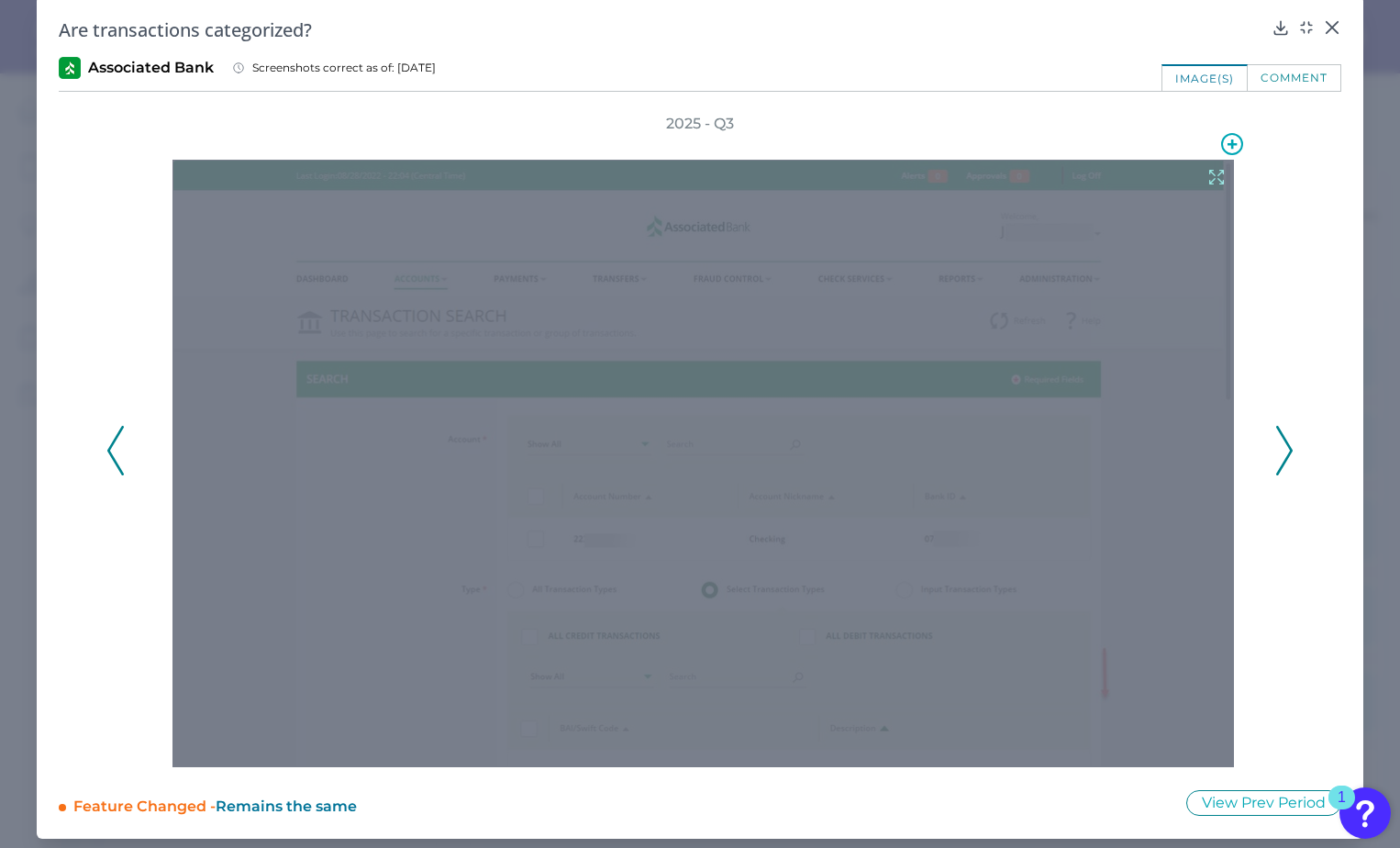
scroll to position [24, 0]
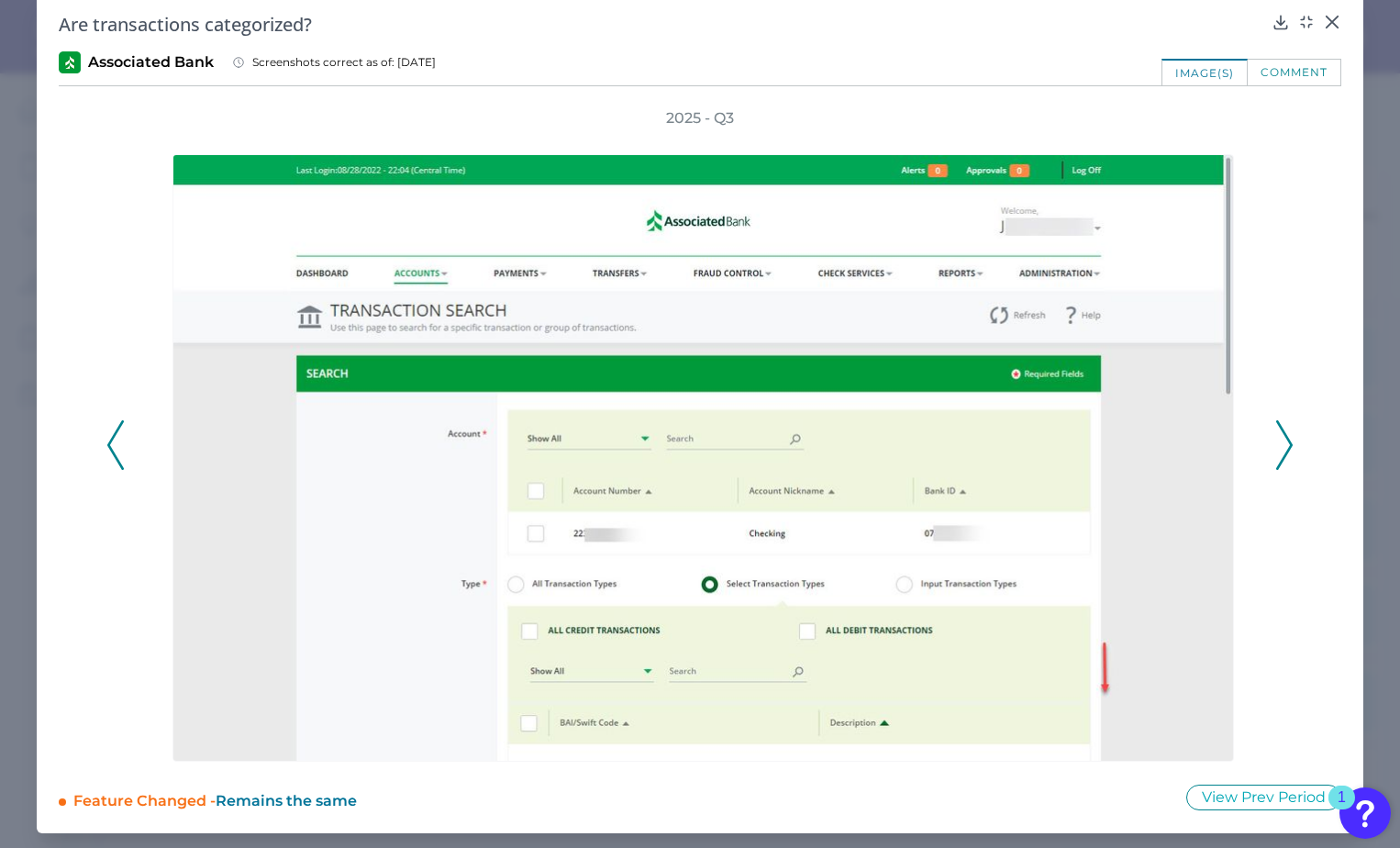
click at [1276, 446] on icon at bounding box center [1284, 445] width 17 height 50
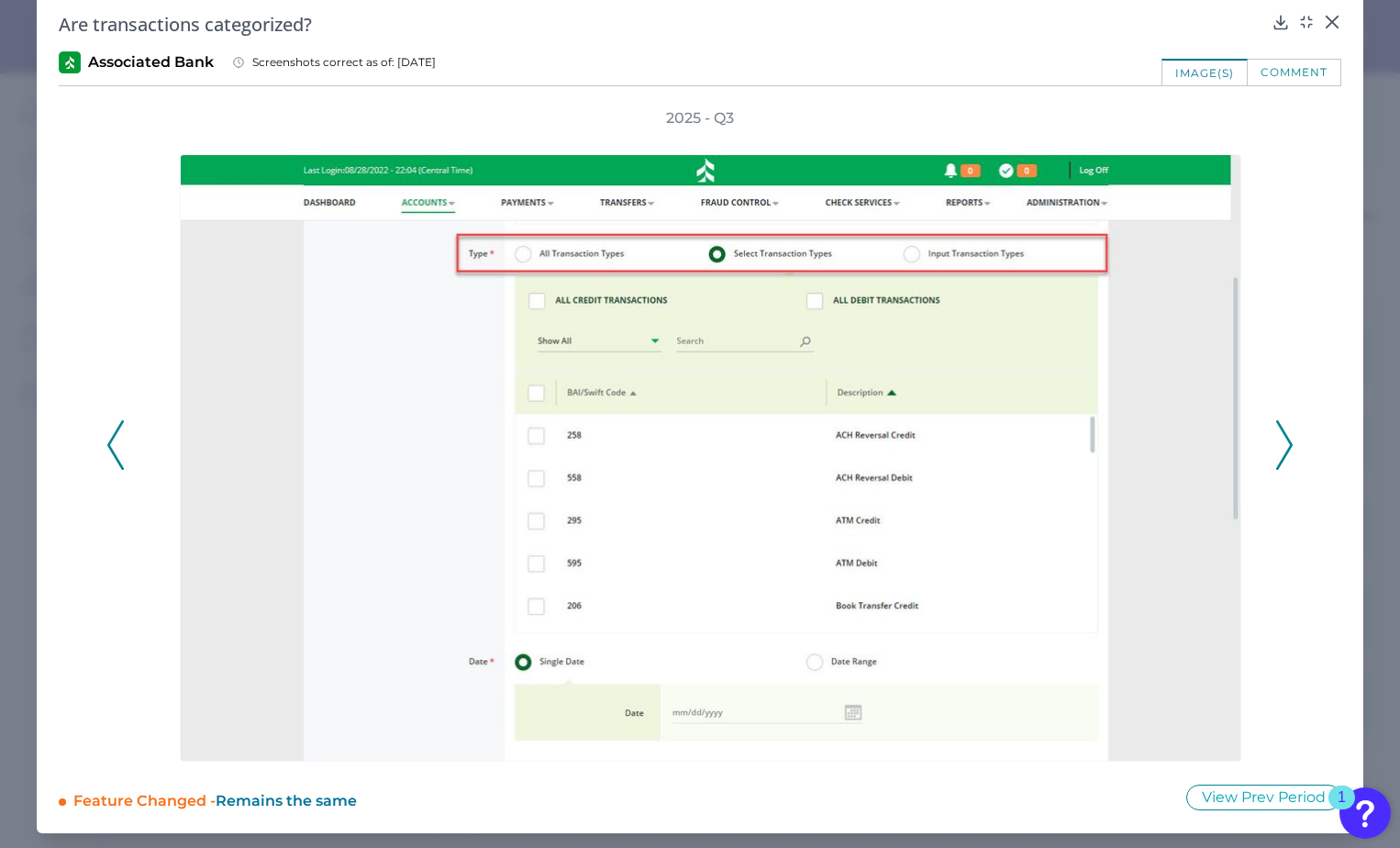
click at [1276, 446] on icon at bounding box center [1284, 445] width 17 height 50
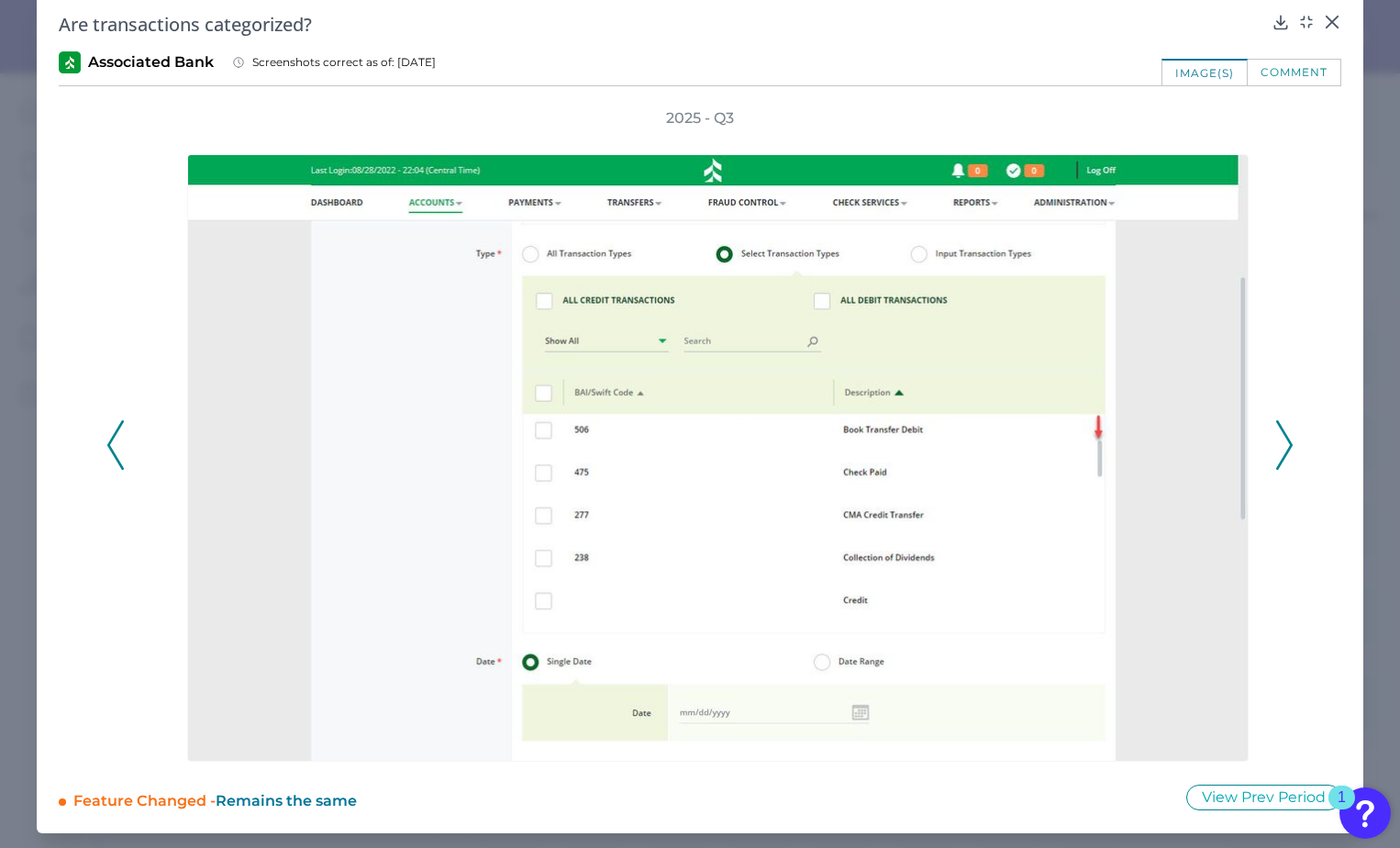
click at [1276, 446] on icon at bounding box center [1284, 445] width 17 height 50
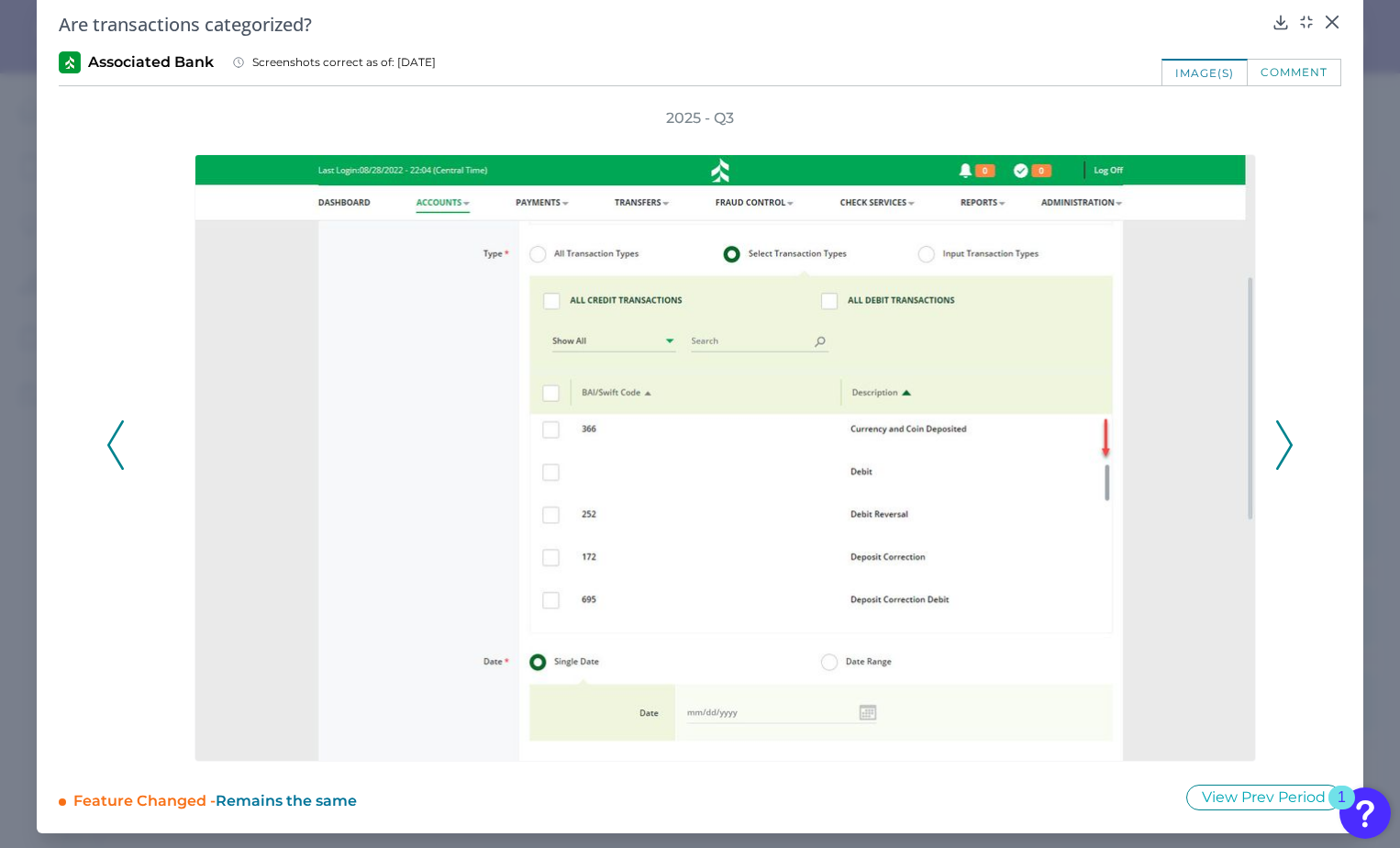
click at [1276, 446] on icon at bounding box center [1284, 445] width 17 height 50
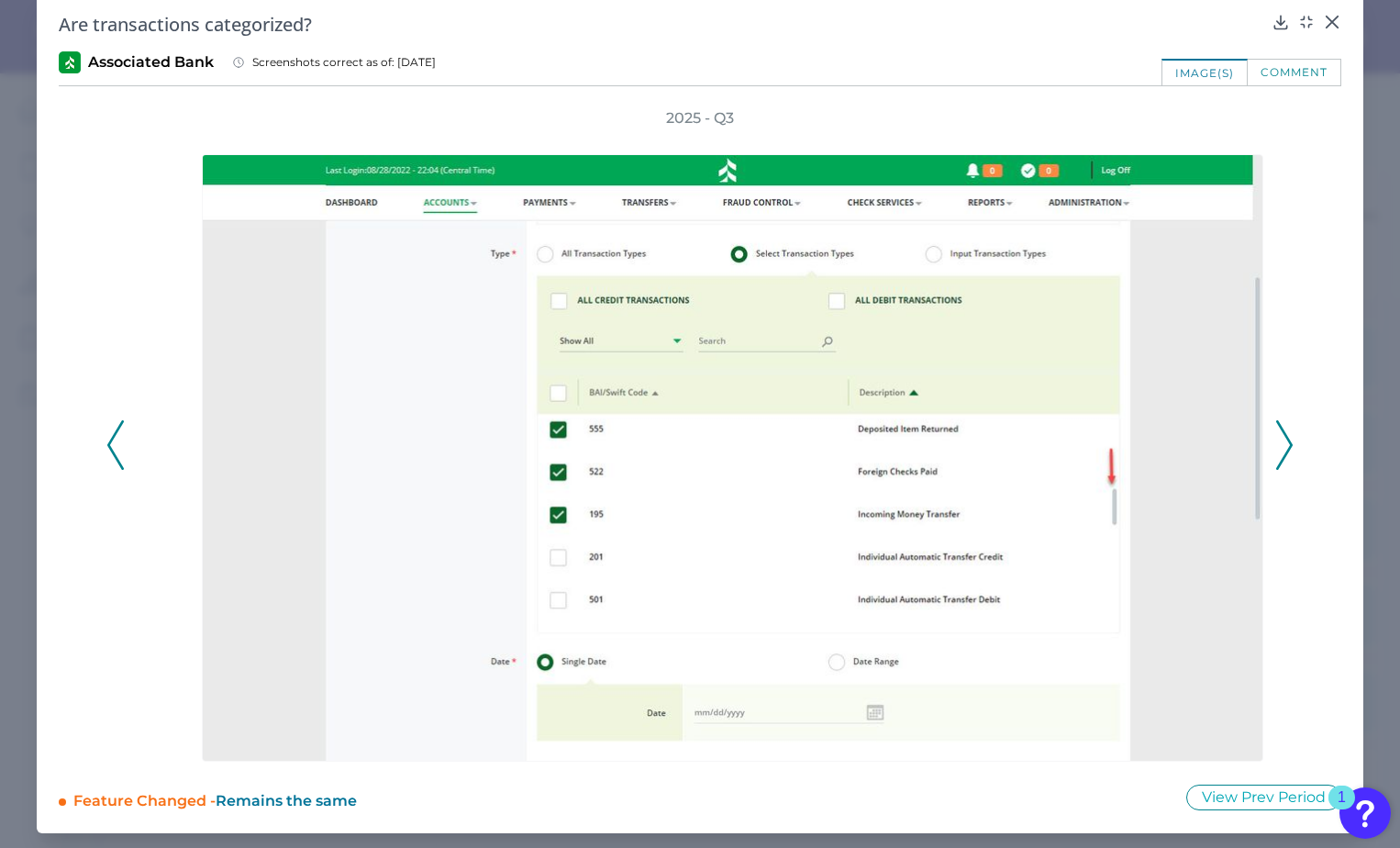
click at [1276, 446] on icon at bounding box center [1284, 445] width 17 height 50
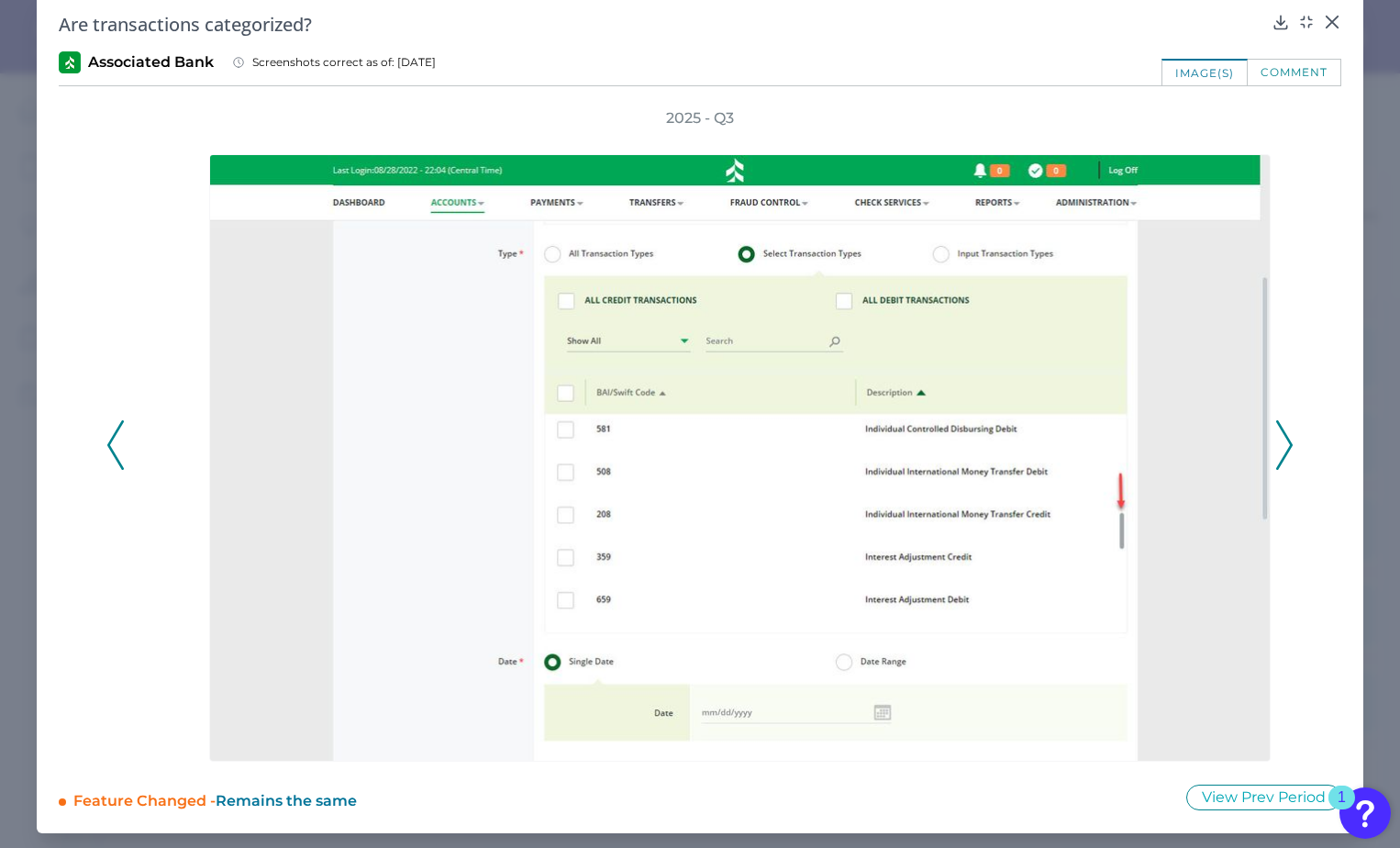
click at [1276, 446] on icon at bounding box center [1284, 445] width 17 height 50
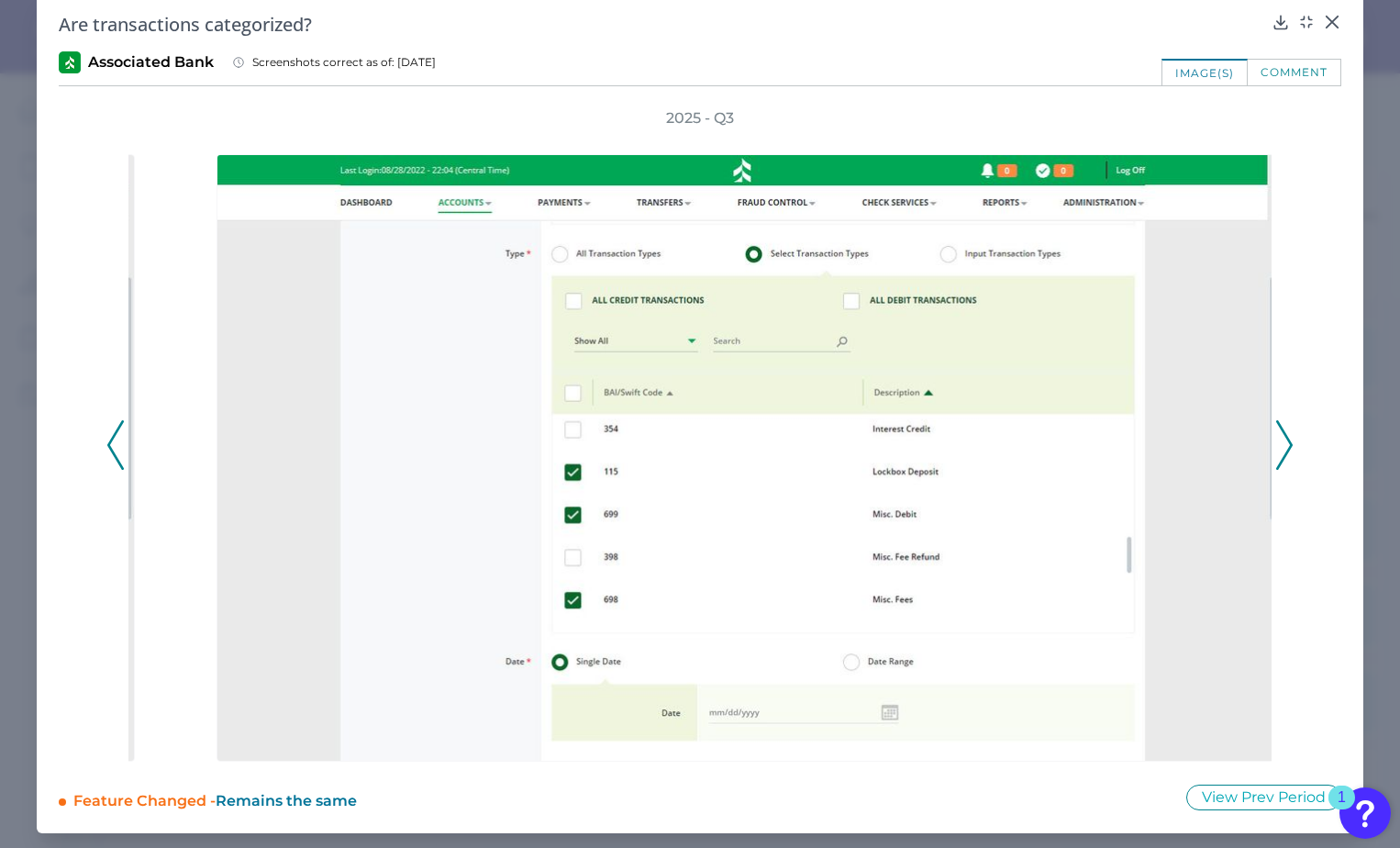
click at [1276, 446] on icon at bounding box center [1284, 445] width 17 height 50
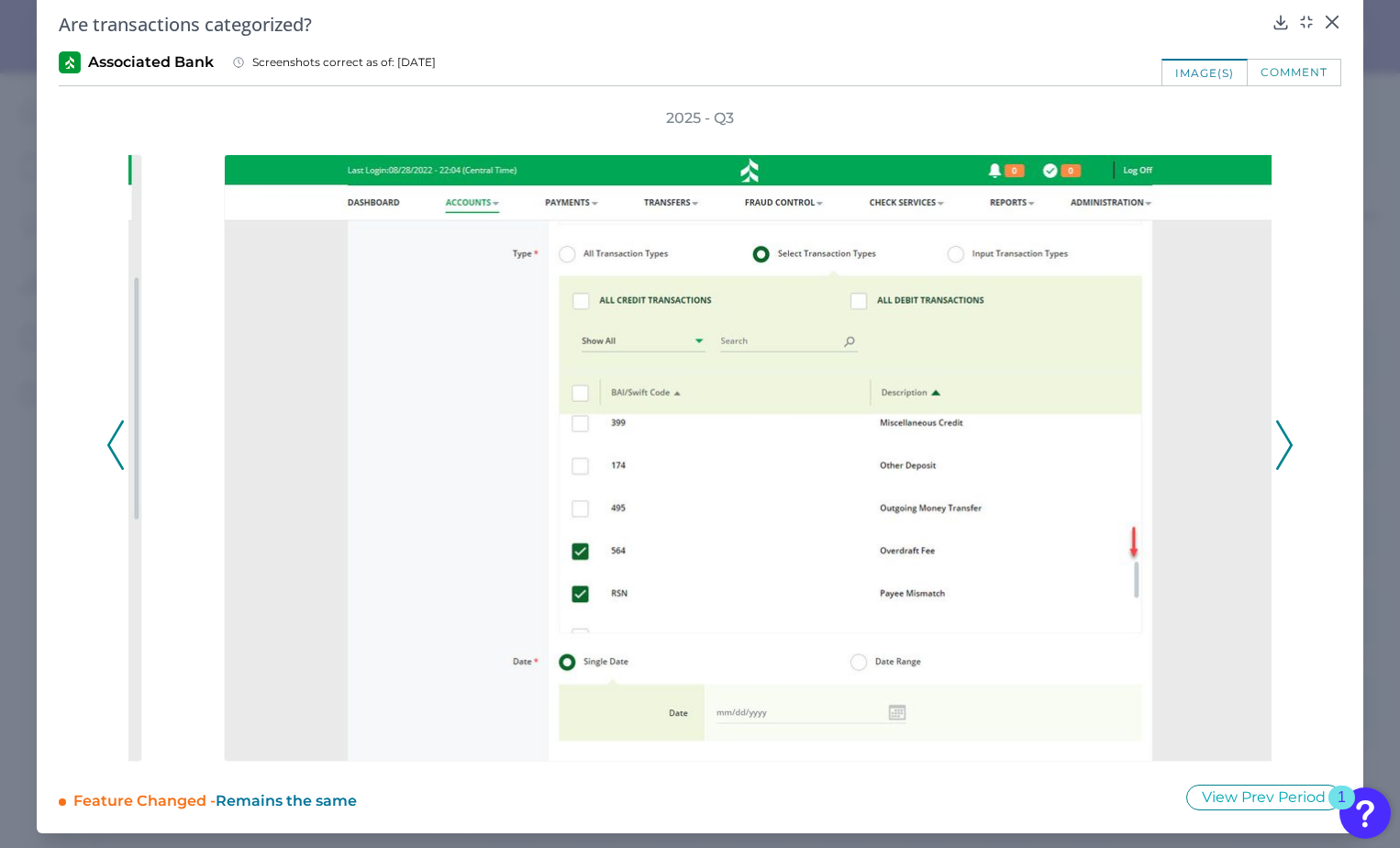
click at [1276, 446] on icon at bounding box center [1284, 445] width 17 height 50
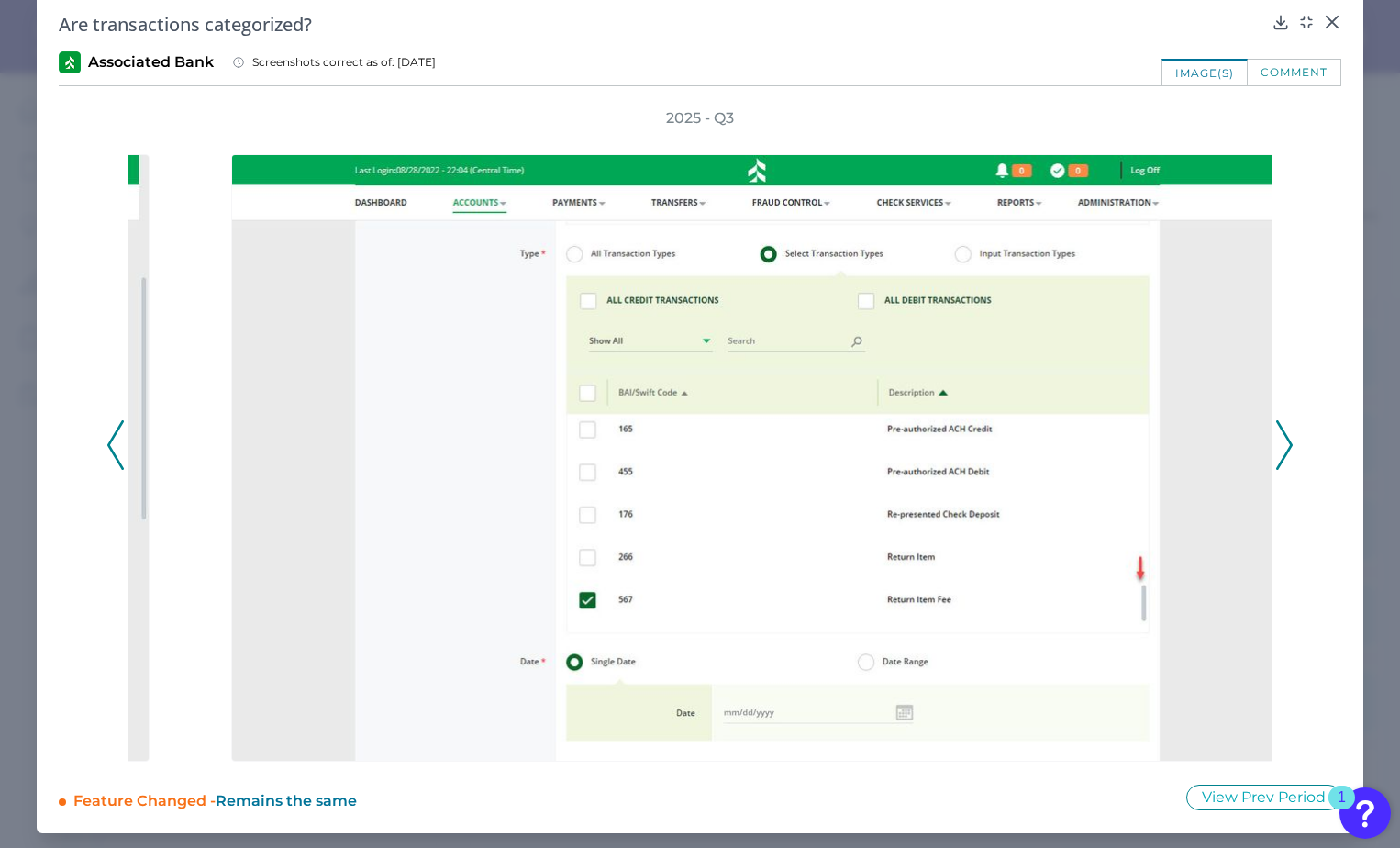
click at [1276, 446] on icon at bounding box center [1284, 445] width 17 height 50
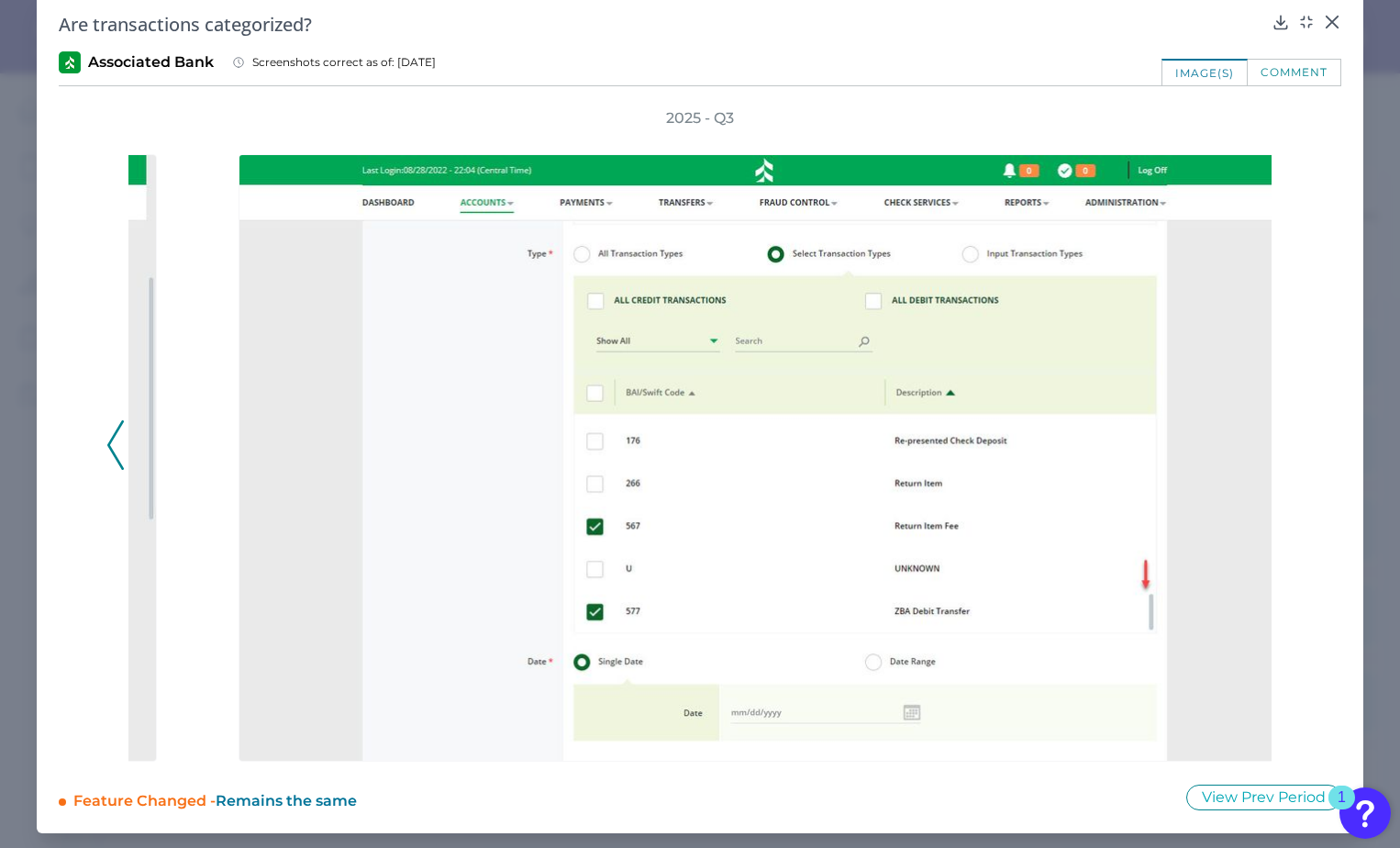
click at [1274, 446] on div "2025 - Q3" at bounding box center [700, 435] width 1187 height 653
click at [1326, 23] on icon at bounding box center [1332, 22] width 11 height 11
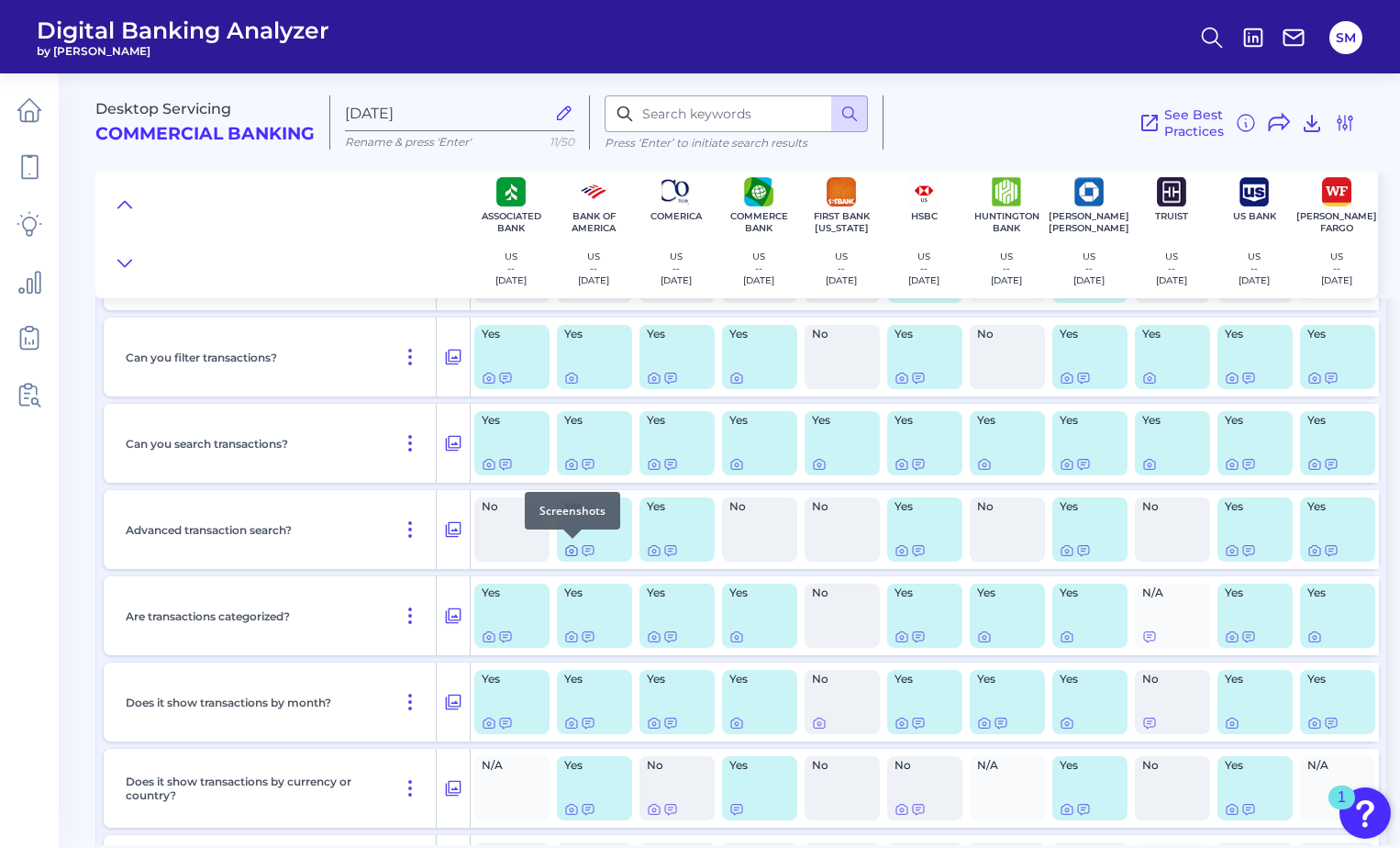
click at [569, 551] on icon at bounding box center [572, 550] width 15 height 15
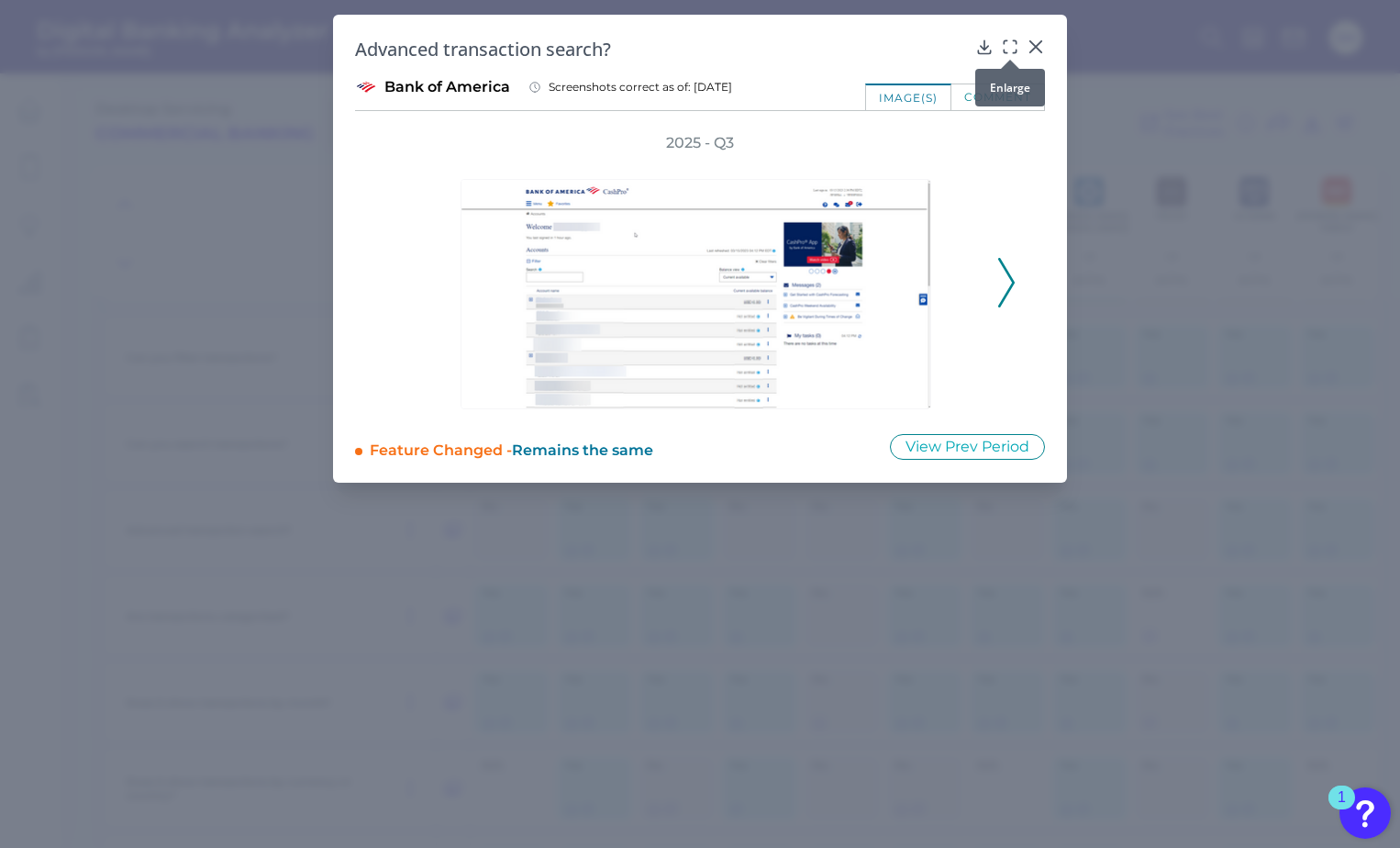
click at [1014, 41] on icon at bounding box center [1014, 41] width 3 height 3
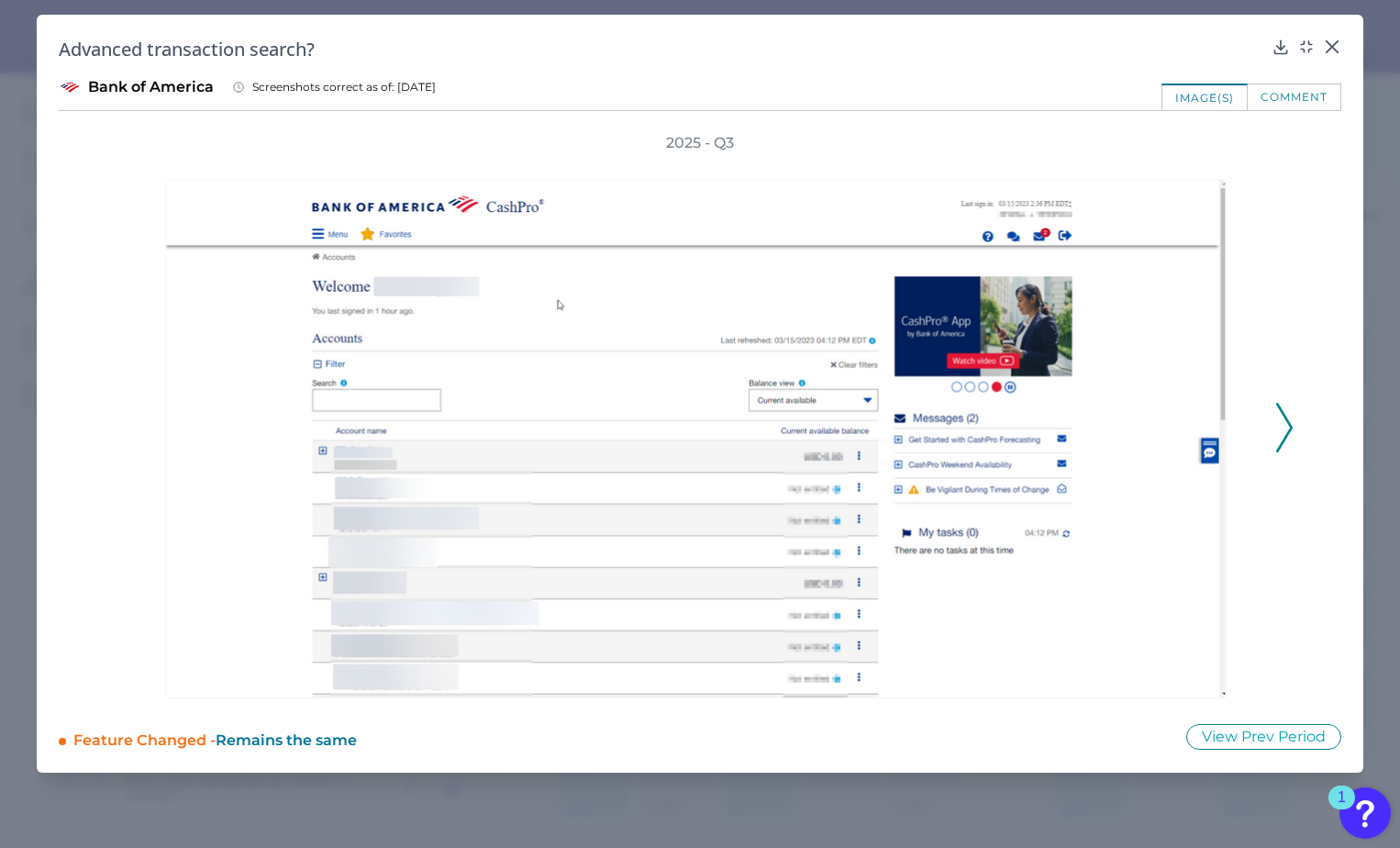
click at [1287, 424] on icon at bounding box center [1284, 427] width 17 height 50
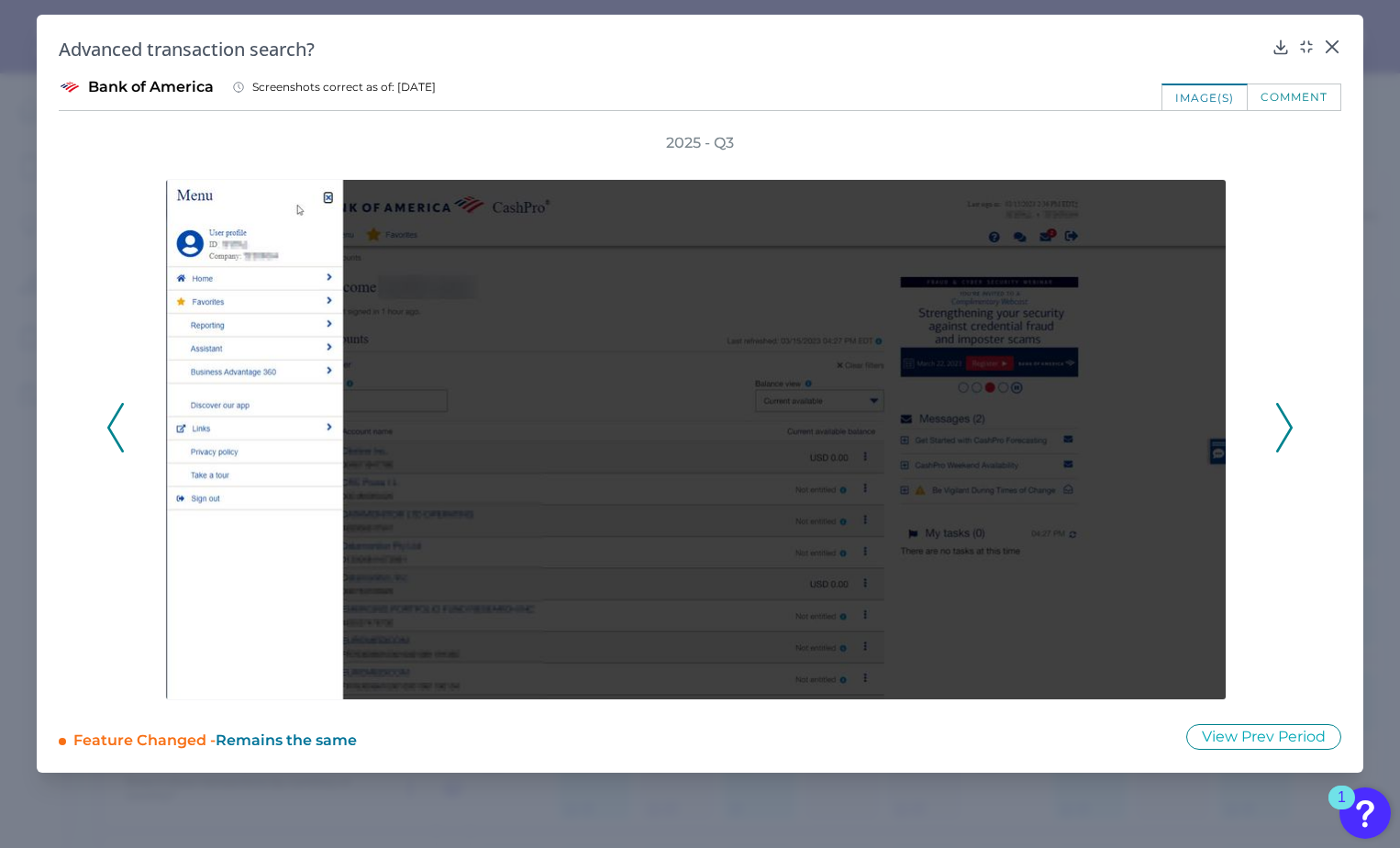
click at [1287, 424] on icon at bounding box center [1284, 427] width 17 height 50
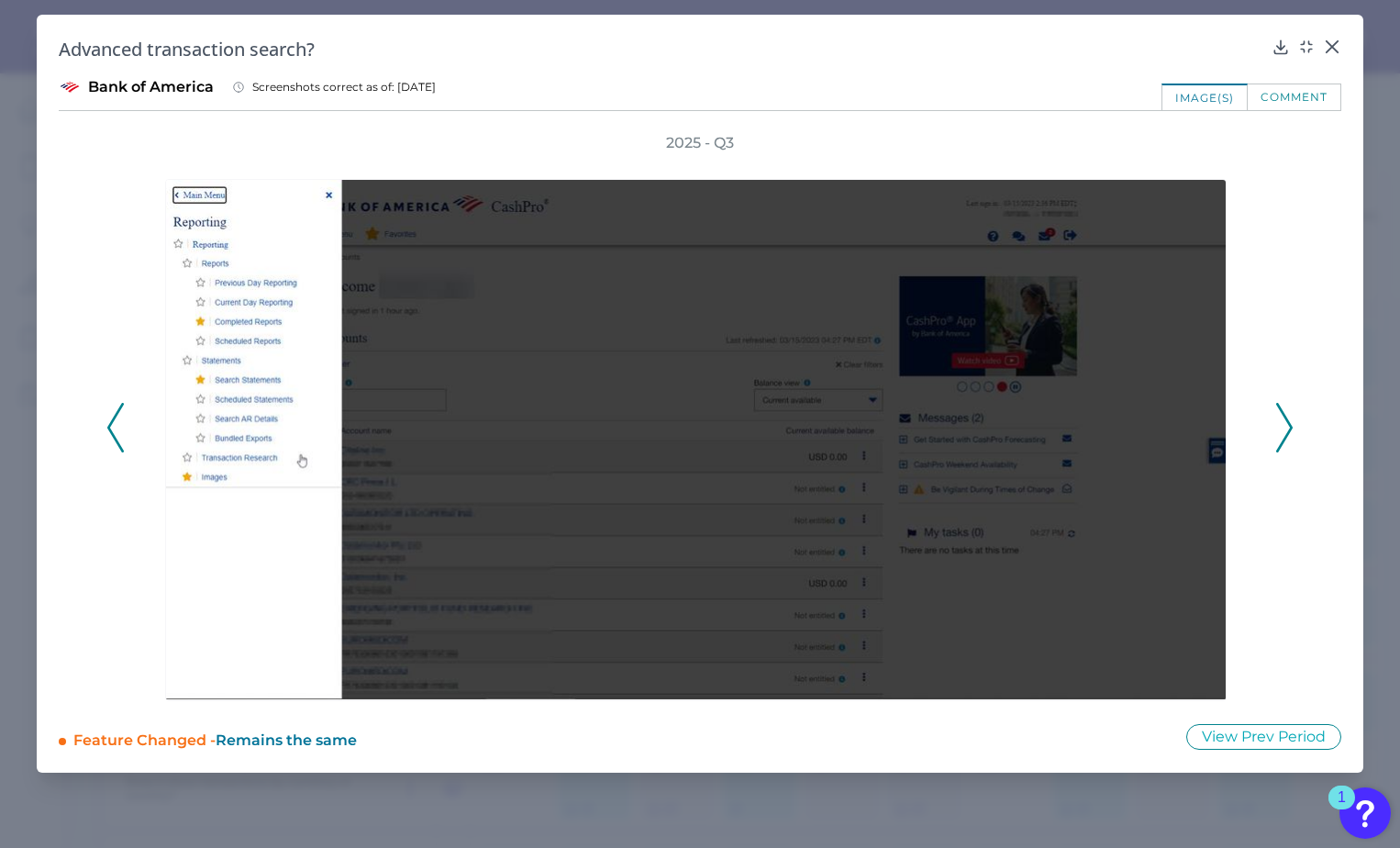
click at [1287, 424] on icon at bounding box center [1284, 427] width 17 height 50
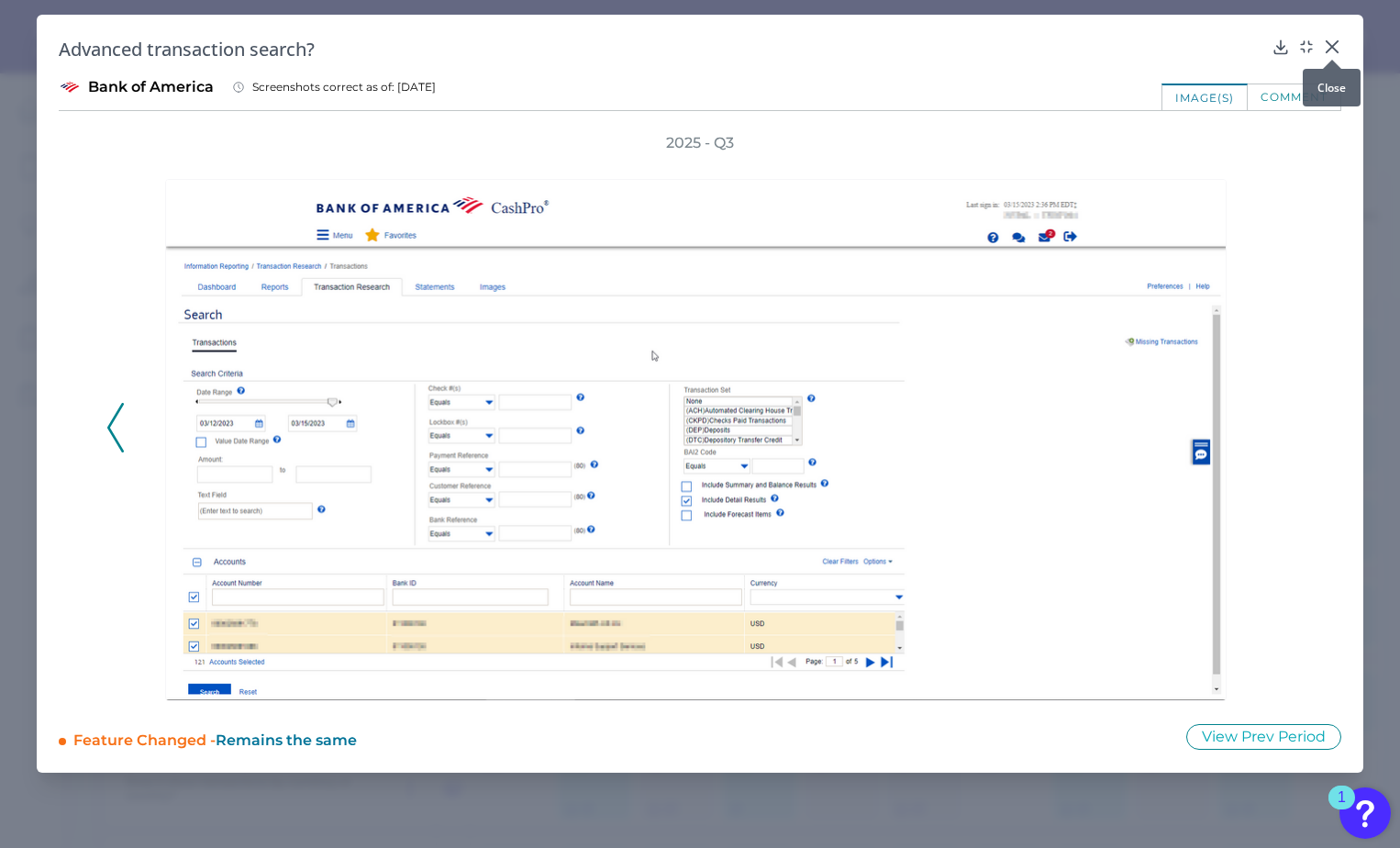
click at [1339, 42] on icon at bounding box center [1332, 47] width 19 height 19
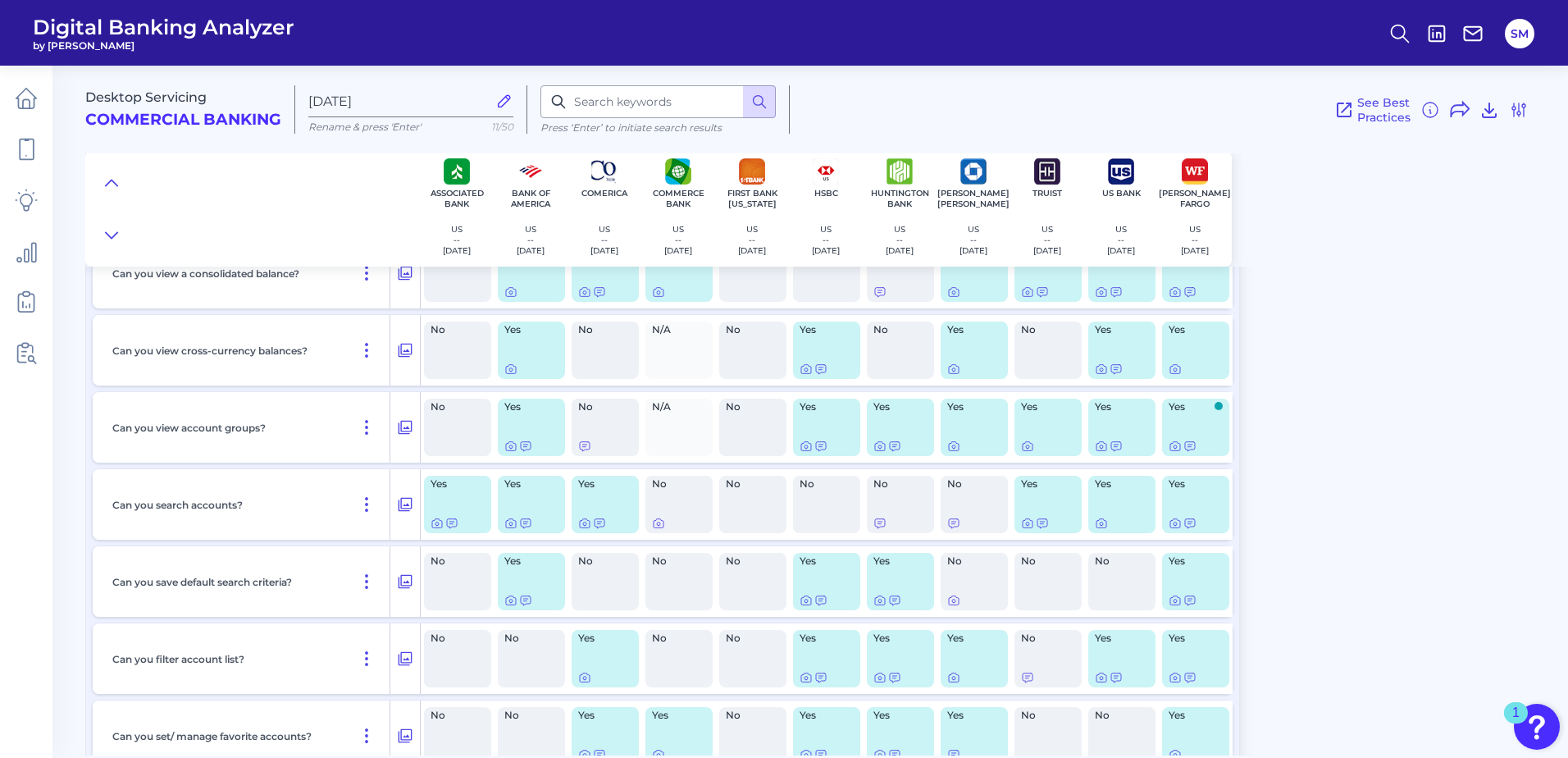
scroll to position [0, 0]
